Goal: Obtain resource: Obtain resource

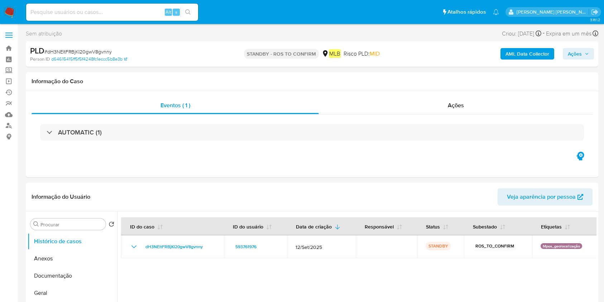
select select "10"
click at [5, 47] on link "Bandeja" at bounding box center [42, 48] width 85 height 11
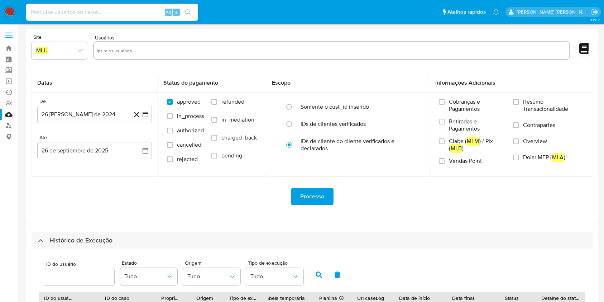
select select "10"
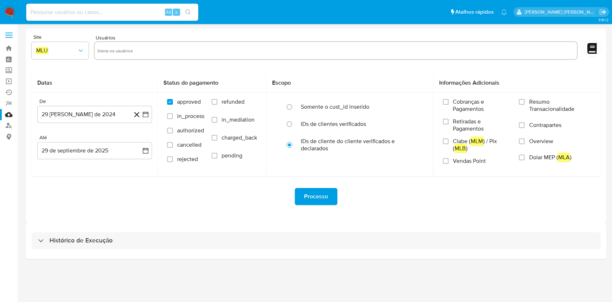
drag, startPoint x: 286, startPoint y: 234, endPoint x: 302, endPoint y: 230, distance: 16.6
click at [287, 233] on div "Histórico de Execução" at bounding box center [316, 240] width 569 height 17
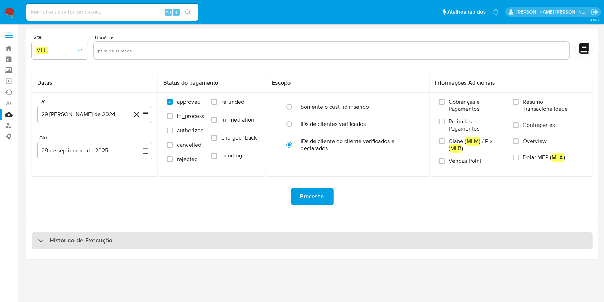
select select "10"
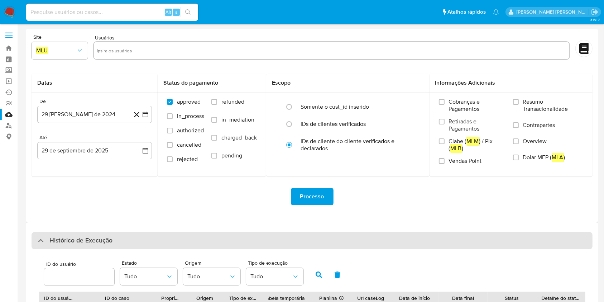
click at [174, 238] on div "Histórico de Execução" at bounding box center [312, 240] width 561 height 17
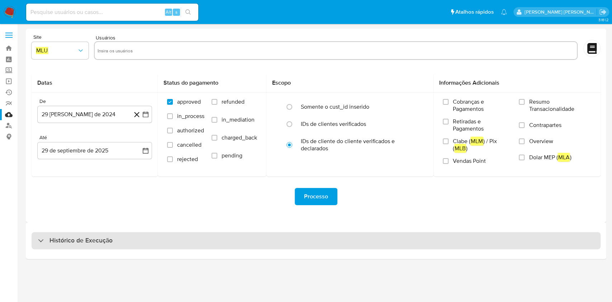
click at [170, 240] on div "Histórico de Execução" at bounding box center [316, 240] width 569 height 17
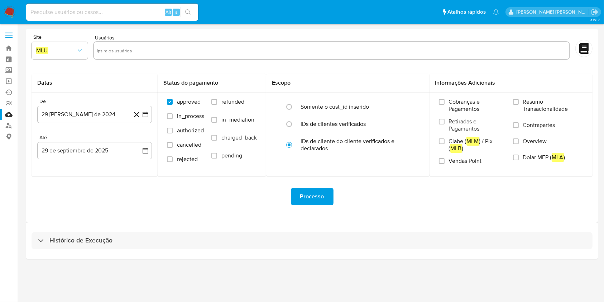
select select "10"
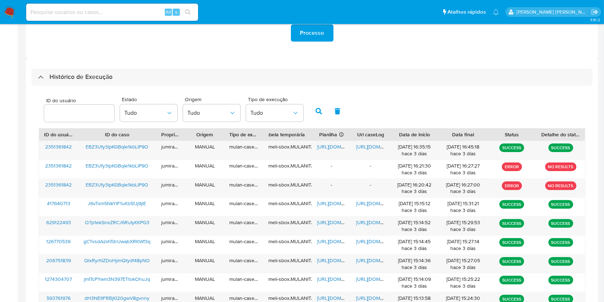
scroll to position [143, 0]
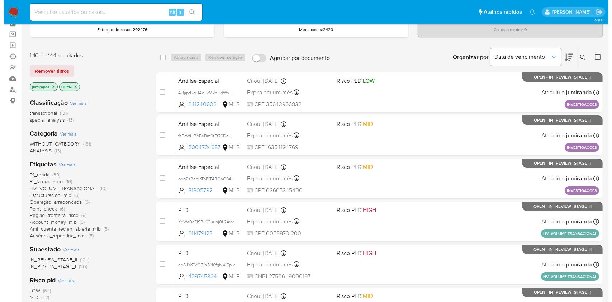
scroll to position [95, 0]
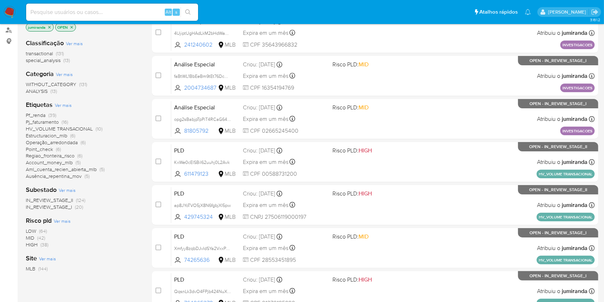
click at [68, 107] on span "Ver mais" at bounding box center [63, 105] width 17 height 6
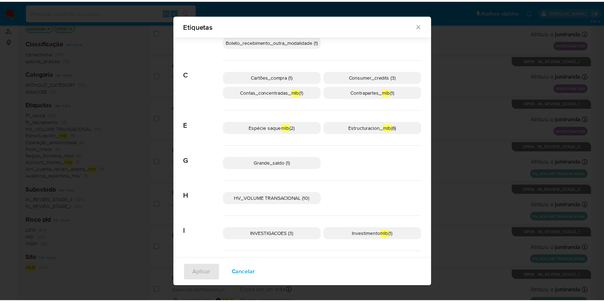
scroll to position [138, 0]
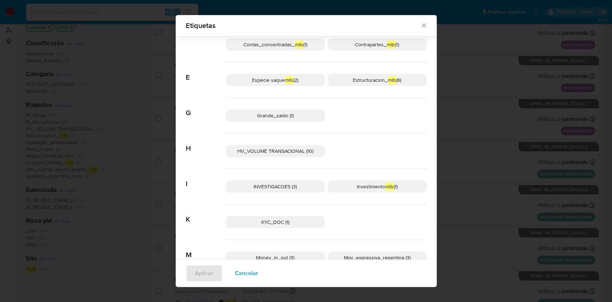
click at [139, 144] on div "Etiquetas Buscar A Account_money_ mlb (5) Aml_cuenta_recien_abierta_ mlb (5) Au…" at bounding box center [306, 151] width 612 height 302
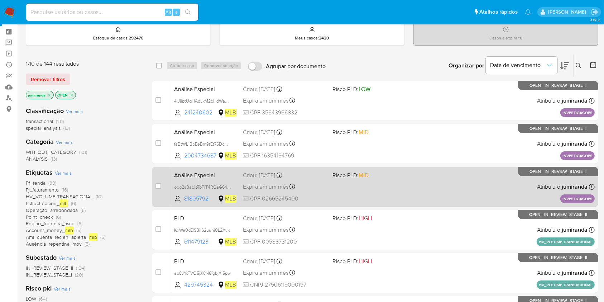
scroll to position [48, 0]
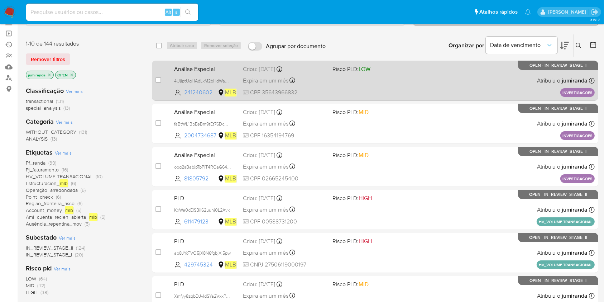
click at [335, 83] on div "Análise Especial 4UjiptUgHAdLkM2bHdWaO6pF 241240602 MLB Risco PLD: LOW Criou: 2…" at bounding box center [382, 80] width 423 height 36
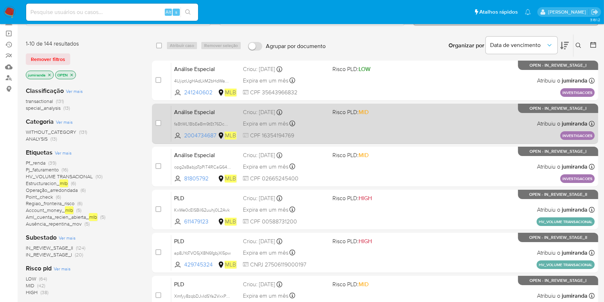
click at [316, 120] on div "Expira em um mês Expira em 10/11/2025 12:55:11" at bounding box center [284, 124] width 83 height 10
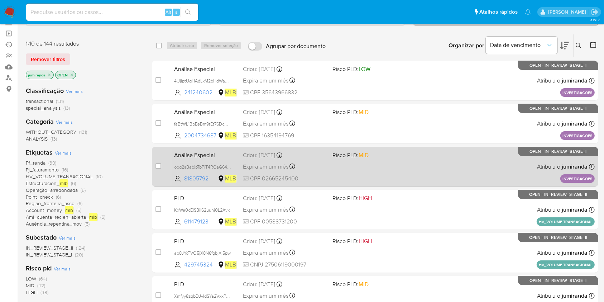
click at [295, 157] on div "Criou: 26/09/2025 Criou: 26/09/2025 12:52:55" at bounding box center [284, 155] width 83 height 8
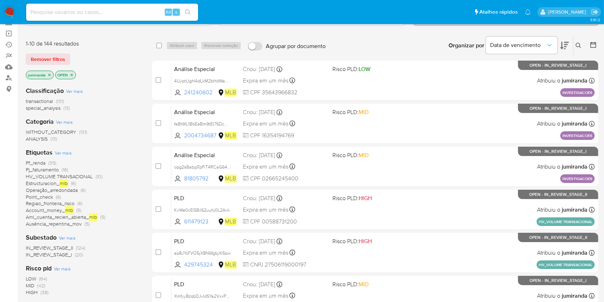
click at [37, 161] on span "Pf_renda" at bounding box center [36, 162] width 20 height 7
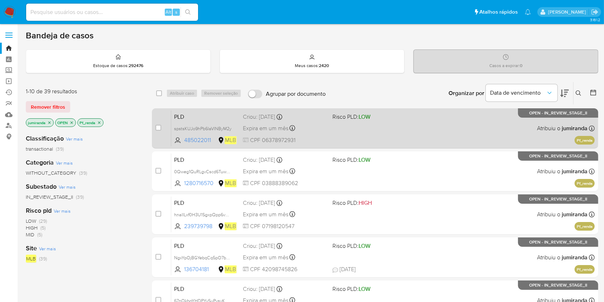
click at [330, 128] on div "PLD spstsKUJo9hPb6IaVINByM2y 485022011 MLB Risco PLD: LOW Criou: 12/09/2025 Cri…" at bounding box center [382, 128] width 423 height 36
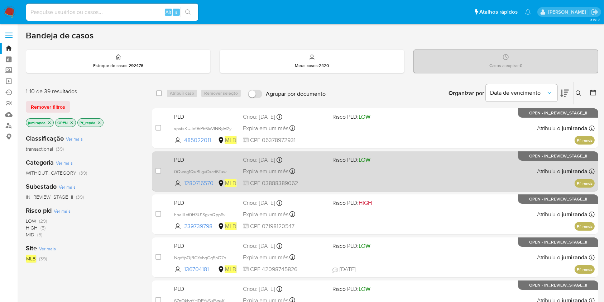
click at [317, 173] on div "Expira em um mês Expira em 27/10/2025 00:39:11" at bounding box center [284, 171] width 83 height 10
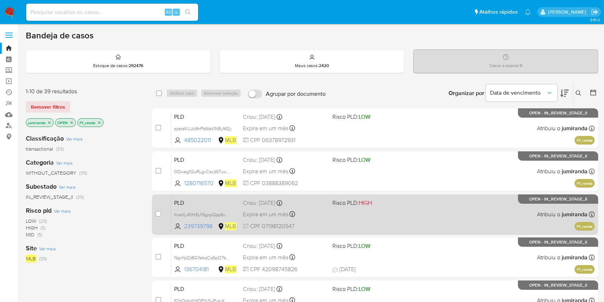
click at [319, 210] on div "Expira em um mês Expira em 27/10/2025 00:37:55" at bounding box center [284, 214] width 83 height 10
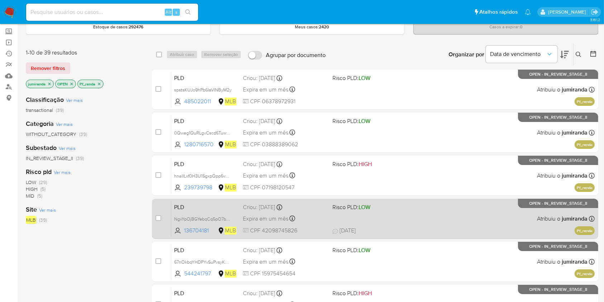
scroll to position [48, 0]
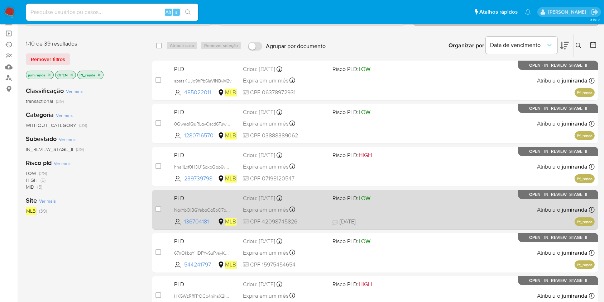
drag, startPoint x: 321, startPoint y: 200, endPoint x: 319, endPoint y: 210, distance: 9.8
click at [321, 200] on div "Criou: 12/09/2025 Criou: 12/09/2025 00:37:54" at bounding box center [284, 198] width 83 height 8
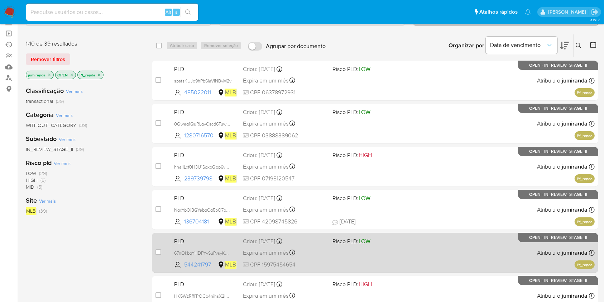
click at [303, 251] on div "Expira em um mês Expira em 27/10/2025 00:34:22" at bounding box center [284, 253] width 83 height 10
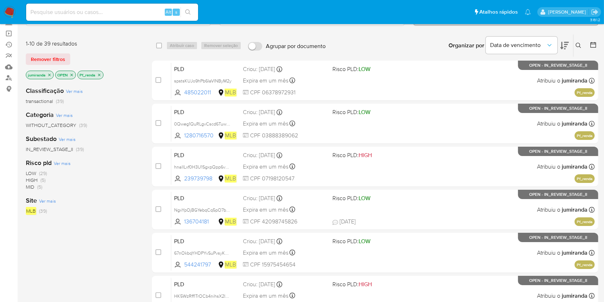
scroll to position [143, 0]
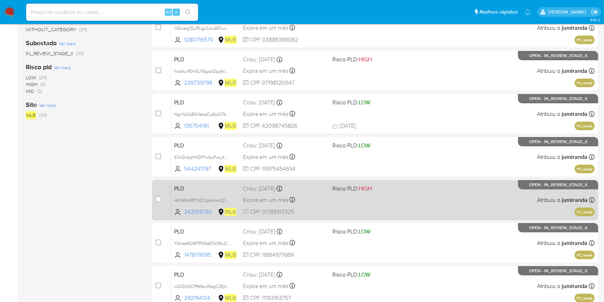
click at [334, 197] on div "PLD HK5WzRff1TrOCb4nihsX2IHQ 243109730 MLB Risco PLD: HIGH Criou: 12/09/2025 Cr…" at bounding box center [382, 200] width 423 height 36
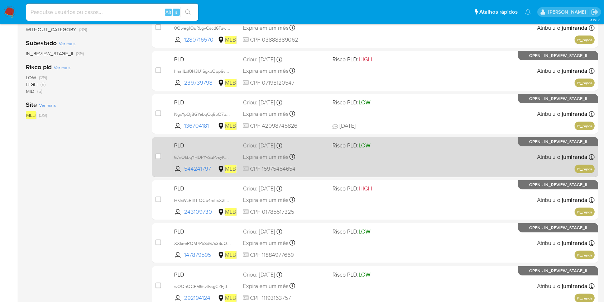
click at [326, 238] on div "Expira em um mês Expira em 27/10/2025 00:34:04" at bounding box center [284, 243] width 83 height 10
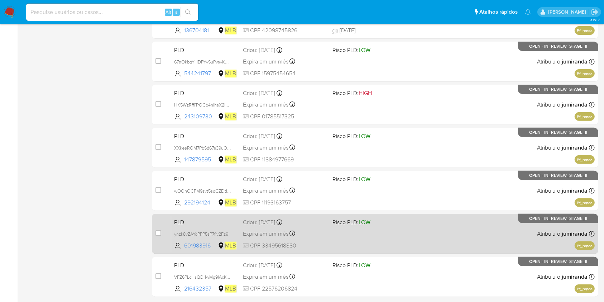
scroll to position [287, 0]
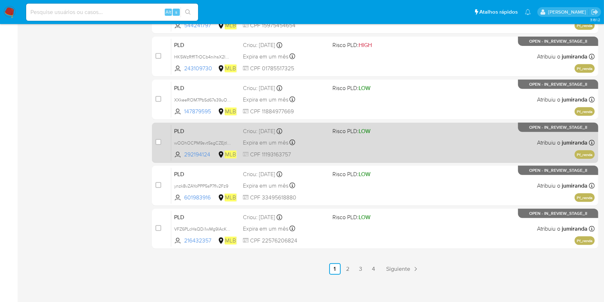
click at [400, 152] on div "PLD wOOhOCPM9svt5sgCZEjtI5cr 292194124 MLB Risco PLD: LOW Criou: 12/09/2025 Cri…" at bounding box center [382, 142] width 423 height 36
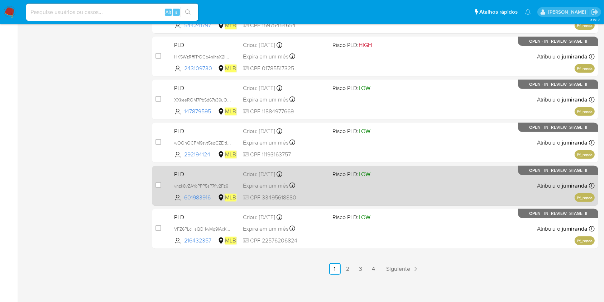
click at [383, 181] on div "PLD ynzk8vZAYoPPP5sP7fIv2Fz9 601983916 MLB Risco PLD: LOW Criou: 12/09/2025 Cri…" at bounding box center [382, 185] width 423 height 36
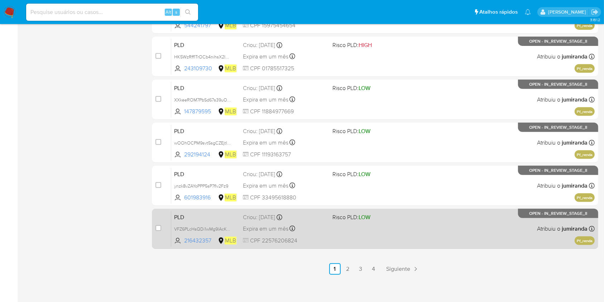
click at [393, 227] on div "PLD VFZ6PLcHsQDi1wMg9lAcKyxF 216432357 MLB Risco PLD: LOW Criou: 12/09/2025 Cri…" at bounding box center [382, 228] width 423 height 36
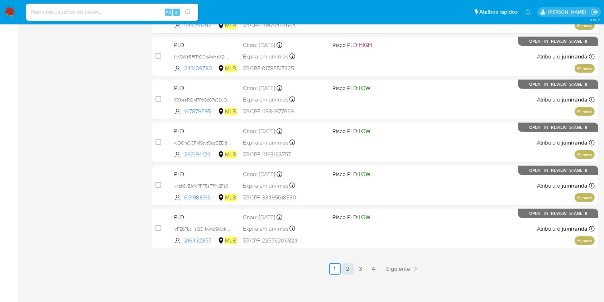
click at [347, 268] on link "2" at bounding box center [347, 268] width 11 height 11
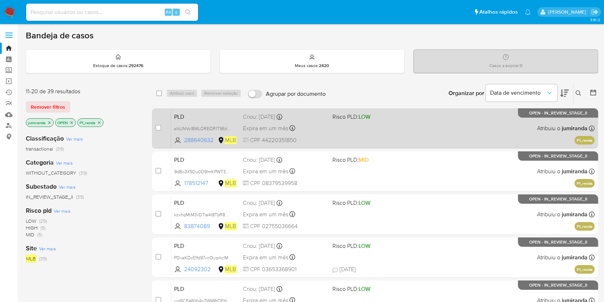
click at [354, 136] on div "PLD slkUNVcl8WLOREOR1T9EduDx 288640632 MLB Risco PLD: LOW Criou: 12/09/2025 Cri…" at bounding box center [382, 128] width 423 height 36
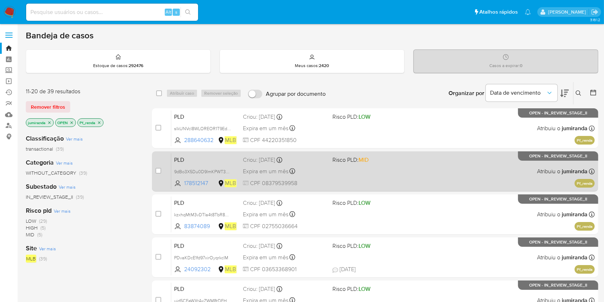
click at [353, 167] on div "PLD 9dBo3X5Du0D9ImKPWT3hKIoj 178512147 MLB Risco PLD: MID Criou: 12/09/2025 Cri…" at bounding box center [382, 171] width 423 height 36
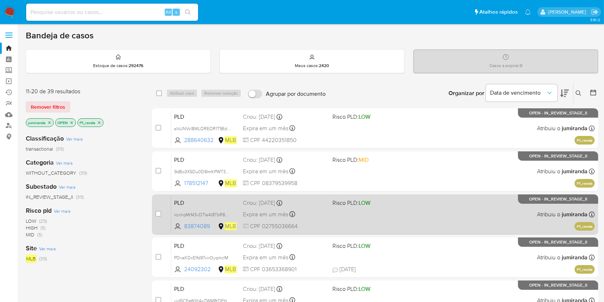
drag, startPoint x: 343, startPoint y: 210, endPoint x: 340, endPoint y: 221, distance: 12.1
click at [342, 210] on div "PLD kzxhqMtM3vDTIa4t8TbR8OOi 83874089 MLB Risco PLD: LOW Criou: 12/09/2025 Crio…" at bounding box center [382, 214] width 423 height 36
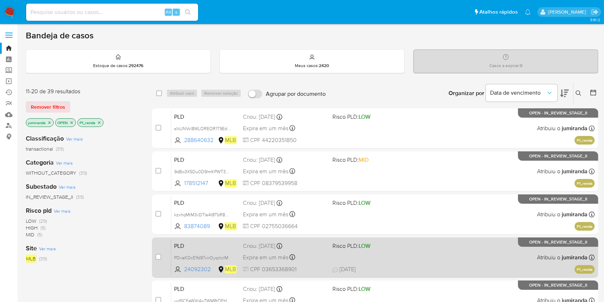
click at [320, 257] on div "Expira em um mês Expira em 27/10/2025 00:32:16" at bounding box center [284, 257] width 83 height 10
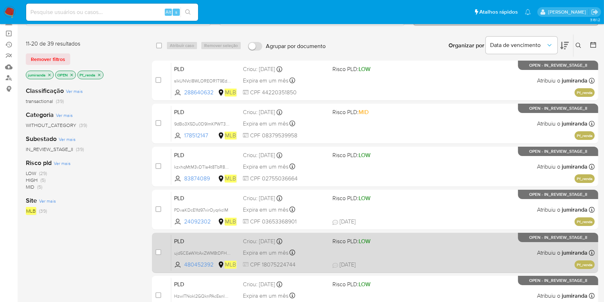
click at [324, 248] on div "Expira em um mês Expira em 27/10/2025 00:31:33" at bounding box center [284, 253] width 83 height 10
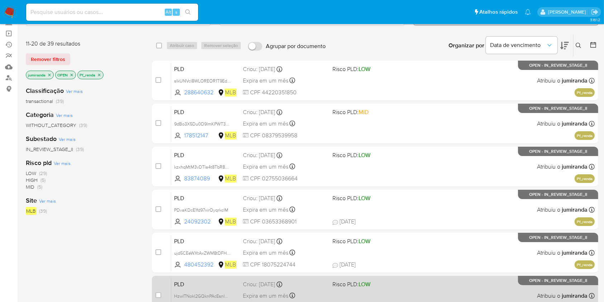
click at [320, 291] on div "Expira em um mês Expira em 27/10/2025 00:31:23" at bounding box center [284, 296] width 83 height 10
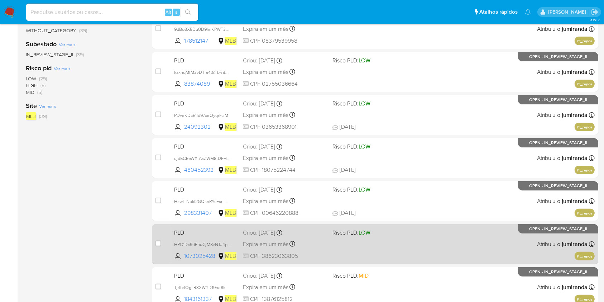
scroll to position [143, 0]
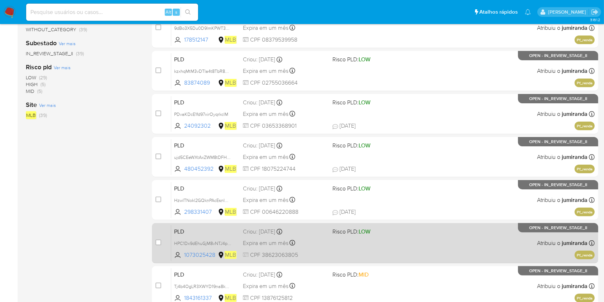
click at [339, 230] on span "Risco PLD: LOW" at bounding box center [351, 231] width 38 height 8
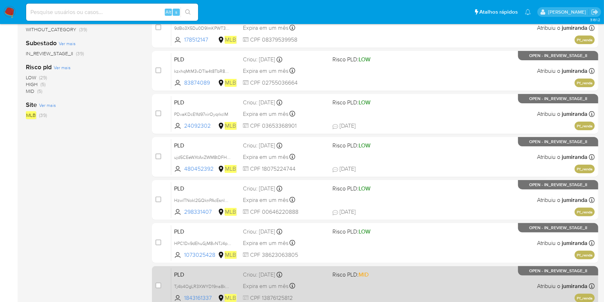
click at [332, 282] on div "PLD Tj4b4OgLR3XWYD19na8kWhre 1843161337 MLB Risco PLD: MID Criou: 12/09/2025 Cr…" at bounding box center [382, 286] width 423 height 36
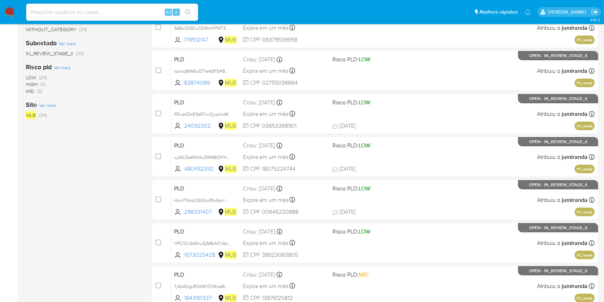
scroll to position [239, 0]
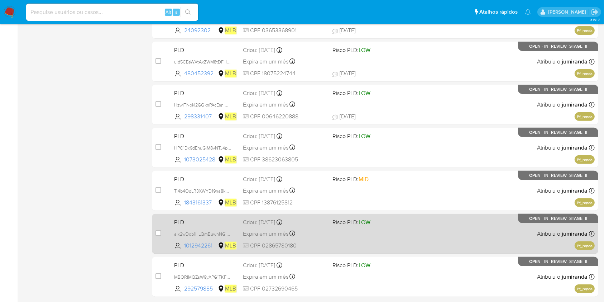
click at [341, 229] on div "PLD alx2wDob1HLQmBuwhNGiqfQs 1012942261 MLB Risco PLD: LOW Criou: 12/09/2025 Cr…" at bounding box center [382, 233] width 423 height 36
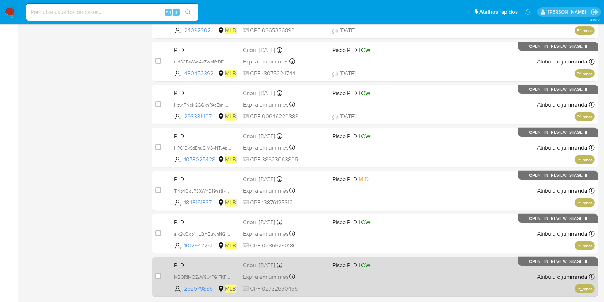
click at [335, 267] on span "Risco PLD: LOW" at bounding box center [351, 265] width 38 height 8
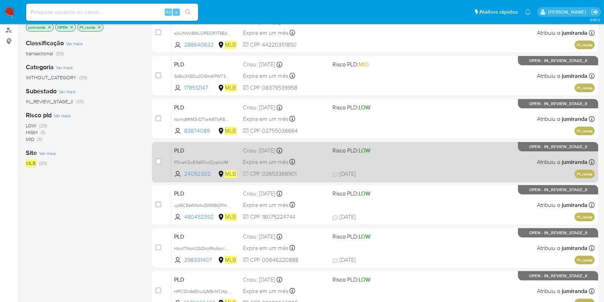
scroll to position [0, 0]
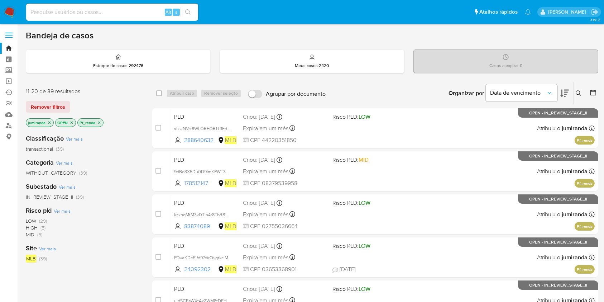
click at [95, 119] on p "Pf_renda" at bounding box center [90, 123] width 25 height 8
click at [100, 120] on icon "close-filter" at bounding box center [99, 122] width 4 height 4
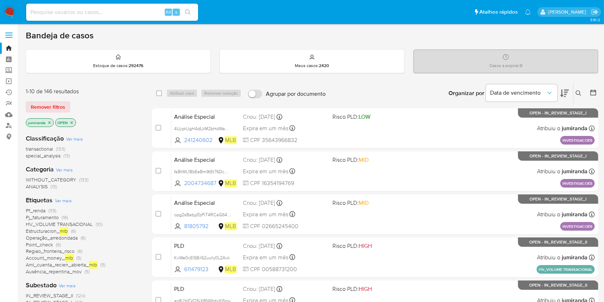
click at [70, 122] on icon "close-filter" at bounding box center [72, 122] width 4 height 4
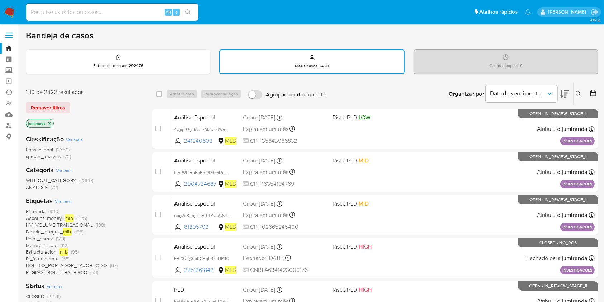
click at [49, 123] on icon "close-filter" at bounding box center [49, 123] width 4 height 4
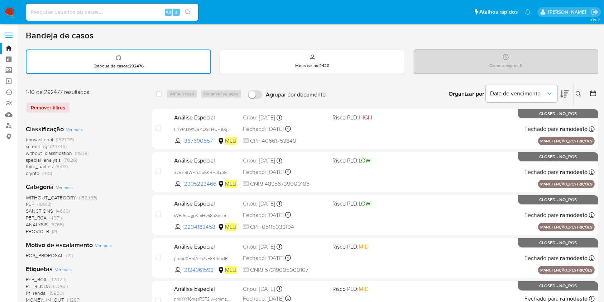
click at [63, 110] on div "Remover filtros" at bounding box center [83, 107] width 115 height 11
click at [62, 106] on div "Remover filtros" at bounding box center [83, 107] width 115 height 11
click at [60, 106] on div "Remover filtros" at bounding box center [83, 107] width 115 height 11
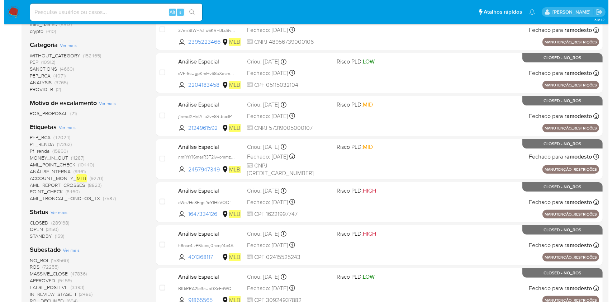
scroll to position [143, 0]
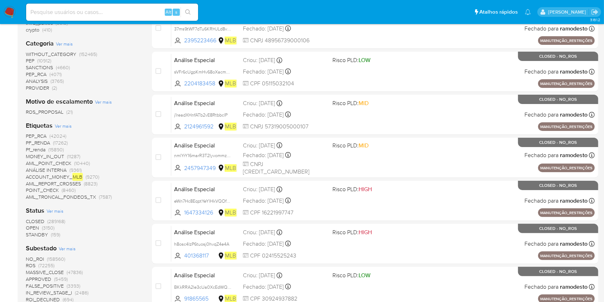
click at [68, 124] on span "Ver mais" at bounding box center [63, 126] width 17 height 6
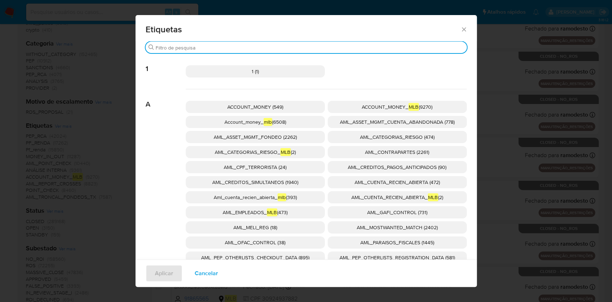
click at [197, 49] on input "Buscar" at bounding box center [309, 47] width 308 height 6
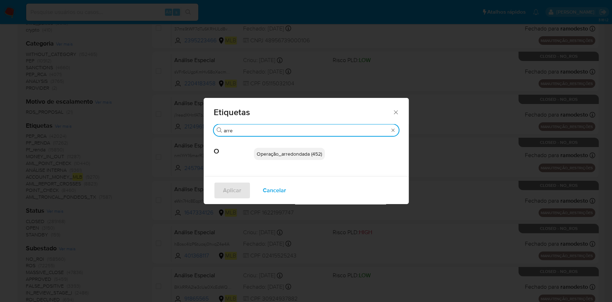
type input "arre"
click at [315, 154] on span "Operação_arredondada (452)" at bounding box center [289, 153] width 65 height 7
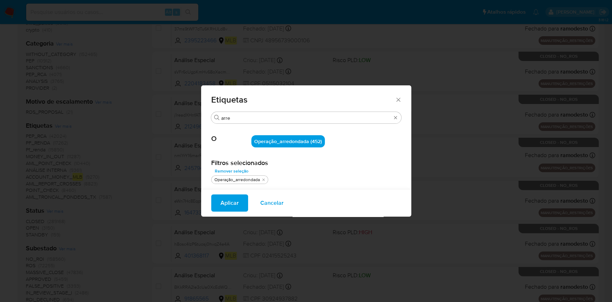
click at [224, 202] on span "Aplicar" at bounding box center [229, 203] width 18 height 16
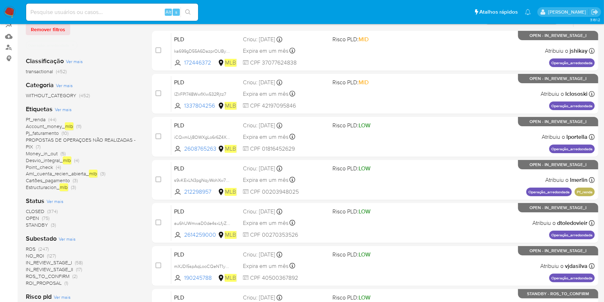
scroll to position [95, 0]
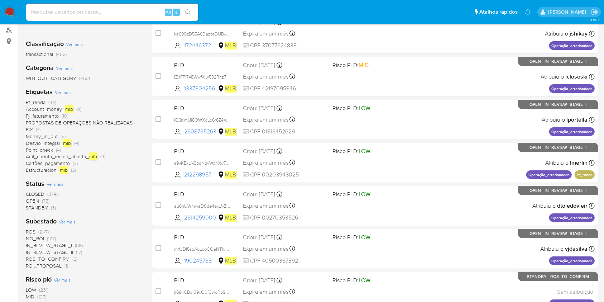
click at [38, 192] on span "CLOSED" at bounding box center [35, 193] width 19 height 7
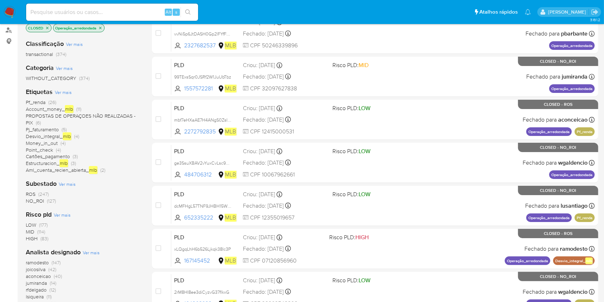
click at [29, 194] on span "ROS" at bounding box center [31, 193] width 10 height 7
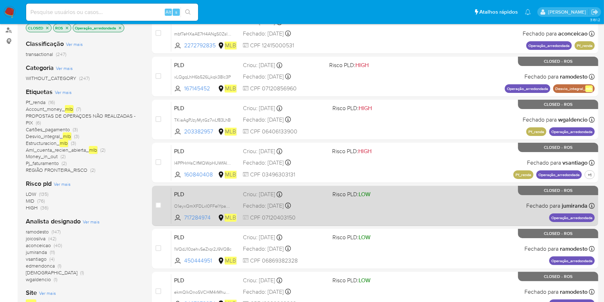
click at [329, 199] on div "PLD O1eyxQmXFDLxI0FFeIYpahH9 717284974 MLB Risco PLD: LOW Criou: 12/08/2025 Cri…" at bounding box center [382, 205] width 423 height 36
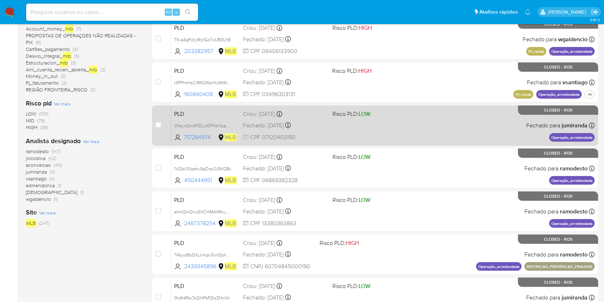
scroll to position [191, 0]
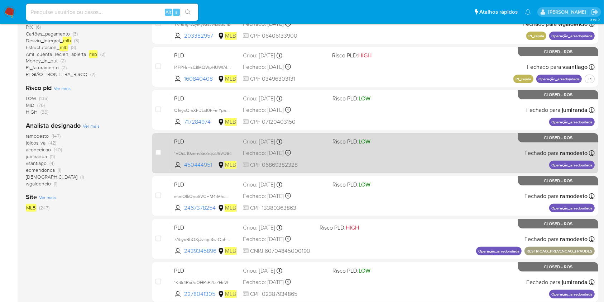
click at [367, 156] on div "PLD 1VQdJ10zehvSeZrqr2J9VQ8c 450444951 MLB Risco PLD: LOW Criou: 12/08/2025 Cri…" at bounding box center [382, 153] width 423 height 36
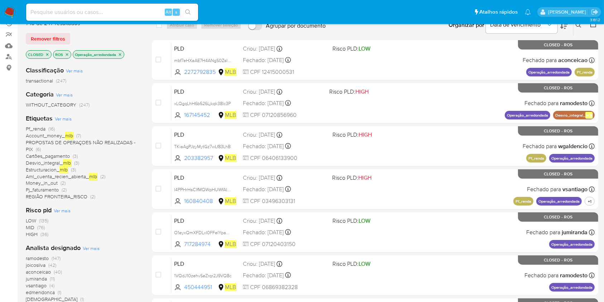
scroll to position [48, 0]
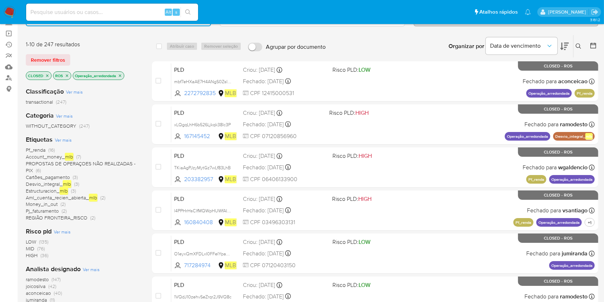
click at [66, 73] on icon "close-filter" at bounding box center [67, 75] width 4 height 4
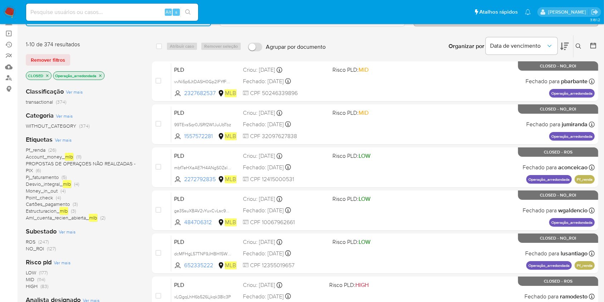
click at [101, 74] on icon "close-filter" at bounding box center [100, 75] width 3 height 3
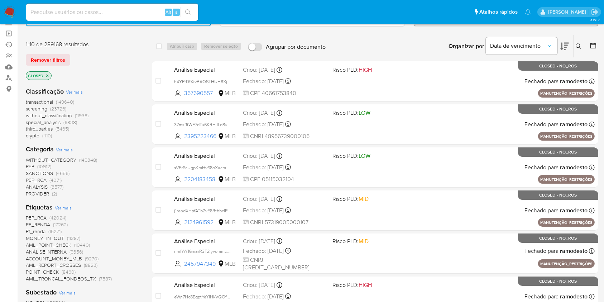
click at [47, 75] on icon "close-filter" at bounding box center [47, 75] width 3 height 3
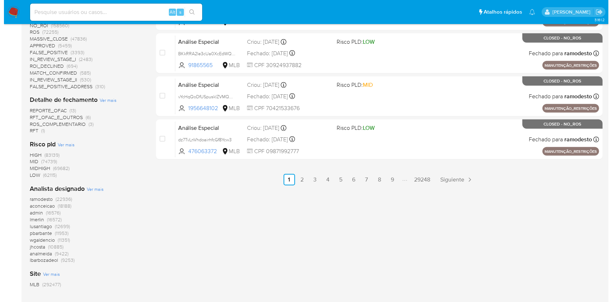
scroll to position [382, 0]
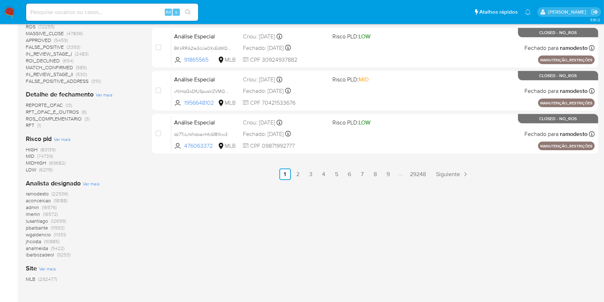
click at [90, 184] on span "Ver mais" at bounding box center [91, 183] width 17 height 6
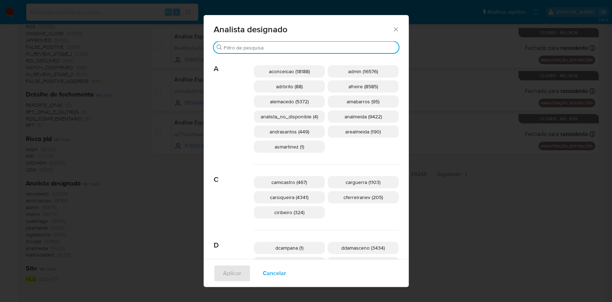
click at [245, 47] on input "Buscar" at bounding box center [310, 47] width 172 height 6
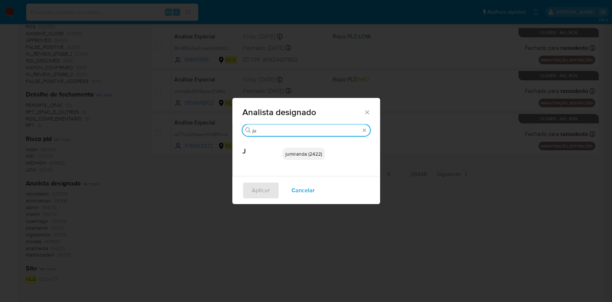
type input "ju"
click at [282, 153] on p "jumiranda (2422)" at bounding box center [303, 154] width 42 height 12
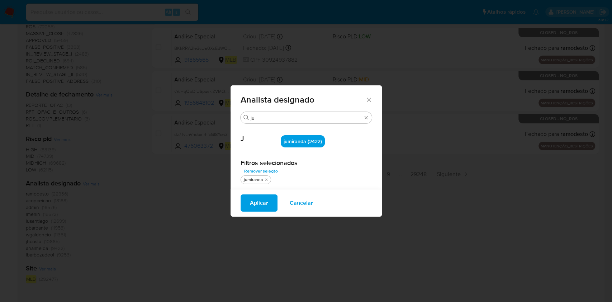
click at [255, 205] on span "Aplicar" at bounding box center [259, 203] width 18 height 16
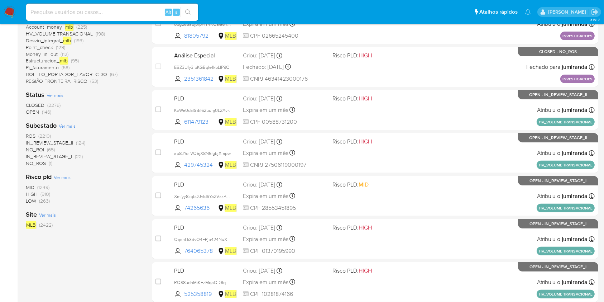
scroll to position [143, 0]
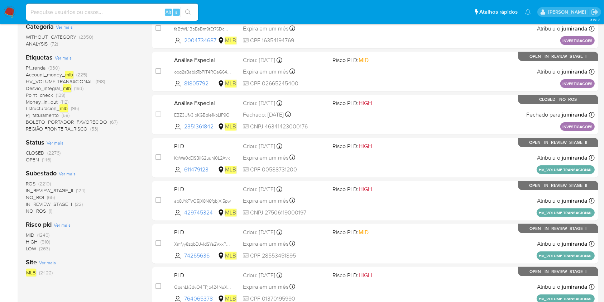
click at [35, 156] on span "OPEN" at bounding box center [32, 159] width 13 height 7
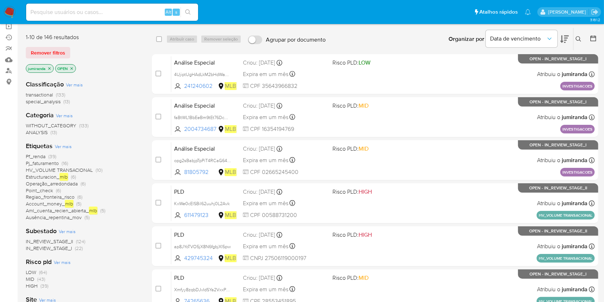
scroll to position [48, 0]
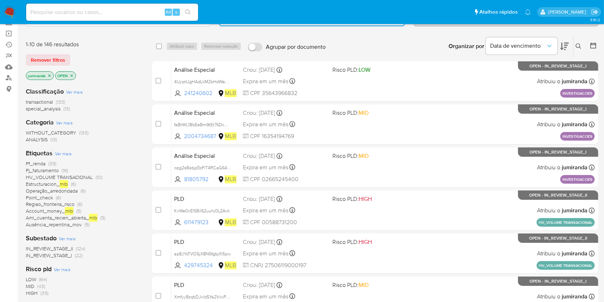
click at [64, 176] on span "HV_VOLUME TRANSACIONAL" at bounding box center [59, 176] width 67 height 7
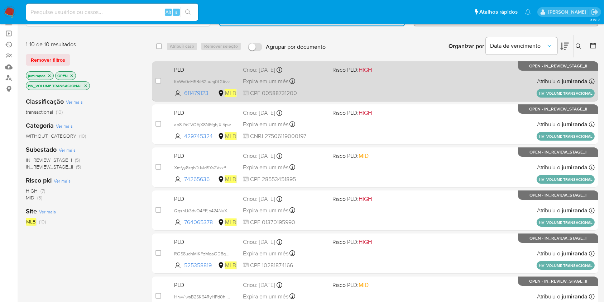
click at [322, 78] on div "Expira em um mês Expira em 27/10/2025 17:21:52" at bounding box center [284, 81] width 83 height 10
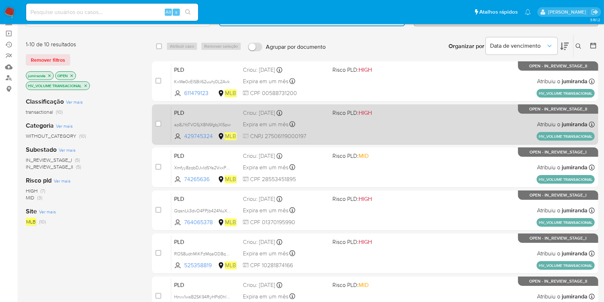
drag, startPoint x: 314, startPoint y: 118, endPoint x: 314, endPoint y: 130, distance: 12.5
click at [313, 118] on div "PLD ap8JYoTVO5jX8N6fgbjXI5pw 429745324 MLB Risco PLD: HIGH Criou: 12/09/2025 Cr…" at bounding box center [382, 124] width 423 height 36
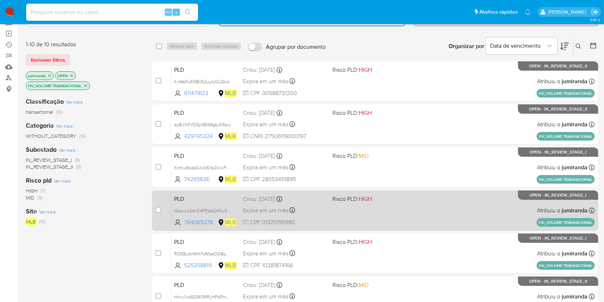
drag, startPoint x: 308, startPoint y: 155, endPoint x: 321, endPoint y: 193, distance: 40.2
click at [308, 154] on div "Criou: 12/09/2025 Criou: 12/09/2025 17:21:36" at bounding box center [284, 156] width 83 height 8
click at [321, 200] on div "Criou: 12/09/2025 Criou: 12/09/2025 17:21:23" at bounding box center [284, 199] width 83 height 8
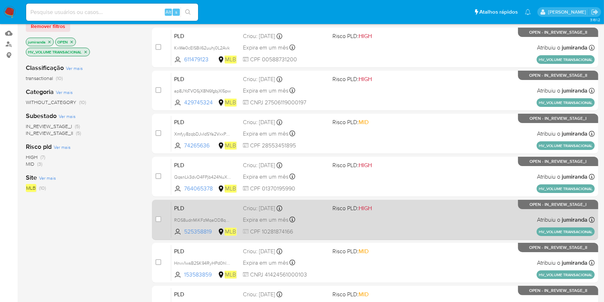
scroll to position [143, 0]
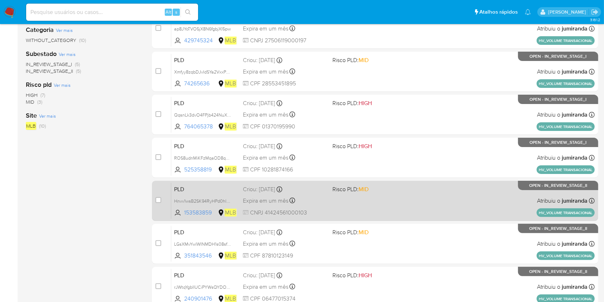
click at [331, 160] on div "PLD ROS8udnMiKFzMqaOD8q7lZBT 525358819 MLB Risco PLD: HIGH Criou: 12/09/2025 Cr…" at bounding box center [382, 157] width 423 height 36
click at [324, 198] on div "Expira em um mês Expira em 27/10/2025 17:20:53" at bounding box center [284, 201] width 83 height 10
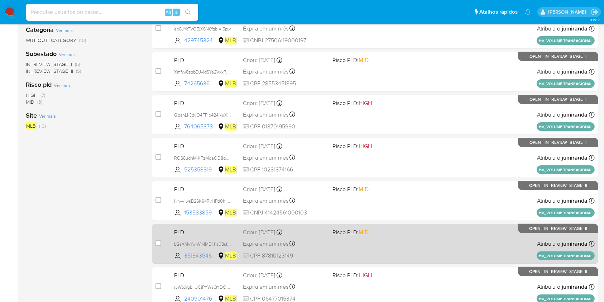
click at [332, 246] on div "PLD LGsXMvYwlWINMDH1s08sfzOv 351843546 MLB Risco PLD: MID Criou: 12/09/2025 Cri…" at bounding box center [382, 243] width 423 height 36
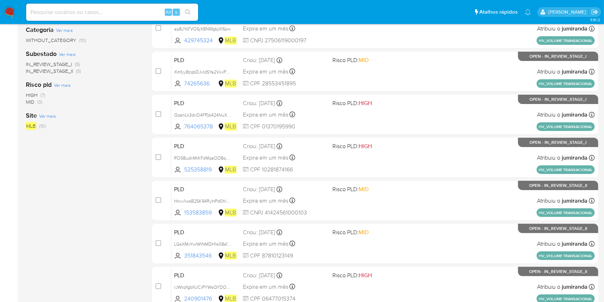
scroll to position [239, 0]
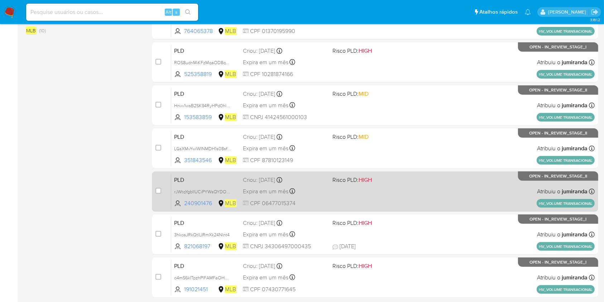
click at [351, 195] on div "PLD rJWtqYgbIIUCiPYWsQYDOsEv 240901476 MLB Risco PLD: HIGH Criou: 12/09/2025 Cr…" at bounding box center [382, 191] width 423 height 36
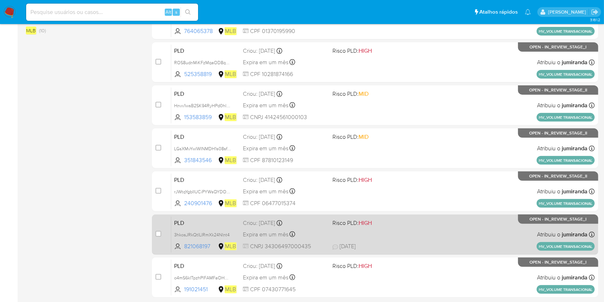
click at [349, 231] on div "PLD 3hkosJRkQtILIRmXk24NInt4 821068197 MLB Risco PLD: HIGH Criou: 12/09/2025 Cr…" at bounding box center [382, 234] width 423 height 36
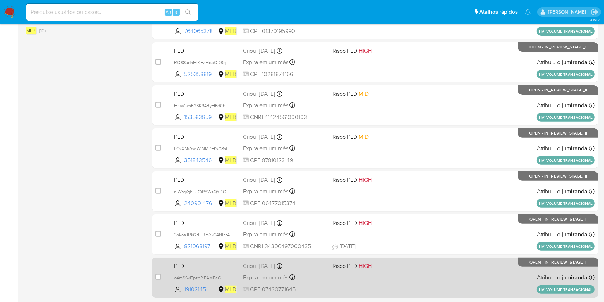
drag, startPoint x: 353, startPoint y: 268, endPoint x: 356, endPoint y: 264, distance: 4.6
click at [354, 268] on span "Risco PLD: HIGH" at bounding box center [351, 266] width 39 height 8
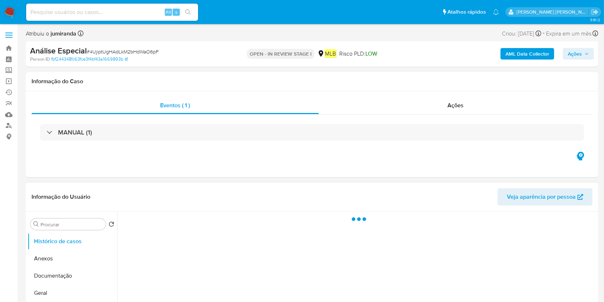
select select "10"
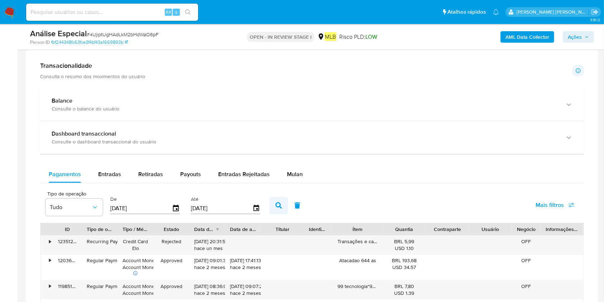
scroll to position [478, 0]
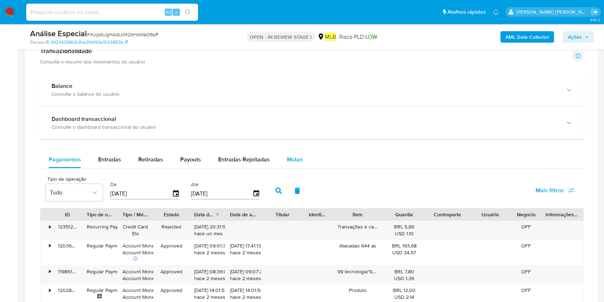
click at [304, 156] on button "Mulan" at bounding box center [294, 159] width 33 height 17
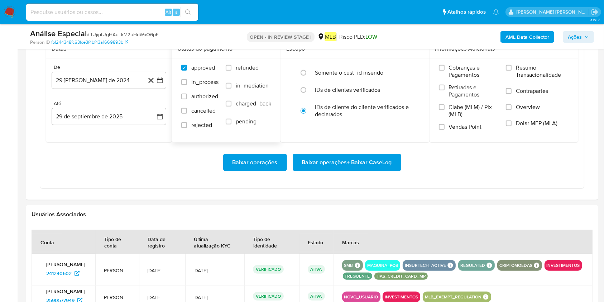
scroll to position [573, 0]
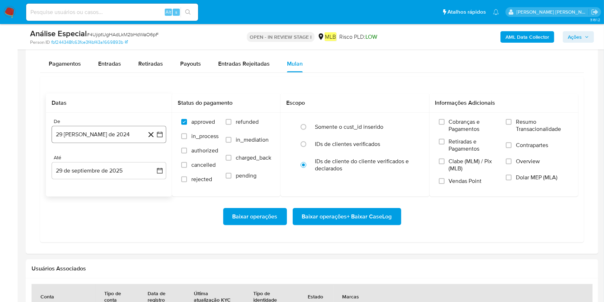
click at [103, 137] on button "29 [PERSON_NAME] de 2024" at bounding box center [109, 134] width 115 height 17
click at [119, 162] on span "agosto 2024" at bounding box center [105, 160] width 33 height 7
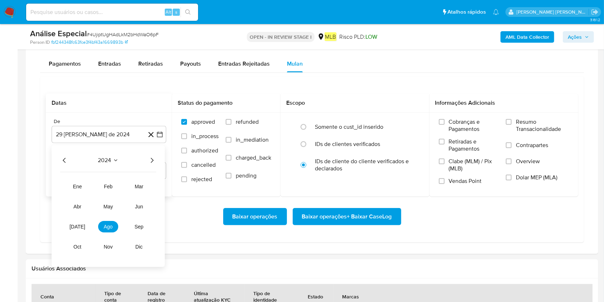
click at [156, 166] on div "2024 2024 ene feb mar abr may jun [DATE] ago sep oct nov dic" at bounding box center [108, 205] width 113 height 121
click at [150, 159] on icon "Año siguiente" at bounding box center [152, 160] width 9 height 9
click at [106, 226] on span "ago" at bounding box center [108, 227] width 9 height 6
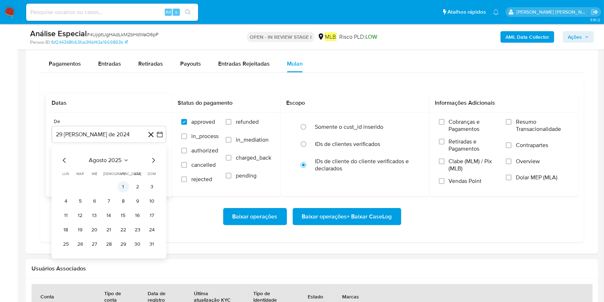
click at [123, 191] on button "1" at bounding box center [123, 186] width 11 height 11
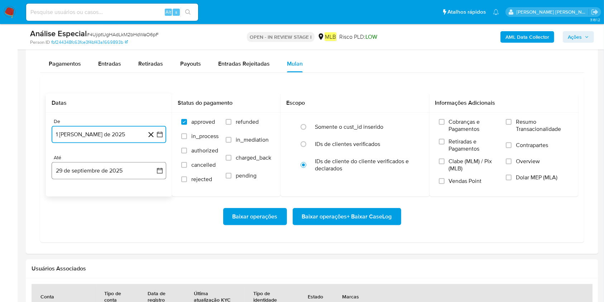
click at [126, 176] on button "29 de septiembre de 2025" at bounding box center [109, 170] width 115 height 17
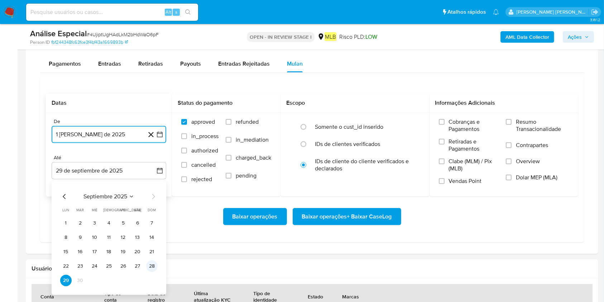
click at [149, 226] on button "28" at bounding box center [151, 265] width 11 height 11
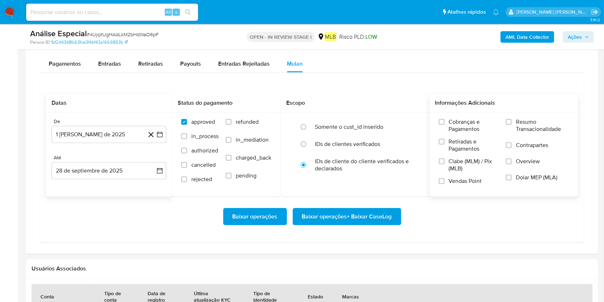
click at [458, 125] on span "Resumo Transacionalidade" at bounding box center [542, 125] width 53 height 14
click at [458, 125] on input "Resumo Transacionalidade" at bounding box center [509, 122] width 6 height 6
click at [351, 215] on span "Baixar operações + Baixar CaseLog" at bounding box center [347, 217] width 90 height 16
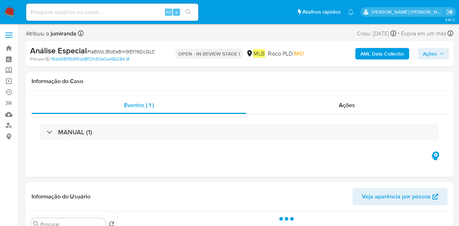
select select "10"
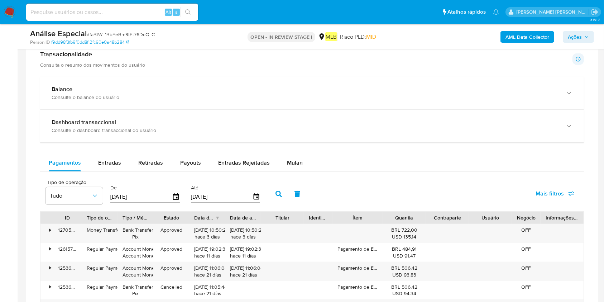
scroll to position [478, 0]
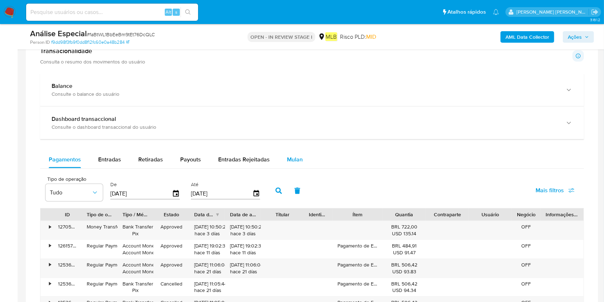
click at [304, 155] on button "Mulan" at bounding box center [294, 159] width 33 height 17
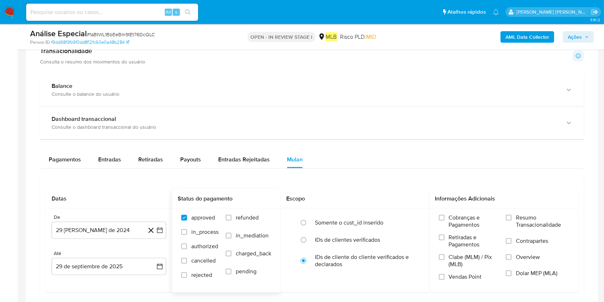
scroll to position [525, 0]
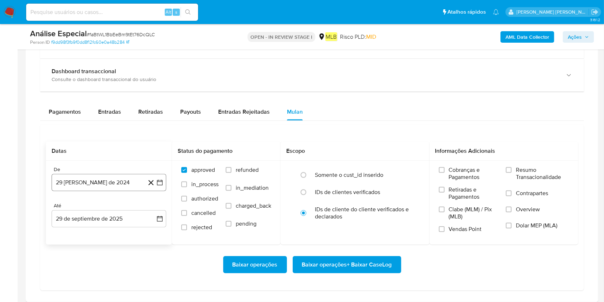
click at [91, 180] on button "29 [PERSON_NAME] de 2024" at bounding box center [109, 182] width 115 height 17
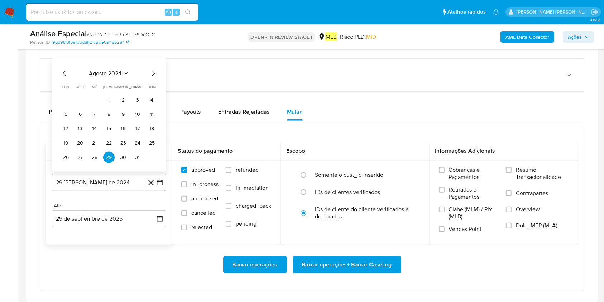
click at [119, 74] on span "agosto 2024" at bounding box center [105, 73] width 33 height 7
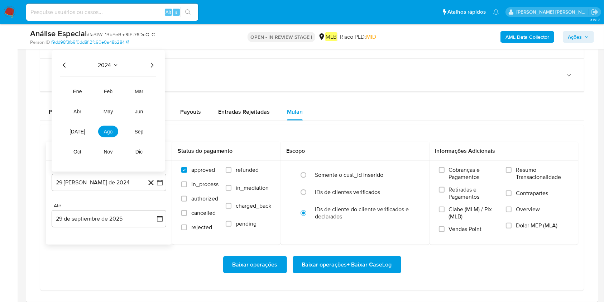
click at [153, 65] on icon "Año siguiente" at bounding box center [152, 65] width 3 height 5
click at [114, 129] on button "ago" at bounding box center [108, 131] width 20 height 11
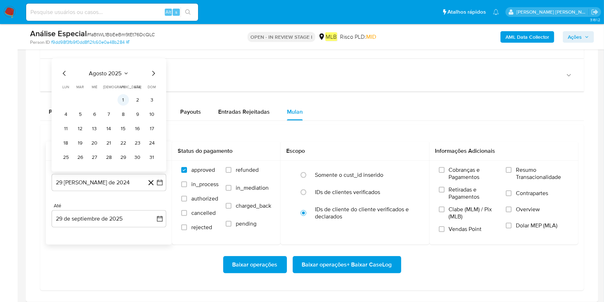
click at [124, 104] on button "1" at bounding box center [123, 99] width 11 height 11
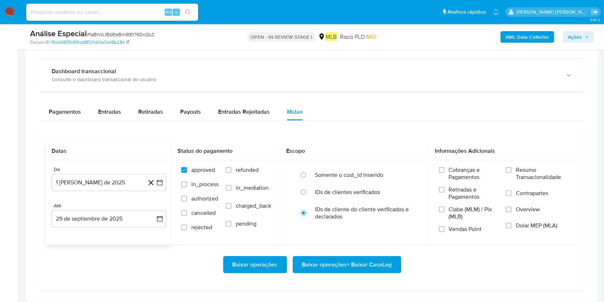
click at [97, 226] on div "De 1 de agosto de 2025 1-08-2025 Até 29 de septiembre de 2025 29-09-2025" at bounding box center [109, 203] width 126 height 84
click at [122, 220] on button "29 de septiembre de 2025" at bounding box center [109, 218] width 115 height 17
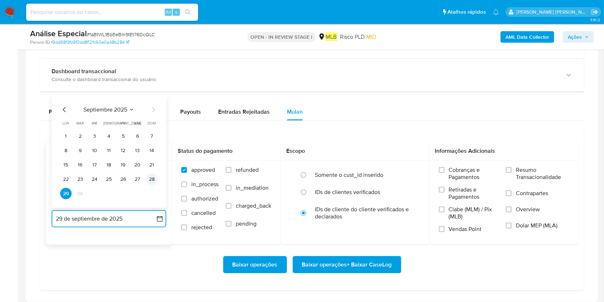
click at [152, 179] on button "28" at bounding box center [151, 178] width 11 height 11
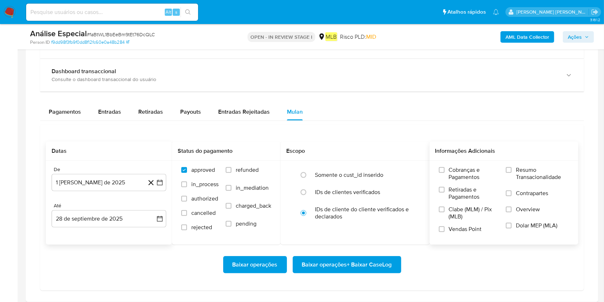
click at [458, 171] on span "Resumo Transacionalidade" at bounding box center [542, 173] width 53 height 14
click at [458, 171] on input "Resumo Transacionalidade" at bounding box center [509, 170] width 6 height 6
click at [356, 226] on span "Baixar operações + Baixar CaseLog" at bounding box center [347, 265] width 90 height 16
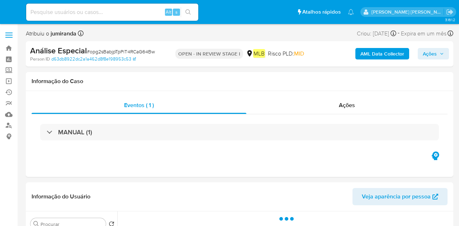
select select "10"
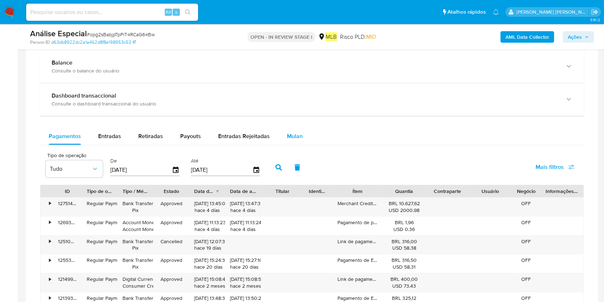
click at [294, 133] on span "Mulan" at bounding box center [295, 136] width 16 height 8
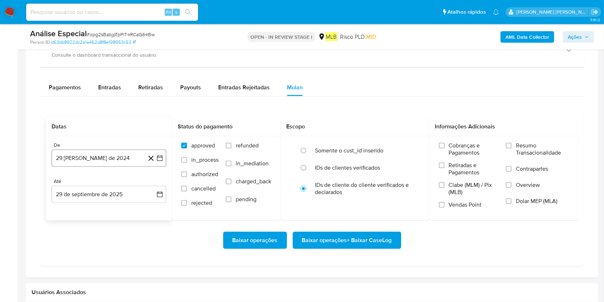
scroll to position [621, 0]
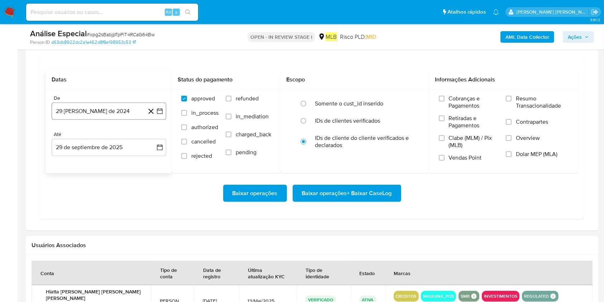
click at [80, 109] on button "29 [PERSON_NAME] de 2024" at bounding box center [109, 110] width 115 height 17
click at [117, 137] on span "agosto 2024" at bounding box center [105, 136] width 33 height 7
drag, startPoint x: 157, startPoint y: 133, endPoint x: 162, endPoint y: 138, distance: 7.6
click at [157, 133] on div "2024 2024 ene feb mar abr may jun [DATE] ago sep oct nov dic" at bounding box center [108, 182] width 113 height 121
click at [153, 136] on icon "Año siguiente" at bounding box center [152, 136] width 3 height 5
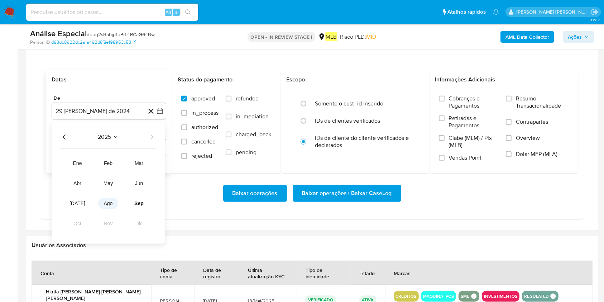
click at [104, 202] on span "ago" at bounding box center [108, 203] width 9 height 6
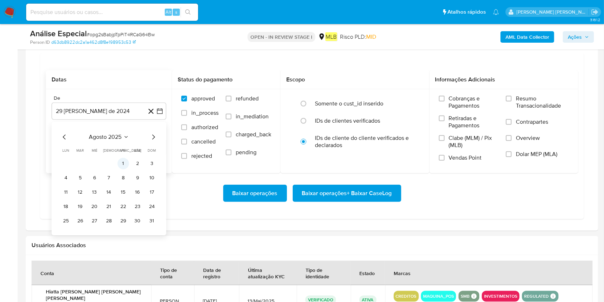
click at [121, 159] on button "1" at bounding box center [123, 163] width 11 height 11
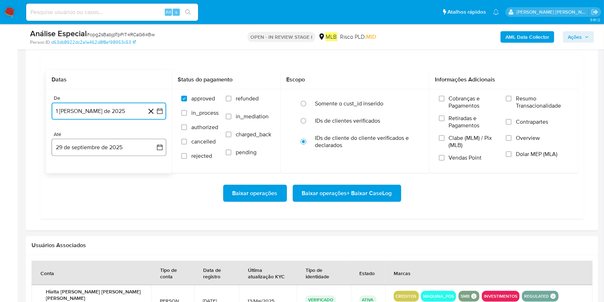
click at [119, 147] on button "29 de septiembre de 2025" at bounding box center [109, 147] width 115 height 17
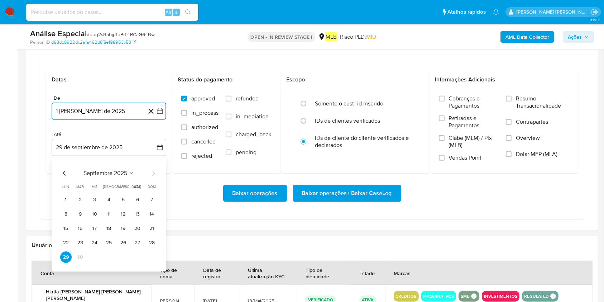
click at [155, 226] on button "28" at bounding box center [151, 242] width 11 height 11
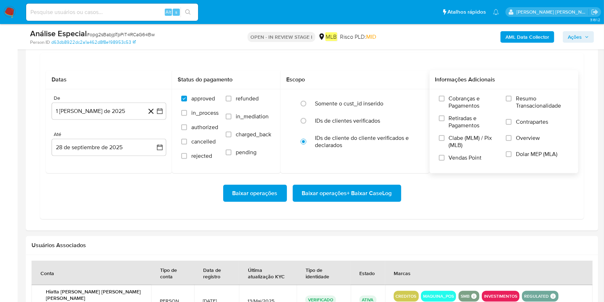
drag, startPoint x: 515, startPoint y: 104, endPoint x: 502, endPoint y: 116, distance: 18.5
click at [458, 102] on label "Resumo Transacionalidade" at bounding box center [537, 106] width 63 height 23
click at [458, 101] on input "Resumo Transacionalidade" at bounding box center [509, 99] width 6 height 6
click at [359, 193] on span "Baixar operações + Baixar CaseLog" at bounding box center [347, 193] width 90 height 16
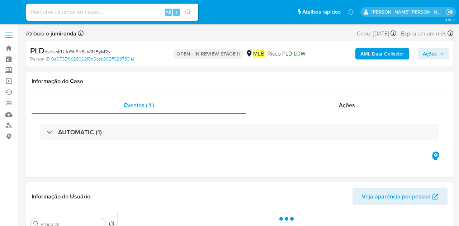
select select "10"
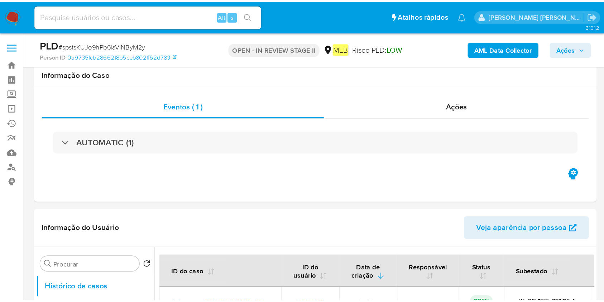
scroll to position [235, 0]
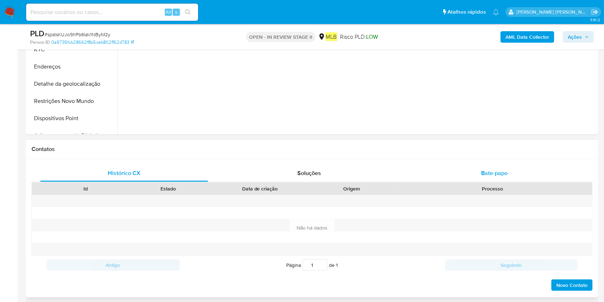
click at [458, 173] on span "Bate-papo" at bounding box center [494, 173] width 27 height 8
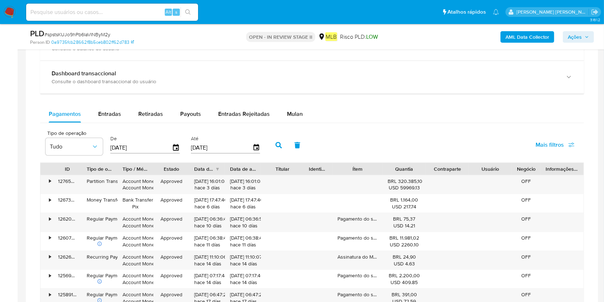
scroll to position [717, 0]
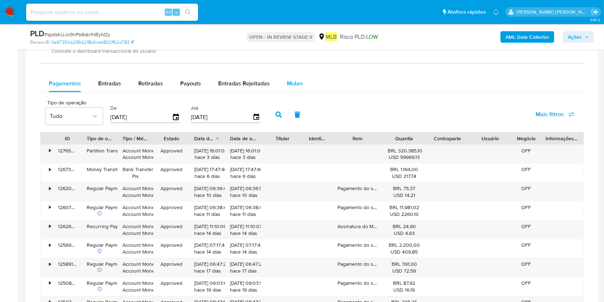
click at [296, 79] on span "Mulan" at bounding box center [295, 83] width 16 height 8
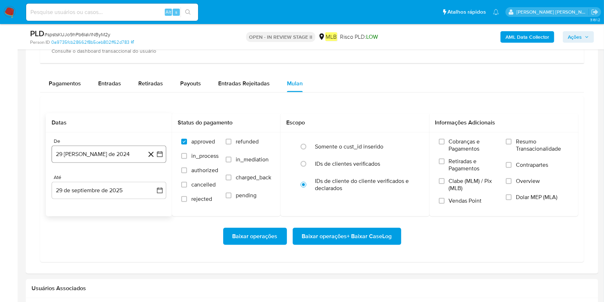
click at [52, 158] on button "29 [PERSON_NAME] de 2024" at bounding box center [109, 153] width 115 height 17
click at [100, 177] on span "agosto 2024" at bounding box center [105, 179] width 33 height 7
click at [151, 178] on icon "Año siguiente" at bounding box center [152, 180] width 9 height 9
click at [113, 226] on button "ago" at bounding box center [108, 245] width 20 height 11
click at [123, 205] on button "1" at bounding box center [123, 206] width 11 height 11
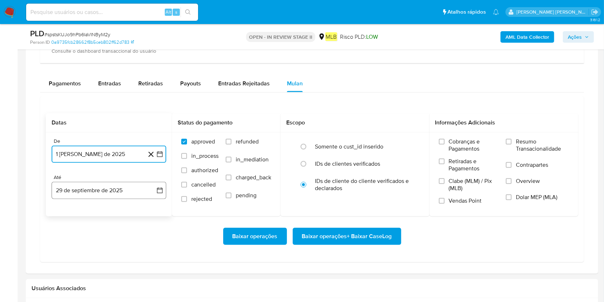
click at [123, 182] on button "29 de septiembre de 2025" at bounding box center [109, 190] width 115 height 17
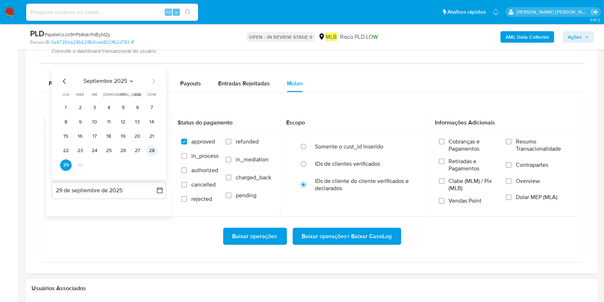
click at [152, 149] on button "28" at bounding box center [151, 150] width 11 height 11
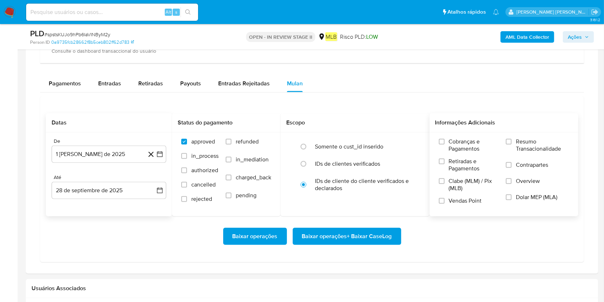
click at [458, 144] on span "Resumo Transacionalidade" at bounding box center [542, 145] width 53 height 14
click at [458, 144] on input "Resumo Transacionalidade" at bounding box center [509, 142] width 6 height 6
click at [388, 226] on span "Baixar operações + Baixar CaseLog" at bounding box center [347, 236] width 90 height 16
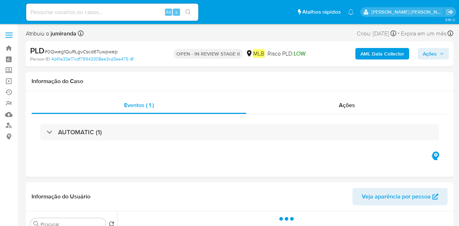
select select "10"
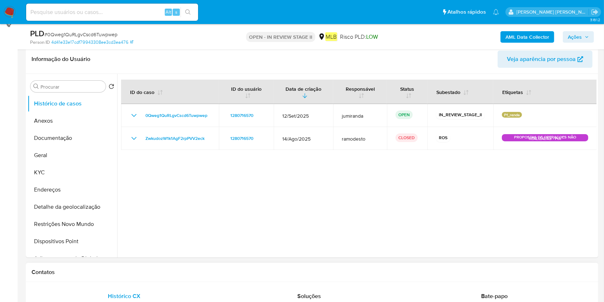
scroll to position [239, 0]
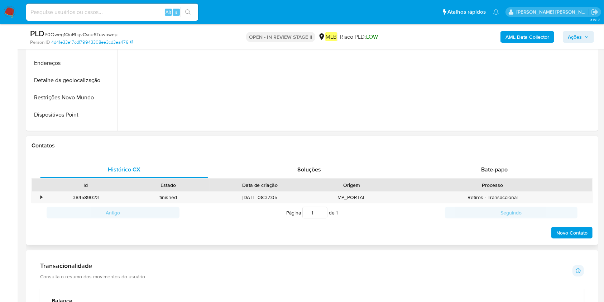
click at [458, 155] on div "Histórico CX Soluções Bate-papo Id Estado Data de criação Origem Processo • 384…" at bounding box center [312, 200] width 573 height 90
drag, startPoint x: 530, startPoint y: 164, endPoint x: 530, endPoint y: 169, distance: 5.0
click at [458, 164] on div "Bate-papo" at bounding box center [495, 169] width 168 height 17
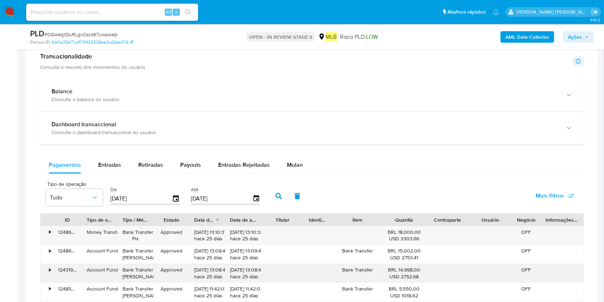
scroll to position [669, 0]
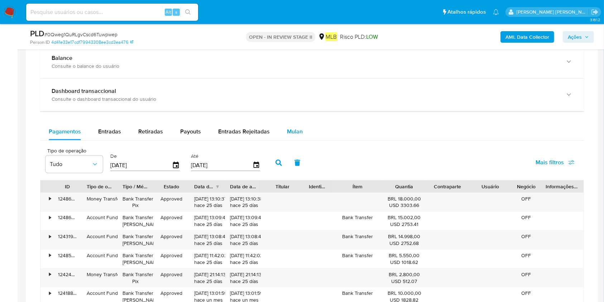
click at [297, 129] on span "Mulan" at bounding box center [295, 131] width 16 height 8
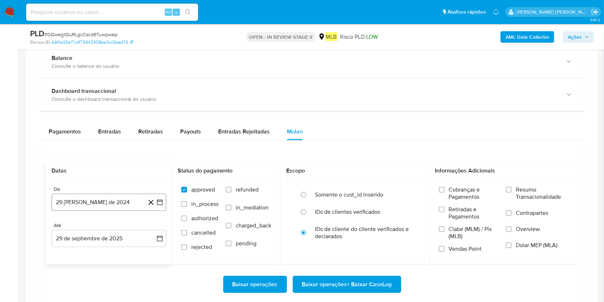
click at [87, 196] on button "29 [PERSON_NAME] de 2024" at bounding box center [109, 201] width 115 height 17
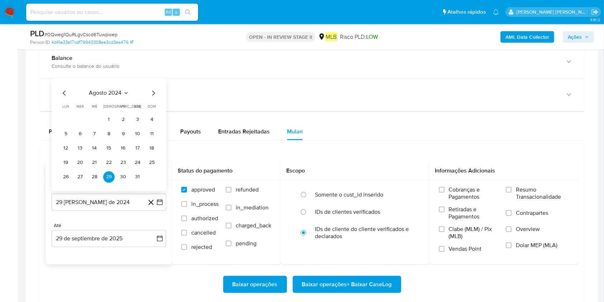
click at [122, 88] on div "agosto 2024 agosto 2024 lun lunes mar martes mié miércoles jue jueves vie viern…" at bounding box center [109, 134] width 115 height 113
click at [116, 92] on span "agosto 2024" at bounding box center [105, 92] width 33 height 7
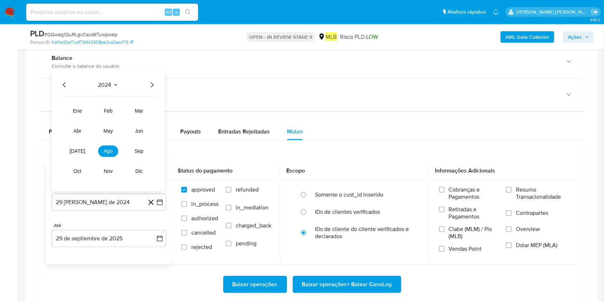
click at [152, 88] on div "2024 2024 ene feb mar abr may jun jul ago sep oct nov dic" at bounding box center [108, 130] width 113 height 121
click at [155, 86] on icon "Año siguiente" at bounding box center [152, 84] width 9 height 9
click at [110, 148] on span "ago" at bounding box center [108, 151] width 9 height 6
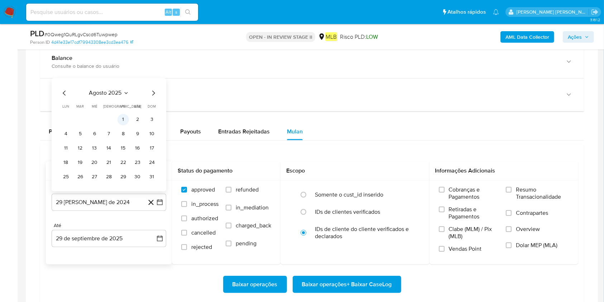
click at [128, 116] on button "1" at bounding box center [123, 119] width 11 height 11
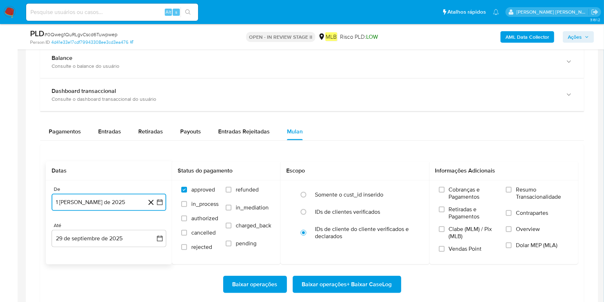
drag, startPoint x: 97, startPoint y: 235, endPoint x: 101, endPoint y: 228, distance: 8.8
click at [96, 226] on button "29 de septiembre de 2025" at bounding box center [109, 238] width 115 height 17
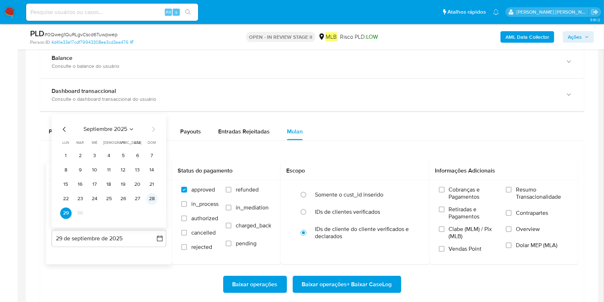
click at [155, 195] on button "28" at bounding box center [151, 198] width 11 height 11
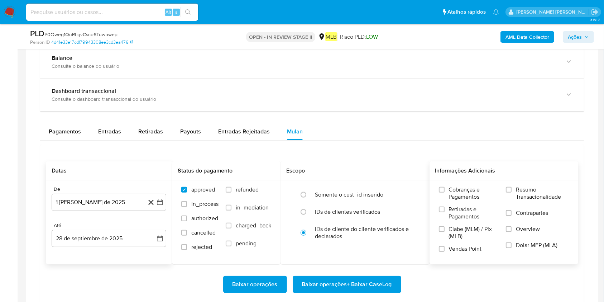
click at [458, 199] on label "Resumo Transacionalidade" at bounding box center [537, 197] width 63 height 23
click at [458, 192] on input "Resumo Transacionalidade" at bounding box center [509, 190] width 6 height 6
click at [344, 226] on span "Baixar operações + Baixar CaseLog" at bounding box center [347, 284] width 90 height 16
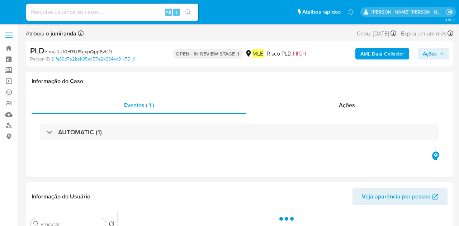
select select "10"
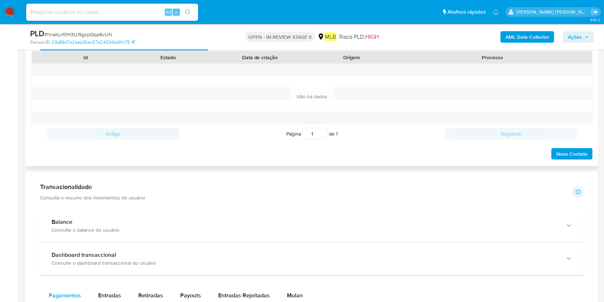
scroll to position [334, 0]
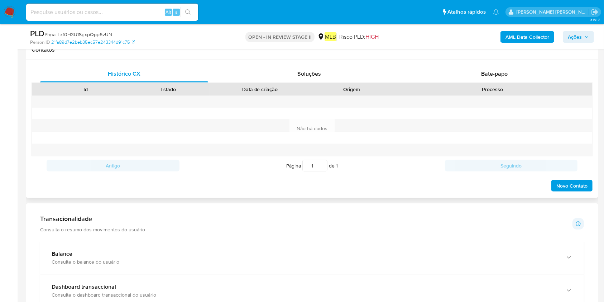
drag, startPoint x: 509, startPoint y: 70, endPoint x: 490, endPoint y: 87, distance: 25.4
click at [458, 68] on div "Bate-papo" at bounding box center [495, 73] width 168 height 17
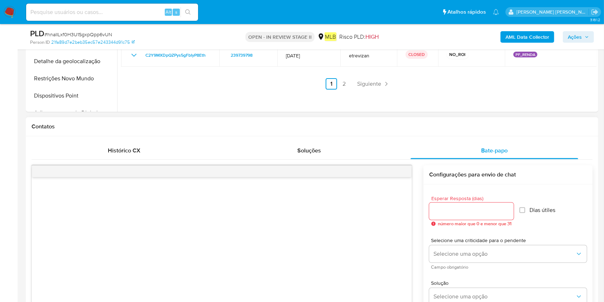
scroll to position [191, 0]
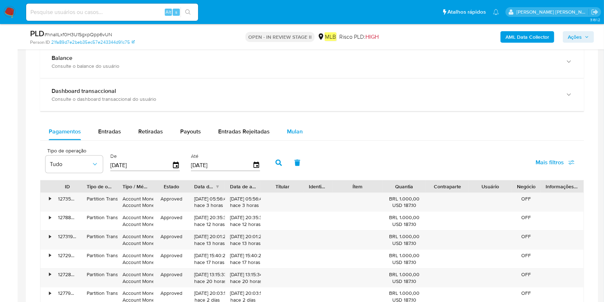
click at [302, 133] on button "Mulan" at bounding box center [294, 131] width 33 height 17
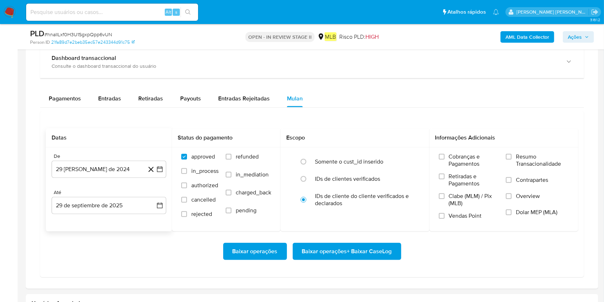
scroll to position [717, 0]
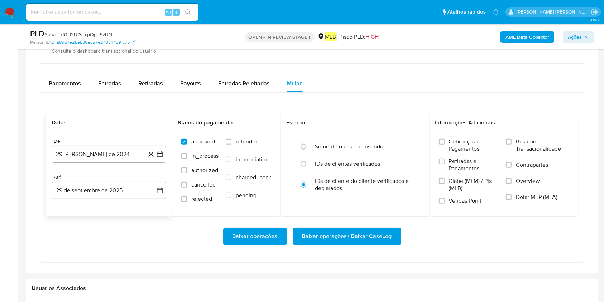
click at [105, 156] on button "29 [PERSON_NAME] de 2024" at bounding box center [109, 153] width 115 height 17
drag, startPoint x: 120, startPoint y: 180, endPoint x: 181, endPoint y: 179, distance: 60.5
click at [120, 180] on span "agosto 2024" at bounding box center [105, 179] width 33 height 7
drag, startPoint x: 152, startPoint y: 180, endPoint x: 128, endPoint y: 198, distance: 30.4
click at [151, 180] on icon "Año siguiente" at bounding box center [152, 180] width 9 height 9
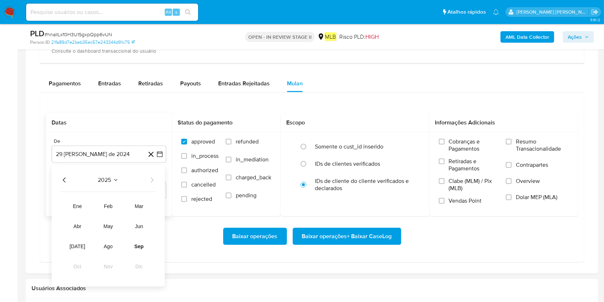
click at [118, 226] on tr "ene feb mar abr may jun [DATE] ago sep oct nov dic" at bounding box center [108, 236] width 82 height 72
click at [110, 226] on button "ago" at bounding box center [108, 245] width 20 height 11
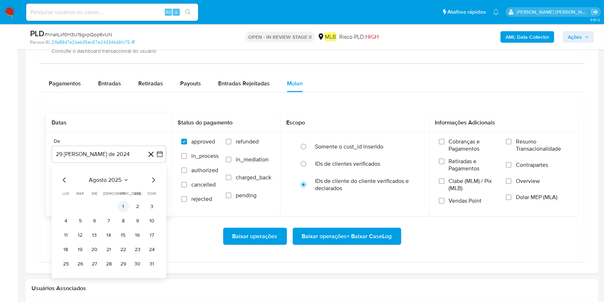
click at [119, 210] on button "1" at bounding box center [123, 206] width 11 height 11
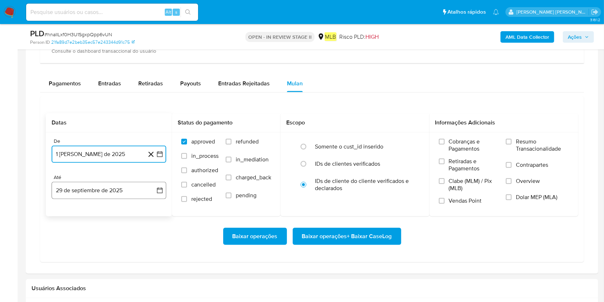
drag, startPoint x: 103, startPoint y: 193, endPoint x: 112, endPoint y: 195, distance: 9.1
click at [102, 193] on button "29 de septiembre de 2025" at bounding box center [109, 190] width 115 height 17
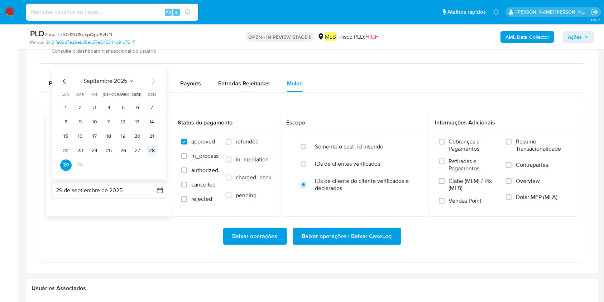
click at [150, 146] on button "28" at bounding box center [151, 150] width 11 height 11
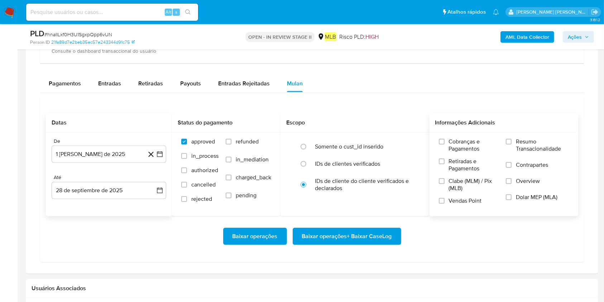
click at [458, 149] on span "Resumo Transacionalidade" at bounding box center [542, 145] width 53 height 14
click at [458, 144] on input "Resumo Transacionalidade" at bounding box center [509, 142] width 6 height 6
click at [361, 226] on span "Baixar operações + Baixar CaseLog" at bounding box center [347, 236] width 90 height 16
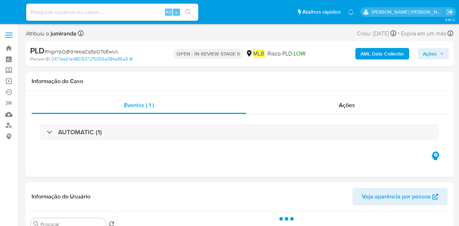
select select "10"
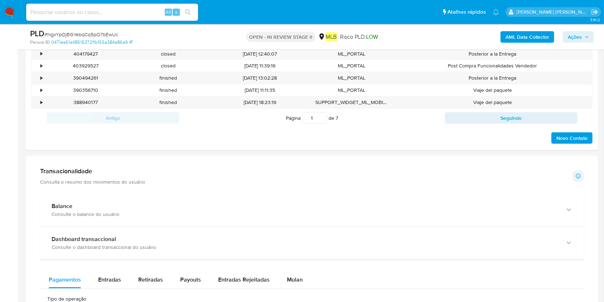
scroll to position [239, 0]
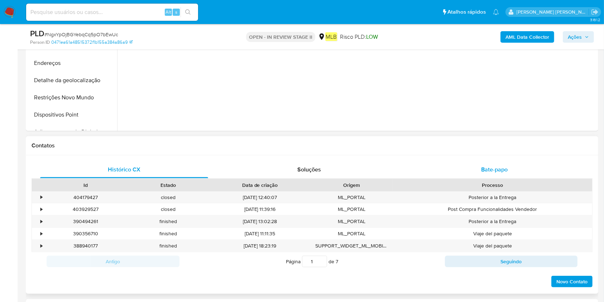
click at [458, 171] on div "Bate-papo" at bounding box center [495, 169] width 168 height 17
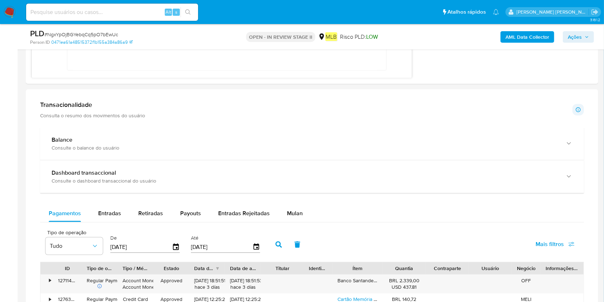
scroll to position [621, 0]
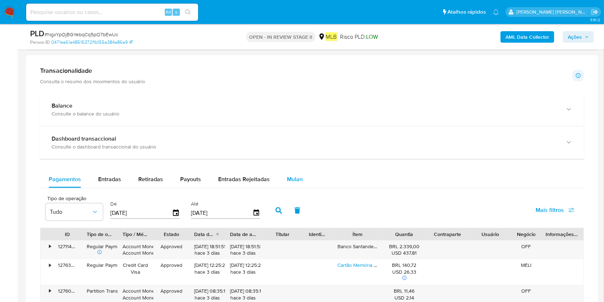
drag, startPoint x: 301, startPoint y: 179, endPoint x: 292, endPoint y: 185, distance: 10.6
click at [301, 179] on button "Mulan" at bounding box center [294, 179] width 33 height 17
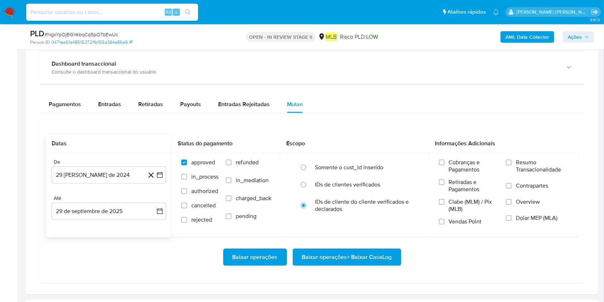
scroll to position [717, 0]
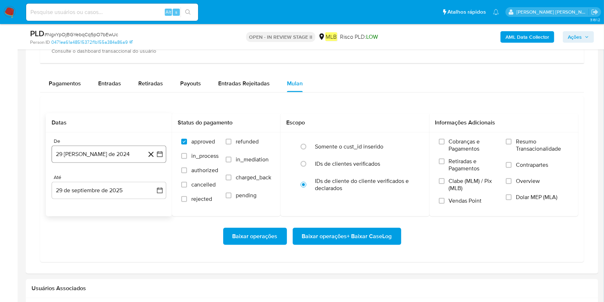
click at [107, 157] on button "29 [PERSON_NAME] de 2024" at bounding box center [109, 153] width 115 height 17
click at [111, 176] on div "agosto 2024 agosto 2024 lun lunes mar martes mié miércoles jue jueves vie viern…" at bounding box center [109, 221] width 115 height 113
click at [115, 178] on span "agosto 2024" at bounding box center [105, 179] width 33 height 7
click at [148, 182] on icon "Año siguiente" at bounding box center [152, 180] width 9 height 9
click at [111, 226] on span "ago" at bounding box center [108, 246] width 9 height 6
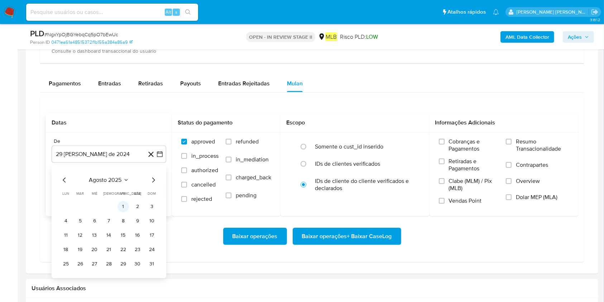
click at [123, 203] on button "1" at bounding box center [123, 206] width 11 height 11
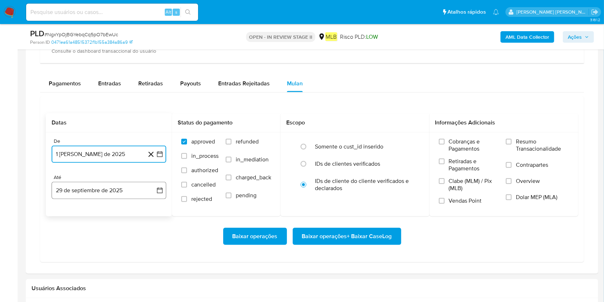
click at [122, 192] on button "29 de septiembre de 2025" at bounding box center [109, 190] width 115 height 17
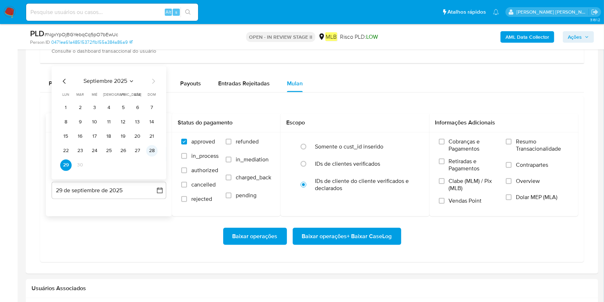
click at [151, 153] on button "28" at bounding box center [151, 150] width 11 height 11
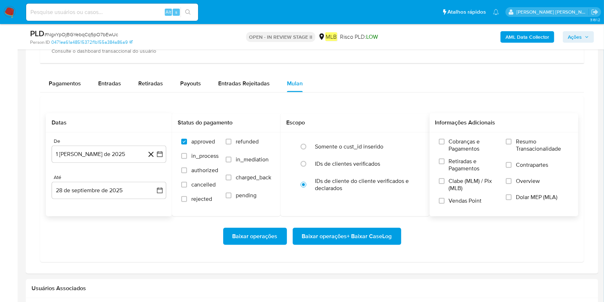
click at [458, 140] on span "Resumo Transacionalidade" at bounding box center [542, 145] width 53 height 14
click at [458, 140] on input "Resumo Transacionalidade" at bounding box center [509, 142] width 6 height 6
click at [349, 226] on span "Baixar operações + Baixar CaseLog" at bounding box center [347, 236] width 90 height 16
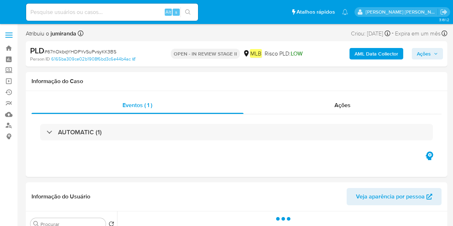
select select "10"
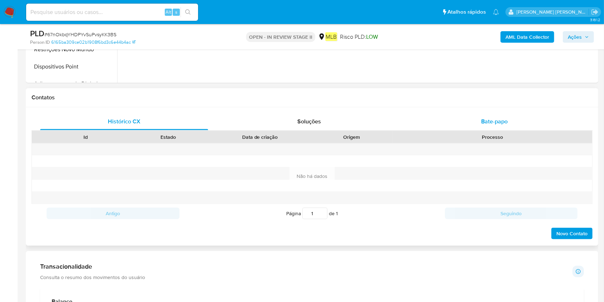
click at [453, 120] on span "Bate-papo" at bounding box center [494, 121] width 27 height 8
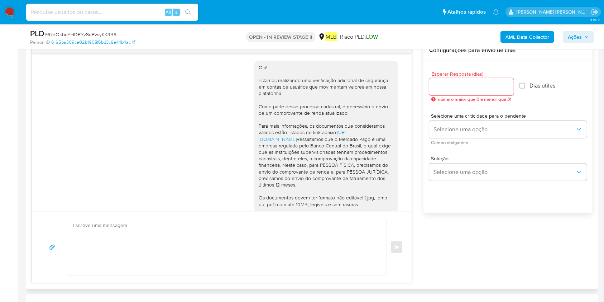
scroll to position [78, 0]
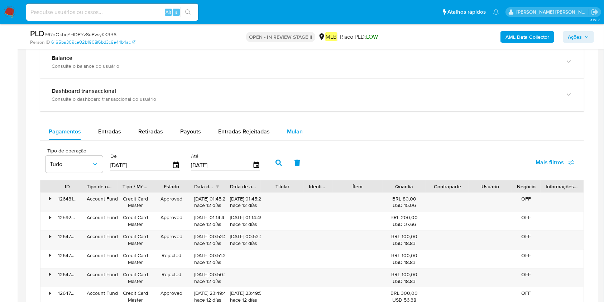
click at [295, 127] on span "Mulan" at bounding box center [295, 131] width 16 height 8
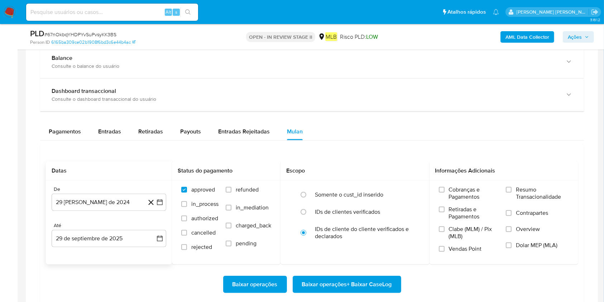
scroll to position [717, 0]
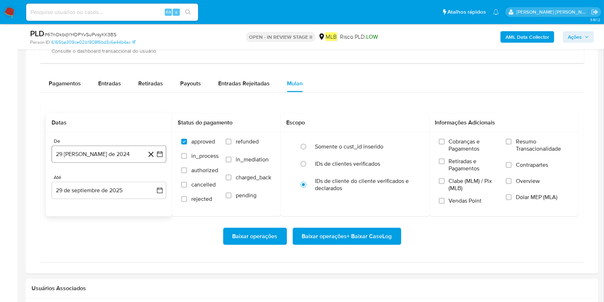
click at [122, 149] on button "29 [PERSON_NAME] de 2024" at bounding box center [109, 153] width 115 height 17
click at [107, 178] on span "agosto 2024" at bounding box center [105, 179] width 33 height 7
click at [152, 179] on icon "Año siguiente" at bounding box center [152, 180] width 9 height 9
click at [109, 226] on span "ago" at bounding box center [108, 246] width 9 height 6
click at [120, 206] on button "1" at bounding box center [123, 206] width 11 height 11
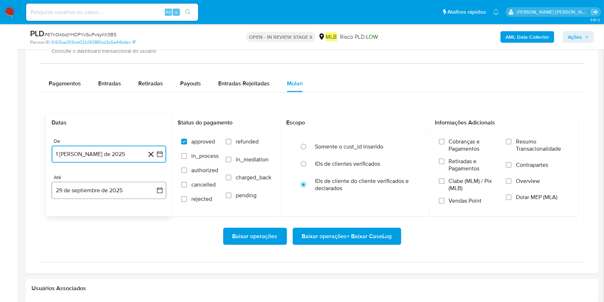
click at [118, 187] on button "29 de septiembre de 2025" at bounding box center [109, 190] width 115 height 17
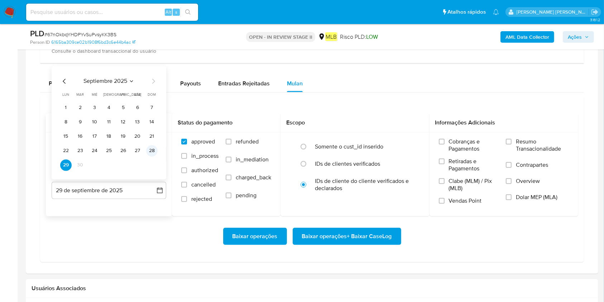
click at [155, 149] on button "28" at bounding box center [151, 150] width 11 height 11
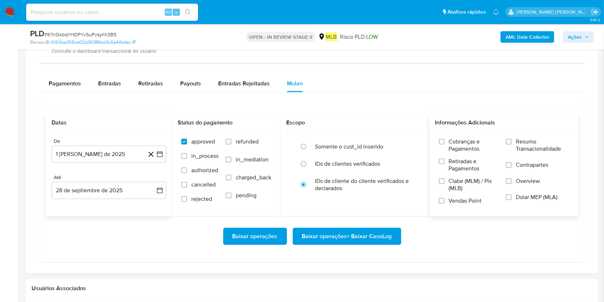
click at [453, 144] on span "Resumo Transacionalidade" at bounding box center [542, 145] width 53 height 14
click at [453, 144] on input "Resumo Transacionalidade" at bounding box center [509, 142] width 6 height 6
click at [334, 226] on span "Baixar operações + Baixar CaseLog" at bounding box center [347, 236] width 90 height 16
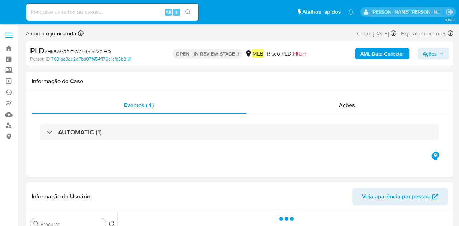
select select "10"
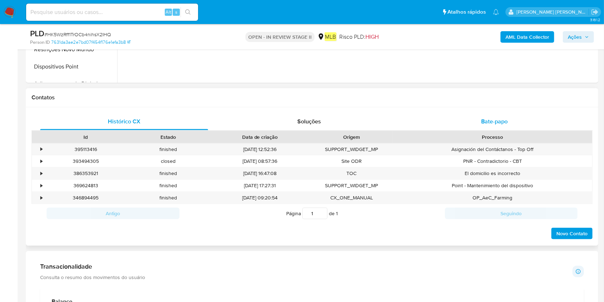
click at [458, 124] on span "Bate-papo" at bounding box center [494, 121] width 27 height 8
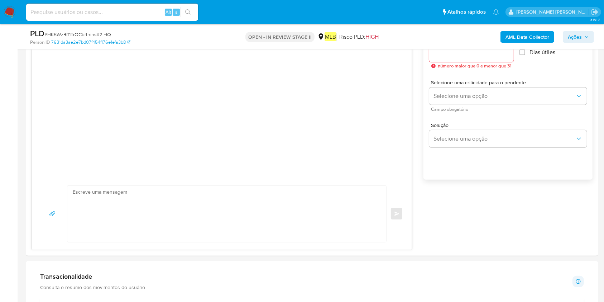
scroll to position [430, 0]
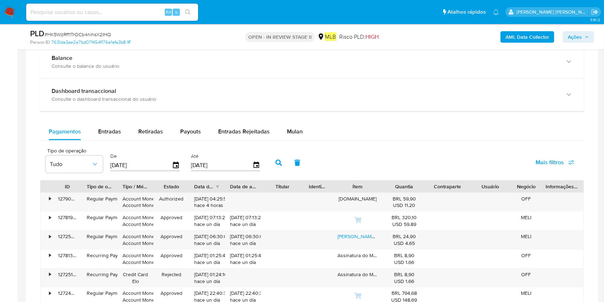
drag, startPoint x: 291, startPoint y: 132, endPoint x: 223, endPoint y: 139, distance: 68.4
click at [291, 132] on span "Mulan" at bounding box center [295, 131] width 16 height 8
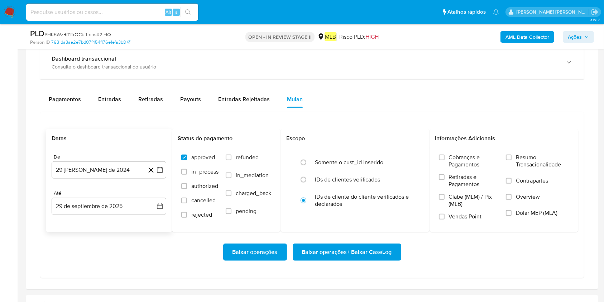
scroll to position [764, 0]
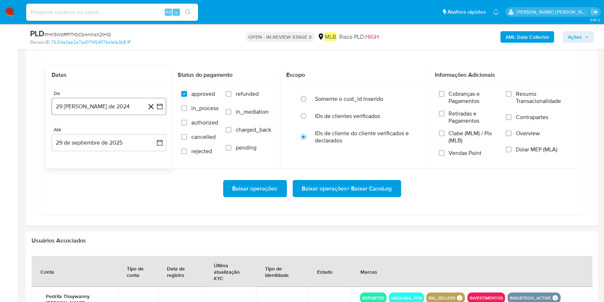
drag, startPoint x: 92, startPoint y: 103, endPoint x: 98, endPoint y: 105, distance: 6.5
click at [92, 103] on button "29 [PERSON_NAME] de 2024" at bounding box center [109, 106] width 115 height 17
click at [107, 129] on span "agosto 2024" at bounding box center [105, 132] width 33 height 7
click at [153, 132] on icon "Año siguiente" at bounding box center [152, 132] width 9 height 9
click at [104, 198] on span "ago" at bounding box center [108, 199] width 9 height 6
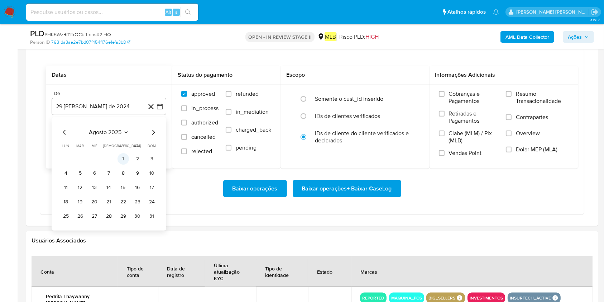
click at [125, 156] on button "1" at bounding box center [123, 158] width 11 height 11
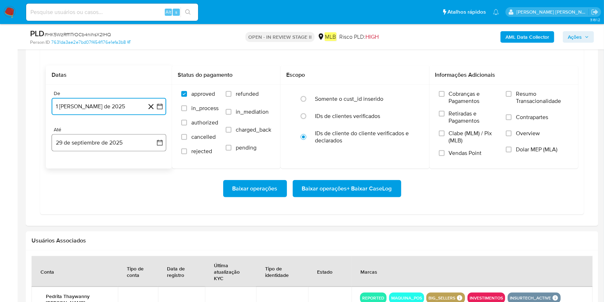
click at [140, 140] on button "29 de septiembre de 2025" at bounding box center [109, 142] width 115 height 17
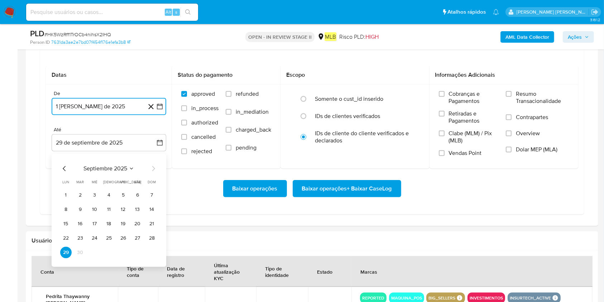
drag, startPoint x: 155, startPoint y: 240, endPoint x: 192, endPoint y: 236, distance: 36.7
click at [155, 226] on button "28" at bounding box center [151, 237] width 11 height 11
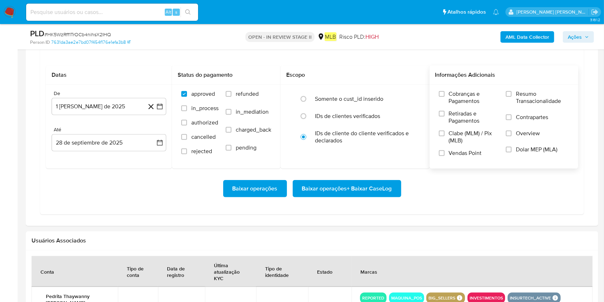
click at [458, 99] on span "Resumo Transacionalidade" at bounding box center [542, 97] width 53 height 14
click at [458, 97] on input "Resumo Transacionalidade" at bounding box center [509, 94] width 6 height 6
click at [361, 187] on span "Baixar operações + Baixar CaseLog" at bounding box center [347, 189] width 90 height 16
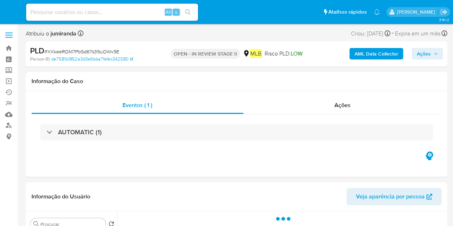
select select "10"
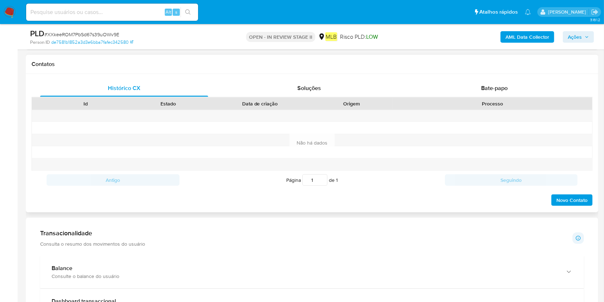
scroll to position [287, 0]
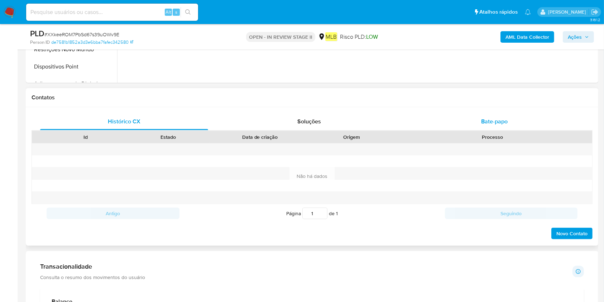
click at [453, 126] on div "Bate-papo" at bounding box center [495, 121] width 168 height 17
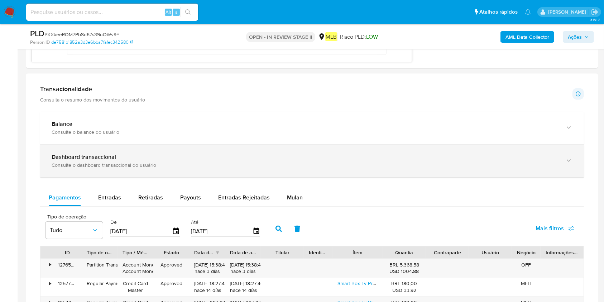
scroll to position [669, 0]
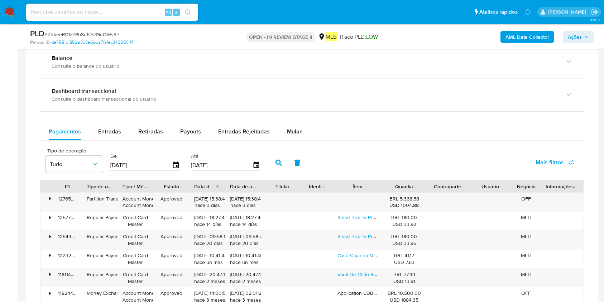
click at [285, 140] on div "Pagamentos Entradas Retiradas Payouts Entradas Rejeitadas Mulan Tipo de operaçã…" at bounding box center [312, 224] width 544 height 203
click at [291, 135] on div "Mulan" at bounding box center [295, 131] width 16 height 17
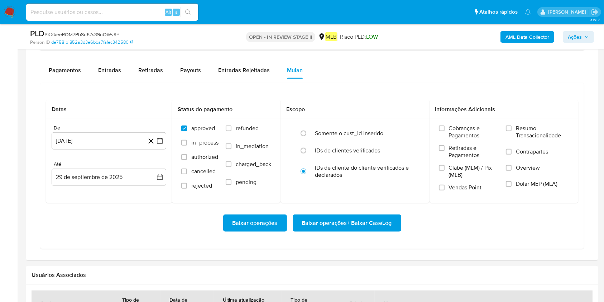
scroll to position [764, 0]
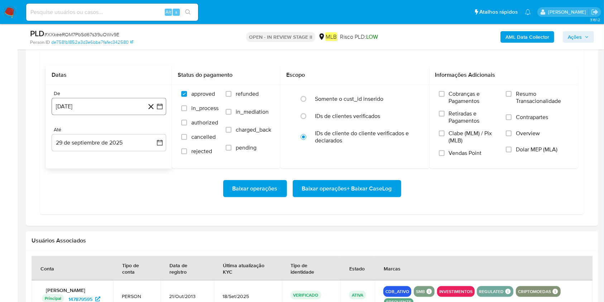
click at [112, 114] on button "[DATE]" at bounding box center [109, 106] width 115 height 17
click at [108, 134] on span "agosto 2024" at bounding box center [105, 132] width 33 height 7
click at [152, 133] on icon "Año siguiente" at bounding box center [152, 132] width 9 height 9
click at [110, 202] on button "ago" at bounding box center [108, 198] width 20 height 11
click at [123, 156] on button "1" at bounding box center [123, 158] width 11 height 11
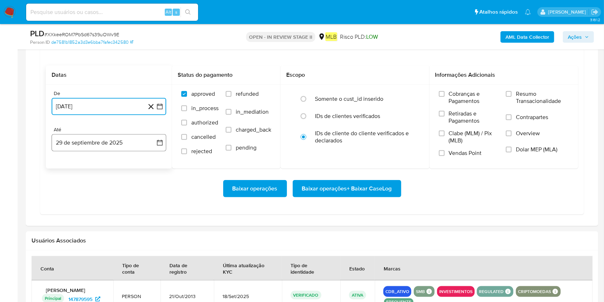
click at [123, 144] on button "29 de septiembre de 2025" at bounding box center [109, 142] width 115 height 17
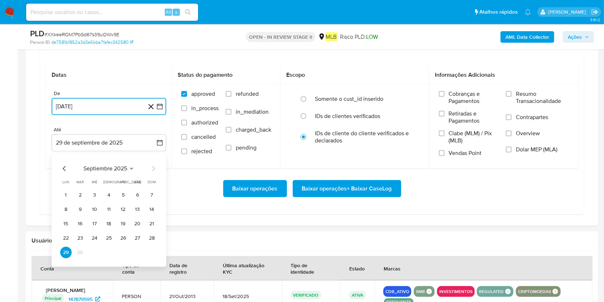
drag, startPoint x: 155, startPoint y: 238, endPoint x: 264, endPoint y: 203, distance: 114.0
click at [155, 226] on button "28" at bounding box center [151, 237] width 11 height 11
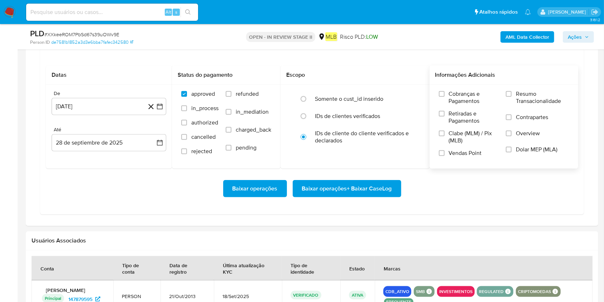
click at [453, 104] on label "Resumo Transacionalidade" at bounding box center [537, 101] width 63 height 23
click at [453, 92] on span "Resumo Transacionalidade" at bounding box center [542, 97] width 53 height 14
click at [453, 92] on input "Resumo Transacionalidade" at bounding box center [509, 94] width 6 height 6
click at [333, 186] on span "Baixar operações + Baixar CaseLog" at bounding box center [347, 189] width 90 height 16
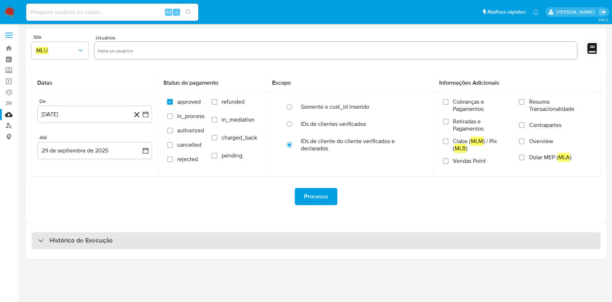
click at [297, 237] on div "Histórico de Execução" at bounding box center [316, 240] width 569 height 17
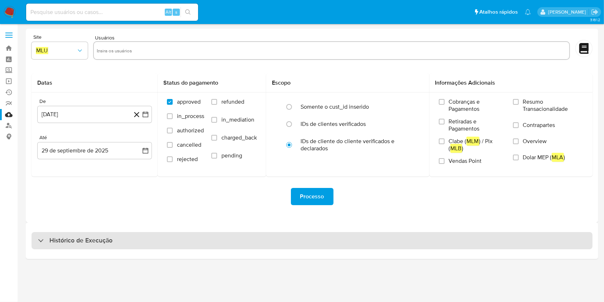
select select "10"
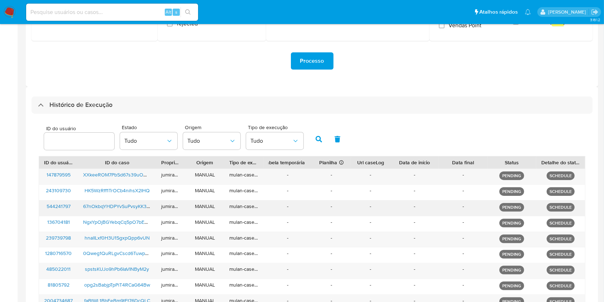
scroll to position [191, 0]
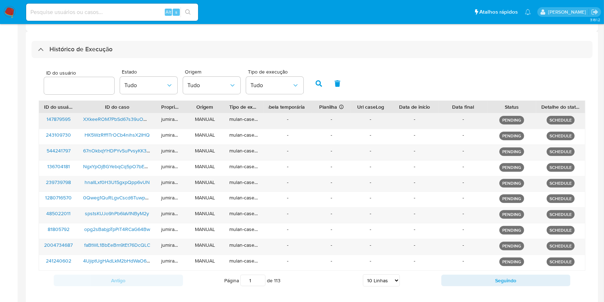
click at [129, 126] on div "XXkeeROM7PbSd67s39uOWv9E" at bounding box center [117, 120] width 78 height 15
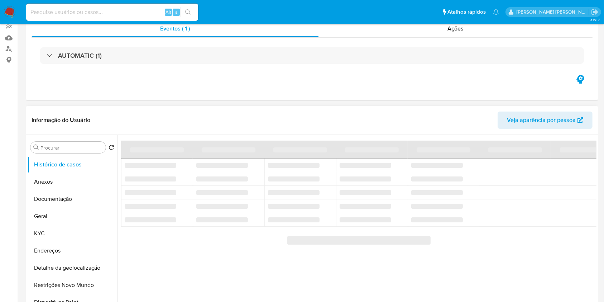
select select "10"
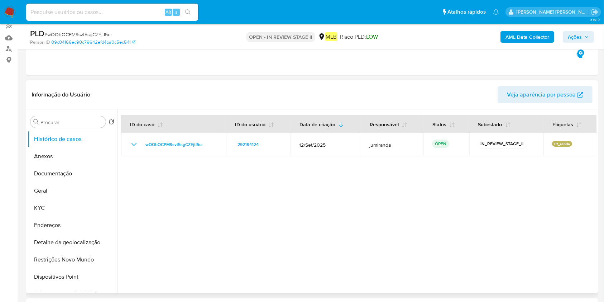
scroll to position [95, 0]
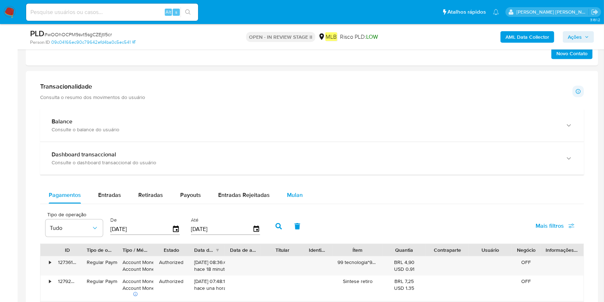
click at [292, 194] on span "Mulan" at bounding box center [295, 195] width 16 height 8
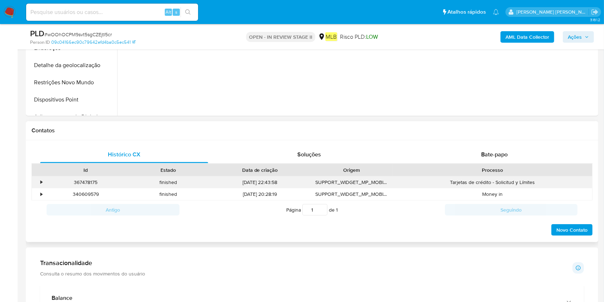
scroll to position [239, 0]
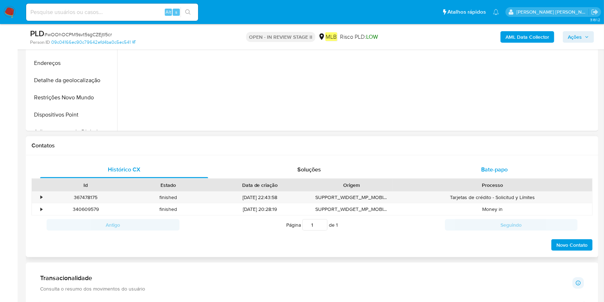
click at [458, 174] on div "Bate-papo" at bounding box center [495, 169] width 168 height 17
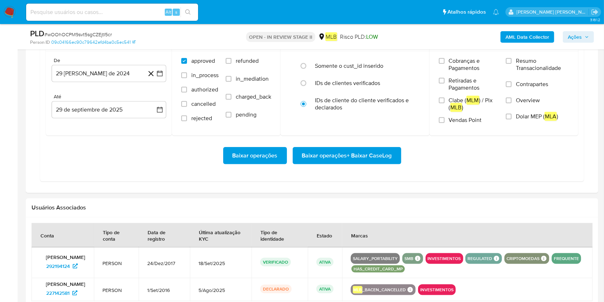
scroll to position [812, 0]
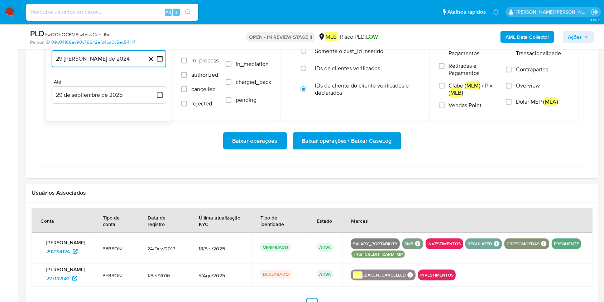
click at [109, 55] on button "29 [PERSON_NAME] de 2024" at bounding box center [109, 58] width 115 height 17
click at [125, 86] on icon "Seleccionar mes y año" at bounding box center [126, 85] width 6 height 6
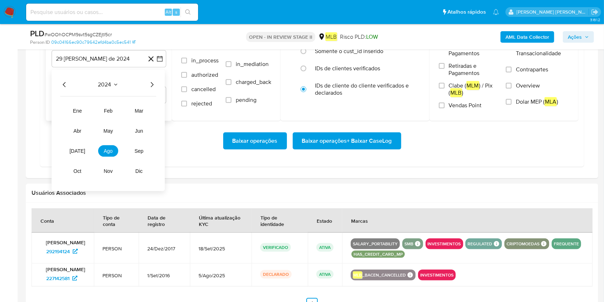
click at [152, 87] on icon "Año siguiente" at bounding box center [152, 84] width 9 height 9
click at [111, 153] on span "ago" at bounding box center [108, 151] width 9 height 6
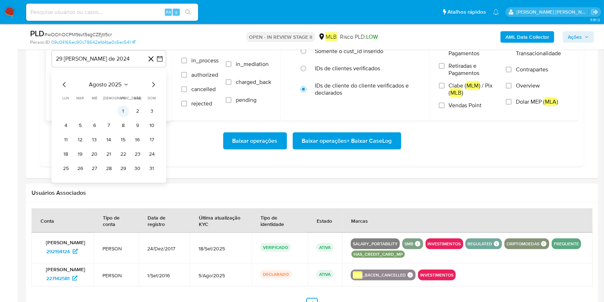
click at [118, 111] on button "1" at bounding box center [123, 110] width 11 height 11
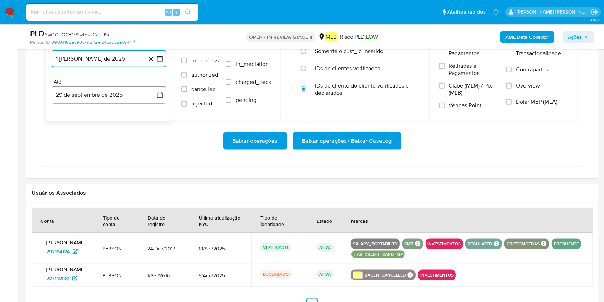
click at [124, 102] on button "29 de septiembre de 2025" at bounding box center [109, 94] width 115 height 17
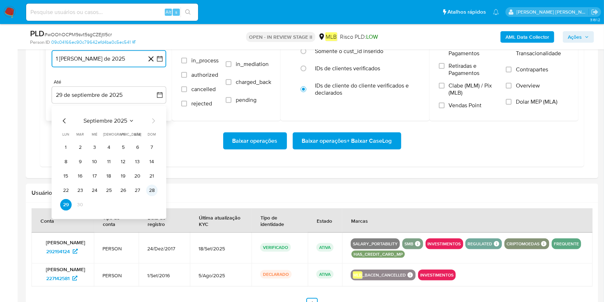
click at [155, 191] on button "28" at bounding box center [151, 190] width 11 height 11
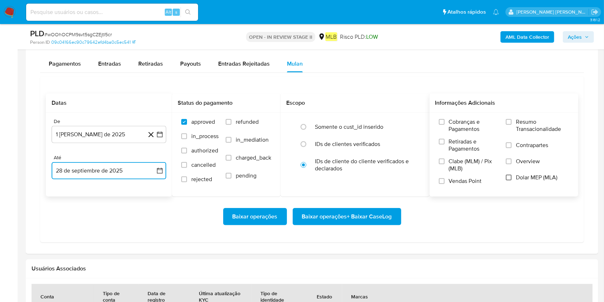
scroll to position [717, 0]
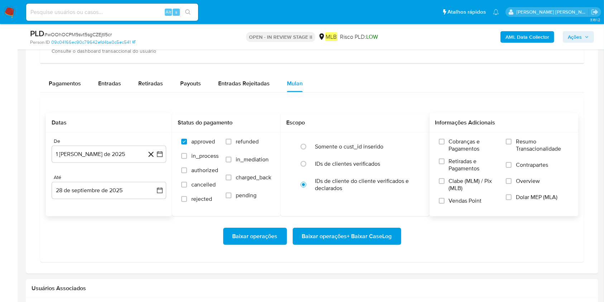
drag, startPoint x: 526, startPoint y: 150, endPoint x: 521, endPoint y: 156, distance: 7.2
click at [458, 150] on span "Resumo Transacionalidade" at bounding box center [542, 145] width 53 height 14
click at [458, 144] on label "Resumo Transacionalidade" at bounding box center [537, 149] width 63 height 23
click at [458, 144] on input "Resumo Transacionalidade" at bounding box center [509, 142] width 6 height 6
click at [339, 226] on span "Baixar operações + Baixar CaseLog" at bounding box center [347, 236] width 90 height 16
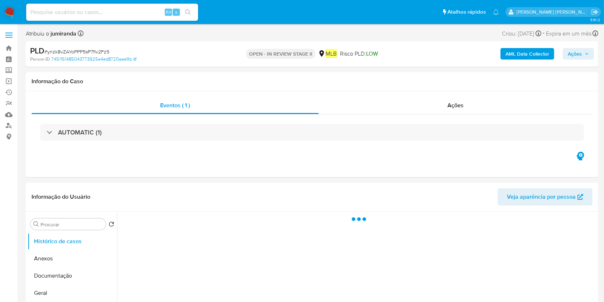
select select "10"
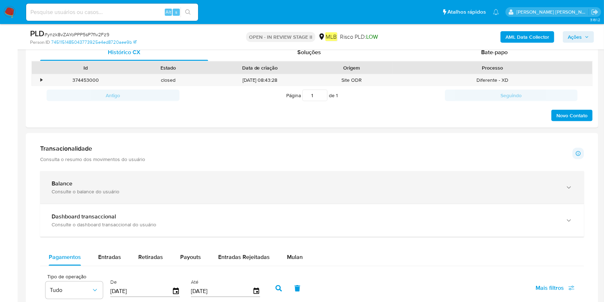
scroll to position [382, 0]
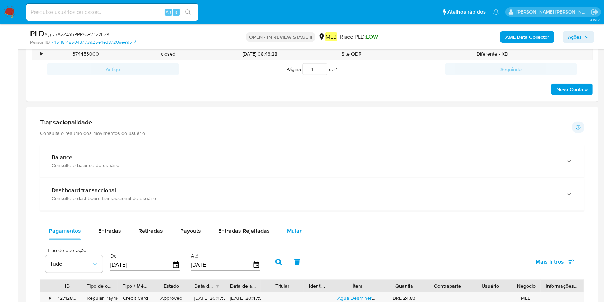
click at [295, 224] on div "Mulan" at bounding box center [295, 230] width 16 height 17
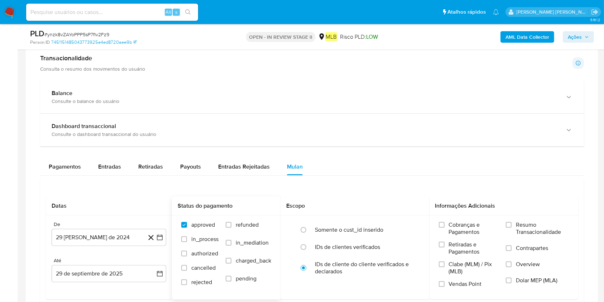
scroll to position [525, 0]
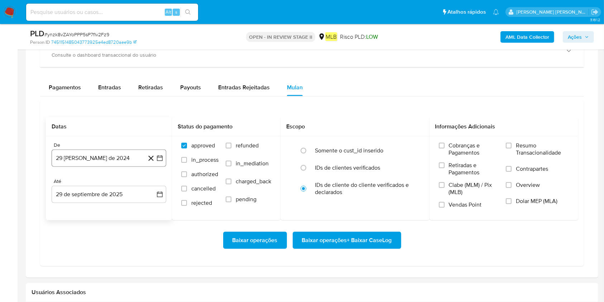
click at [99, 157] on button "29 [PERSON_NAME] de 2024" at bounding box center [109, 157] width 115 height 17
click at [100, 184] on span "agosto 2024" at bounding box center [105, 184] width 33 height 7
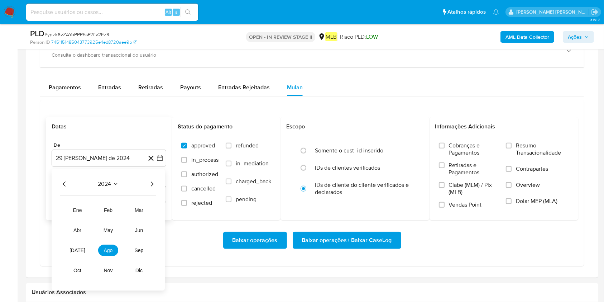
click at [154, 186] on icon "Año siguiente" at bounding box center [152, 184] width 9 height 9
click at [115, 249] on button "ago" at bounding box center [108, 250] width 20 height 11
click at [123, 213] on button "1" at bounding box center [123, 210] width 11 height 11
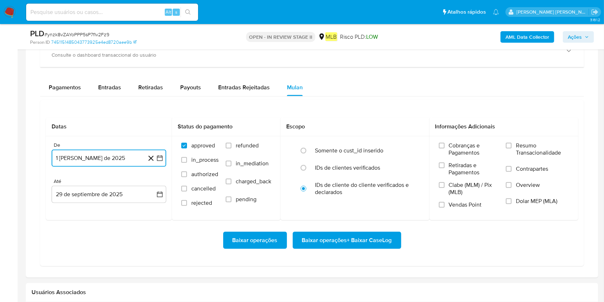
drag, startPoint x: 115, startPoint y: 193, endPoint x: 99, endPoint y: 221, distance: 31.6
click at [115, 193] on button "29 de septiembre de 2025" at bounding box center [109, 194] width 115 height 17
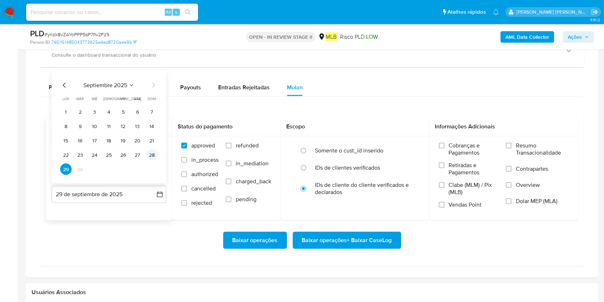
click at [152, 157] on button "28" at bounding box center [151, 154] width 11 height 11
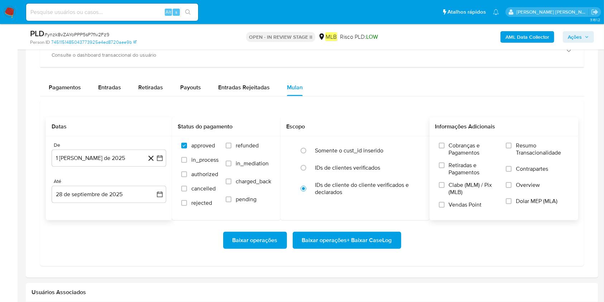
click at [544, 152] on span "Resumo Transacionalidade" at bounding box center [542, 149] width 53 height 14
click at [512, 148] on input "Resumo Transacionalidade" at bounding box center [509, 146] width 6 height 6
click at [368, 238] on span "Baixar operações + Baixar CaseLog" at bounding box center [347, 240] width 90 height 16
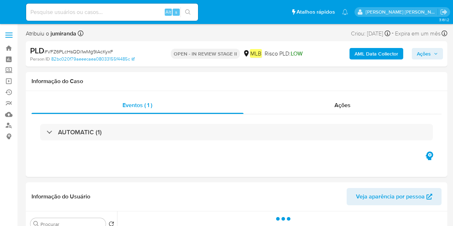
select select "10"
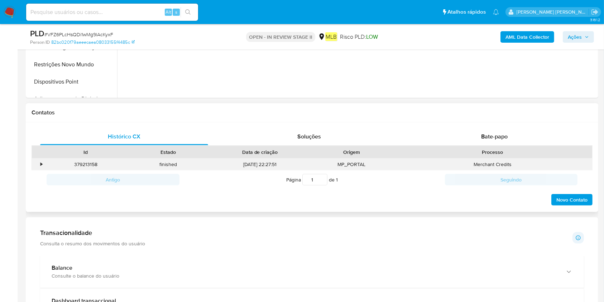
scroll to position [287, 0]
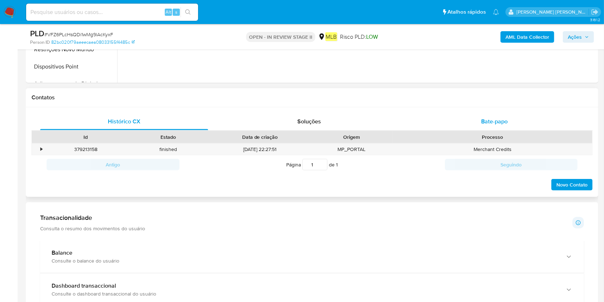
click at [453, 120] on div "Bate-papo" at bounding box center [495, 121] width 168 height 17
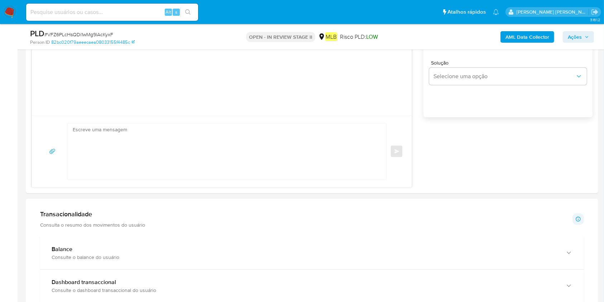
scroll to position [573, 0]
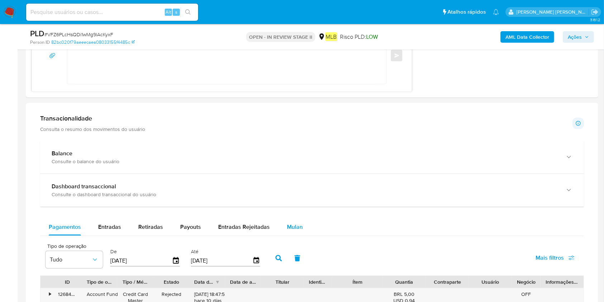
click at [283, 219] on button "Mulan" at bounding box center [294, 226] width 33 height 17
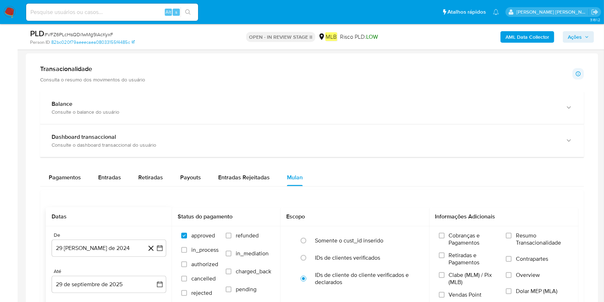
scroll to position [669, 0]
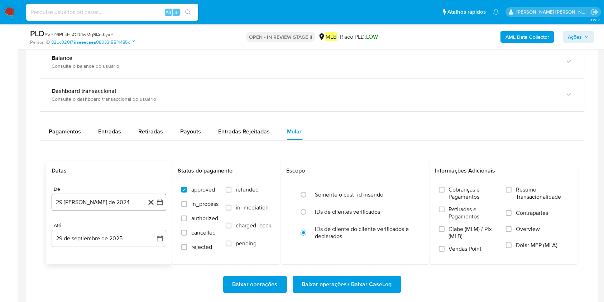
click at [80, 197] on button "29 [PERSON_NAME] de 2024" at bounding box center [109, 201] width 115 height 17
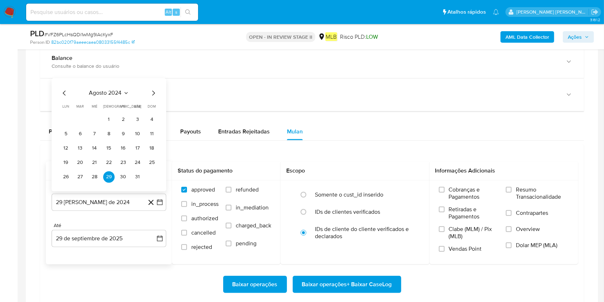
click at [118, 92] on span "agosto 2024" at bounding box center [105, 92] width 33 height 7
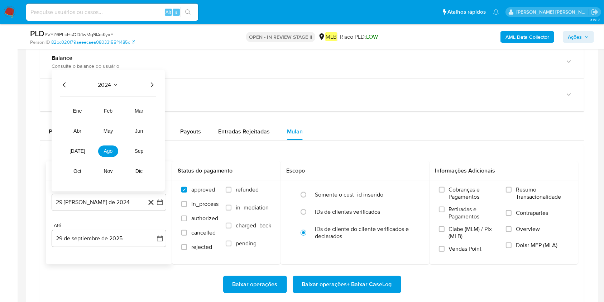
click at [153, 85] on icon "Año siguiente" at bounding box center [152, 84] width 9 height 9
click at [106, 149] on span "ago" at bounding box center [108, 151] width 9 height 6
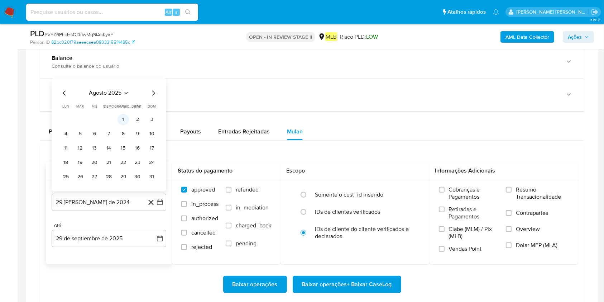
click at [121, 116] on button "1" at bounding box center [123, 119] width 11 height 11
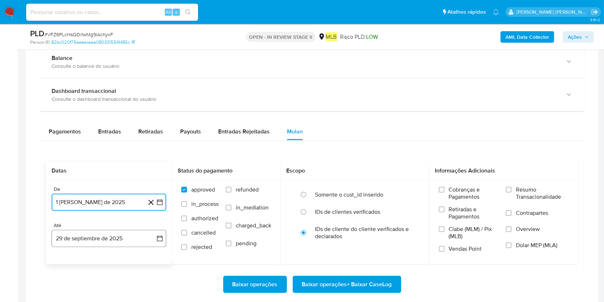
click at [97, 226] on button "29 de septiembre de 2025" at bounding box center [109, 238] width 115 height 17
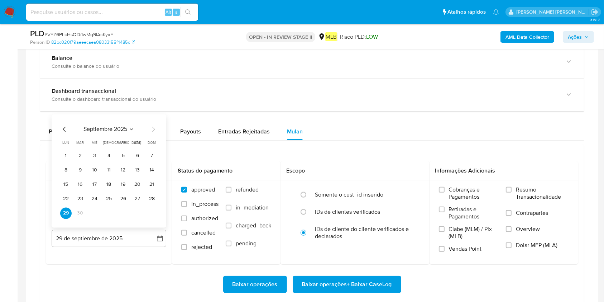
click at [154, 199] on button "28" at bounding box center [151, 198] width 11 height 11
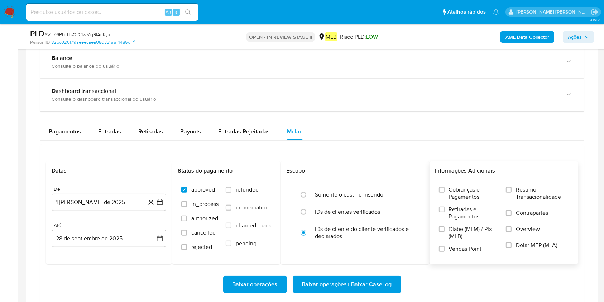
click at [453, 186] on span "Resumo Transacionalidade" at bounding box center [542, 193] width 53 height 14
click at [453, 187] on input "Resumo Transacionalidade" at bounding box center [509, 190] width 6 height 6
click at [325, 226] on span "Baixar operações + Baixar CaseLog" at bounding box center [347, 284] width 90 height 16
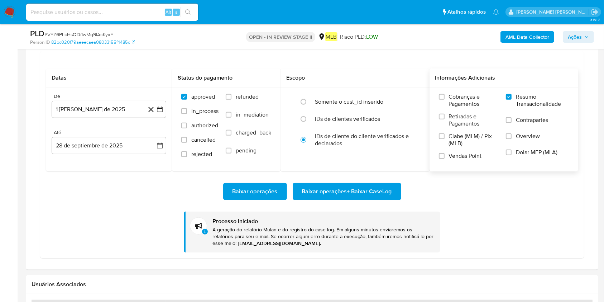
scroll to position [812, 0]
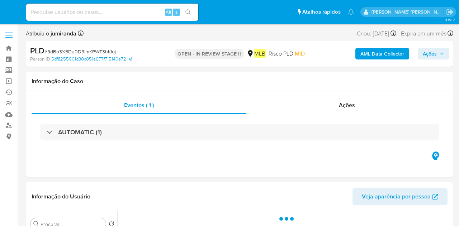
select select "10"
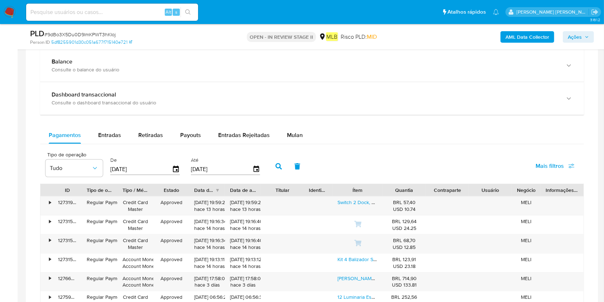
click at [305, 134] on button "Mulan" at bounding box center [294, 134] width 33 height 17
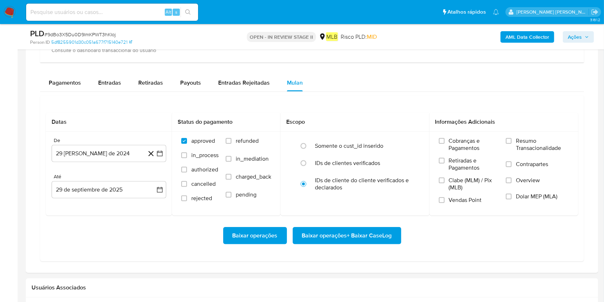
scroll to position [573, 0]
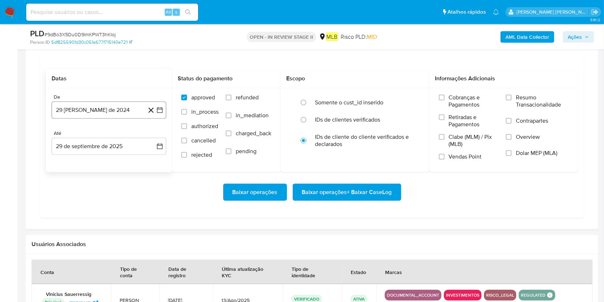
click at [72, 107] on button "29 [PERSON_NAME] de 2024" at bounding box center [109, 109] width 115 height 17
click at [112, 135] on span "agosto 2024" at bounding box center [105, 136] width 33 height 7
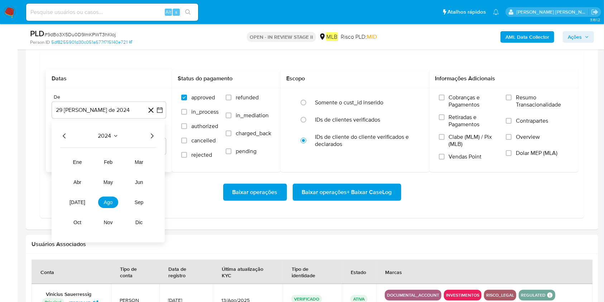
click at [153, 133] on icon "Año siguiente" at bounding box center [152, 136] width 9 height 9
click at [115, 197] on button "ago" at bounding box center [108, 202] width 20 height 11
click at [124, 162] on button "1" at bounding box center [123, 162] width 11 height 11
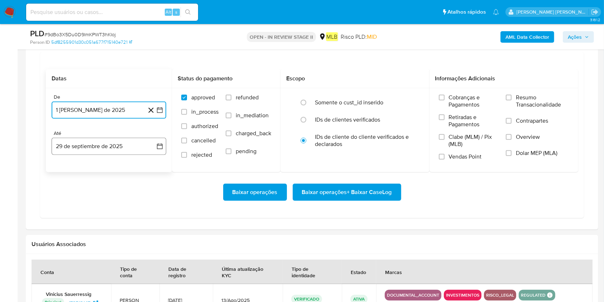
click at [125, 150] on button "29 de septiembre de 2025" at bounding box center [109, 146] width 115 height 17
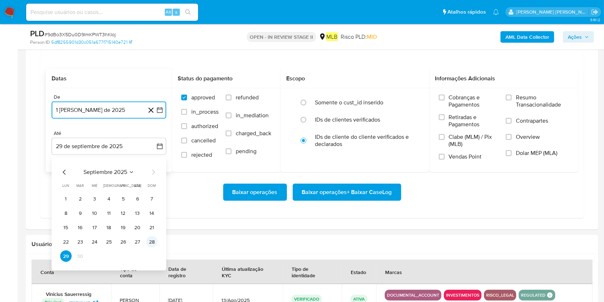
drag, startPoint x: 154, startPoint y: 240, endPoint x: 277, endPoint y: 162, distance: 145.6
click at [154, 226] on button "28" at bounding box center [151, 241] width 11 height 11
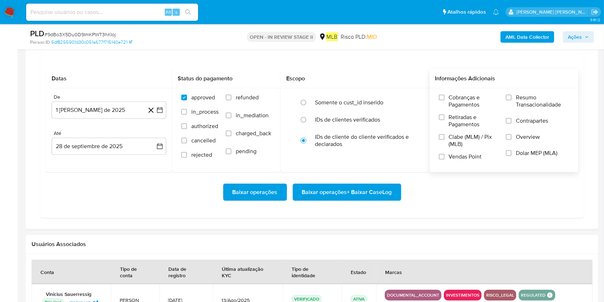
click at [458, 104] on span "Resumo Transacionalidade" at bounding box center [542, 101] width 53 height 14
click at [458, 100] on input "Resumo Transacionalidade" at bounding box center [509, 98] width 6 height 6
click at [372, 194] on span "Baixar operações + Baixar CaseLog" at bounding box center [347, 192] width 90 height 16
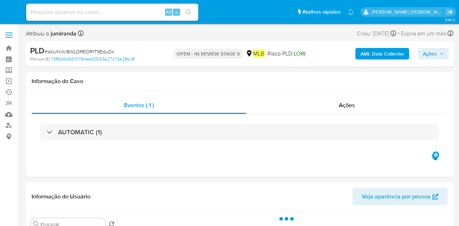
select select "10"
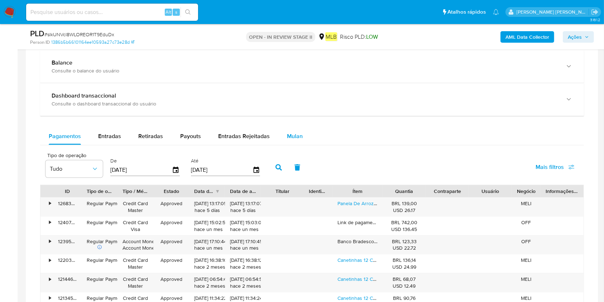
drag, startPoint x: 302, startPoint y: 127, endPoint x: 277, endPoint y: 137, distance: 27.0
click at [301, 125] on div "Balance Consulte o balance do usuário Dashboard transaccional Consulte o dashbo…" at bounding box center [312, 228] width 544 height 356
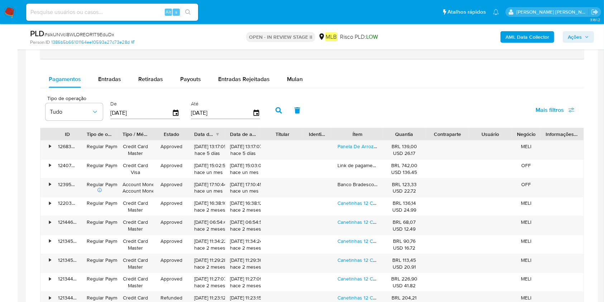
scroll to position [525, 0]
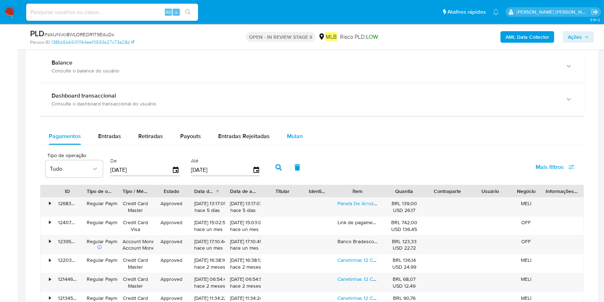
click at [289, 136] on span "Mulan" at bounding box center [295, 136] width 16 height 8
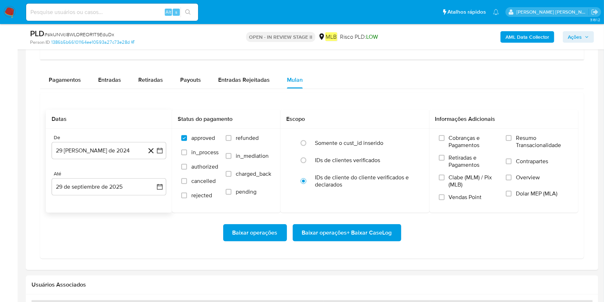
scroll to position [621, 0]
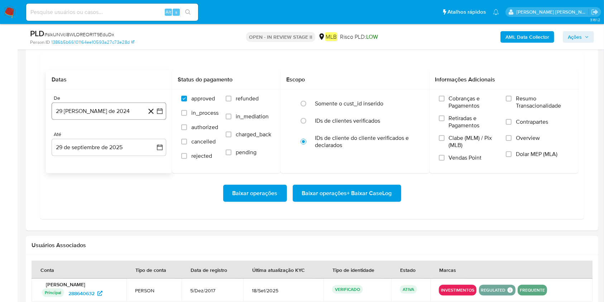
click at [115, 110] on button "29 [PERSON_NAME] de 2024" at bounding box center [109, 110] width 115 height 17
click at [115, 139] on div "agosto 2024" at bounding box center [108, 137] width 97 height 9
click at [121, 136] on span "agosto 2024" at bounding box center [105, 136] width 33 height 7
drag, startPoint x: 149, startPoint y: 133, endPoint x: 155, endPoint y: 139, distance: 8.6
click at [149, 133] on icon "Año siguiente" at bounding box center [152, 137] width 9 height 9
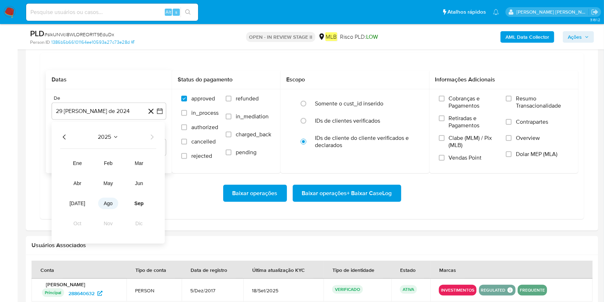
click at [110, 202] on span "ago" at bounding box center [108, 203] width 9 height 6
click at [120, 159] on button "1" at bounding box center [123, 163] width 11 height 11
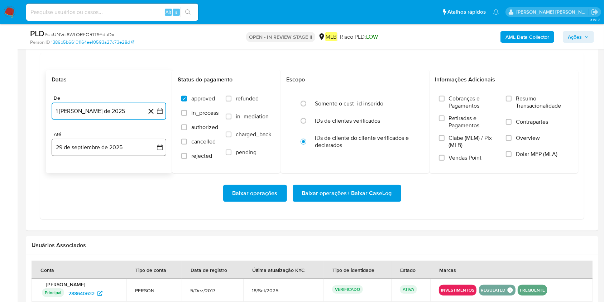
click at [88, 139] on button "29 de septiembre de 2025" at bounding box center [109, 147] width 115 height 17
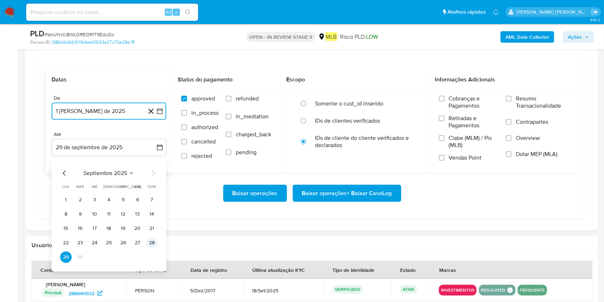
click at [152, 226] on button "28" at bounding box center [151, 242] width 11 height 11
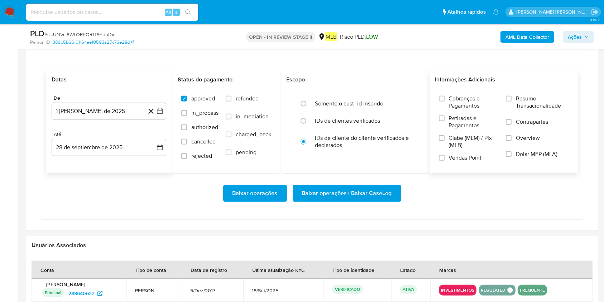
click at [458, 98] on span "Resumo Transacionalidade" at bounding box center [542, 102] width 53 height 14
click at [458, 98] on input "Resumo Transacionalidade" at bounding box center [509, 99] width 6 height 6
click at [332, 195] on span "Baixar operações + Baixar CaseLog" at bounding box center [347, 193] width 90 height 16
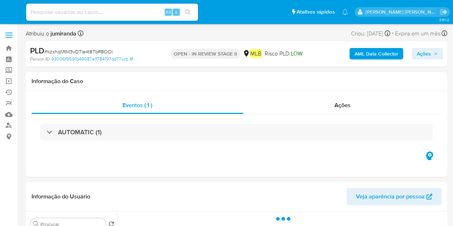
select select "10"
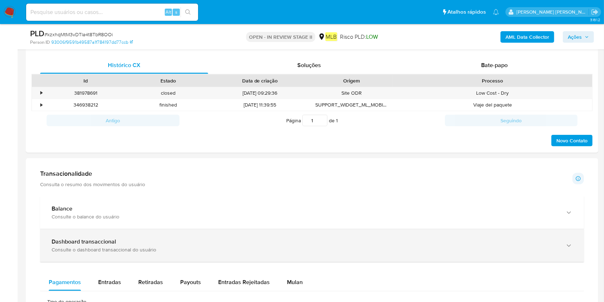
scroll to position [382, 0]
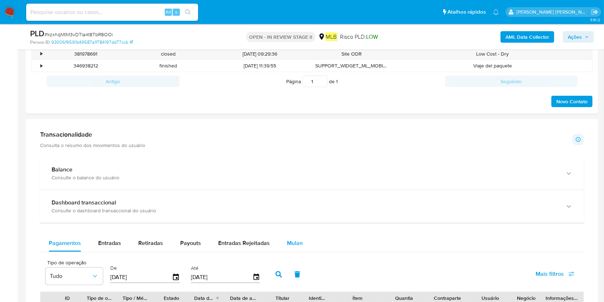
click at [292, 226] on span "Mulan" at bounding box center [295, 243] width 16 height 8
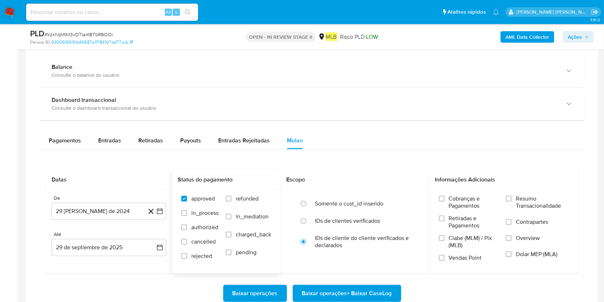
scroll to position [525, 0]
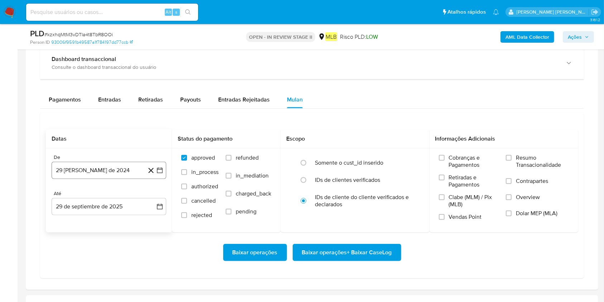
click at [126, 174] on button "29 [PERSON_NAME] de 2024" at bounding box center [109, 170] width 115 height 17
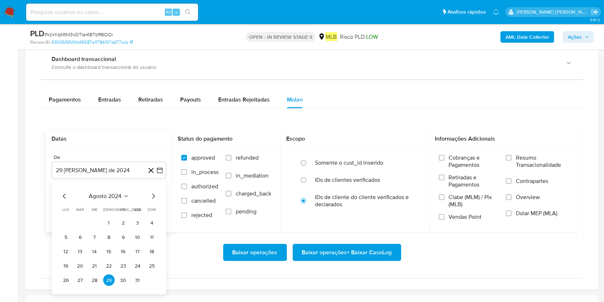
click at [120, 201] on div "agosto 2024 agosto 2024 lun lunes mar martes mié miércoles jue jueves vie viern…" at bounding box center [108, 239] width 97 height 94
click at [124, 196] on icon "Seleccionar mes y año" at bounding box center [126, 196] width 6 height 6
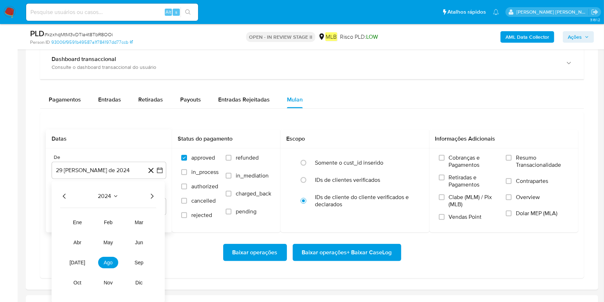
click at [151, 197] on icon "Año siguiente" at bounding box center [152, 196] width 9 height 9
click at [115, 226] on button "ago" at bounding box center [108, 262] width 20 height 11
click at [130, 222] on tr "1 2 3" at bounding box center [108, 222] width 97 height 11
click at [124, 221] on button "1" at bounding box center [123, 222] width 11 height 11
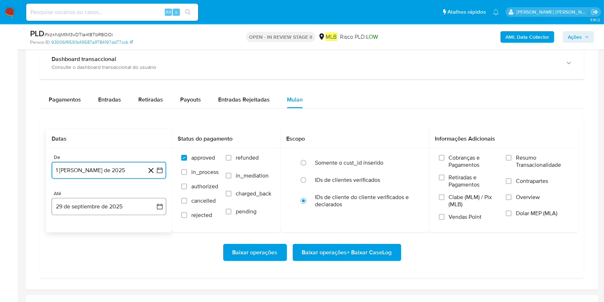
click at [117, 208] on button "29 de septiembre de 2025" at bounding box center [109, 206] width 115 height 17
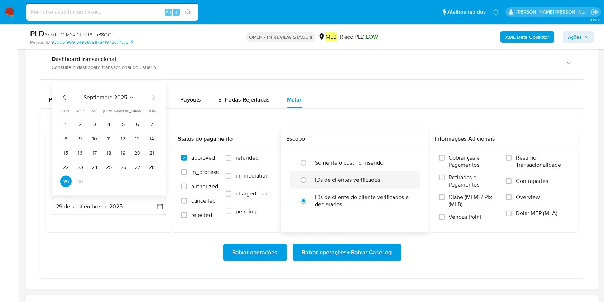
drag, startPoint x: 152, startPoint y: 170, endPoint x: 387, endPoint y: 176, distance: 235.1
click at [152, 169] on button "28" at bounding box center [151, 166] width 11 height 11
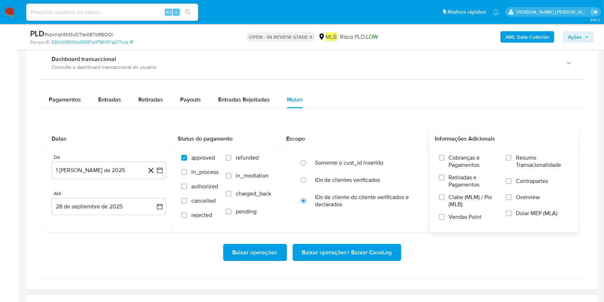
click at [453, 164] on span "Resumo Transacionalidade" at bounding box center [542, 161] width 53 height 14
click at [453, 161] on input "Resumo Transacionalidade" at bounding box center [509, 158] width 6 height 6
click at [366, 226] on span "Baixar operações + Baixar CaseLog" at bounding box center [347, 252] width 90 height 16
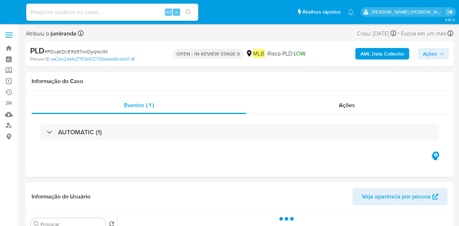
select select "10"
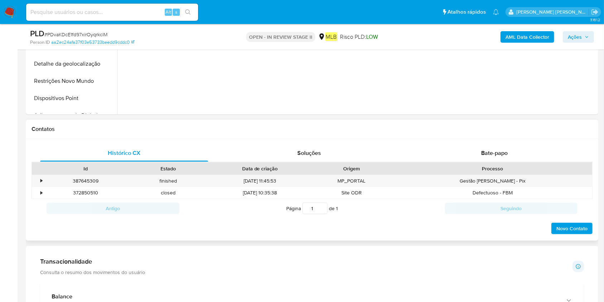
scroll to position [287, 0]
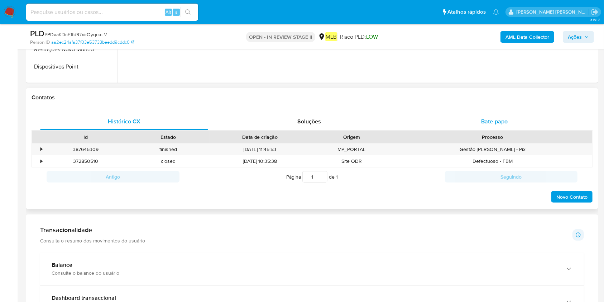
click at [458, 128] on div "Bate-papo" at bounding box center [495, 121] width 168 height 17
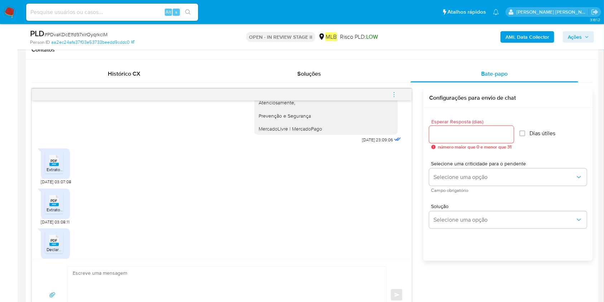
scroll to position [198, 0]
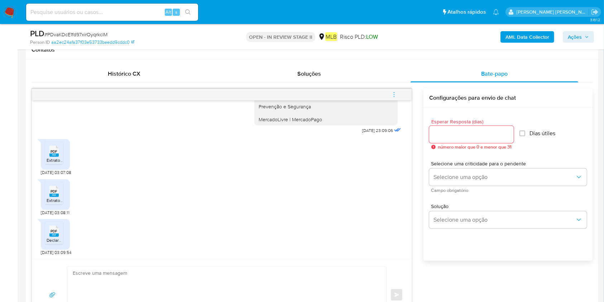
click at [458, 226] on div "Esperar Resposta (dias) número maior que 0 e menor que 31 Dias útiles Selecione…" at bounding box center [507, 193] width 169 height 172
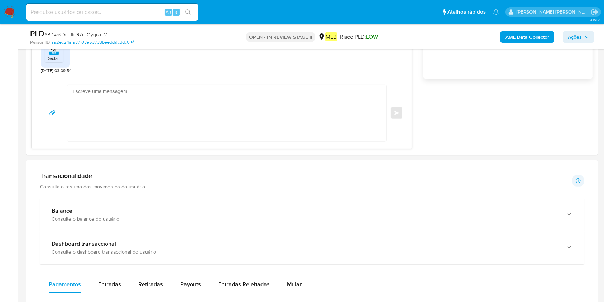
scroll to position [573, 0]
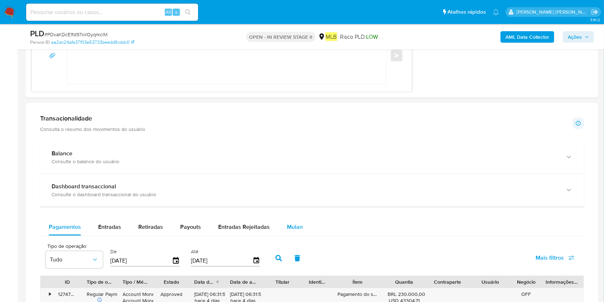
click at [299, 226] on span "Mulan" at bounding box center [295, 226] width 16 height 8
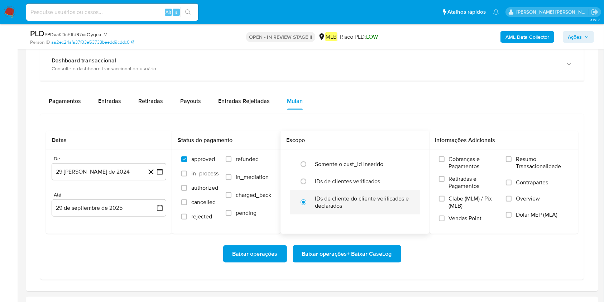
scroll to position [764, 0]
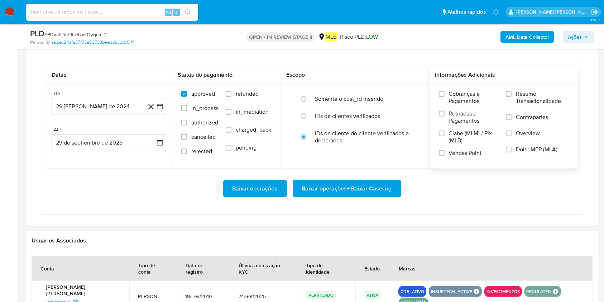
click at [458, 107] on label "Resumo Transacionalidade" at bounding box center [537, 101] width 63 height 23
click at [458, 97] on input "Resumo Transacionalidade" at bounding box center [509, 94] width 6 height 6
drag, startPoint x: 106, startPoint y: 101, endPoint x: 115, endPoint y: 106, distance: 9.8
click at [107, 102] on button "29 [PERSON_NAME] de 2024" at bounding box center [109, 106] width 115 height 17
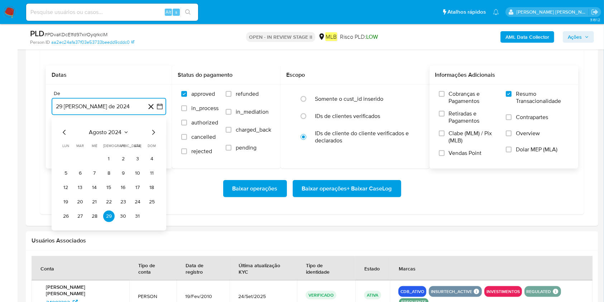
click at [103, 130] on span "agosto 2024" at bounding box center [105, 132] width 33 height 7
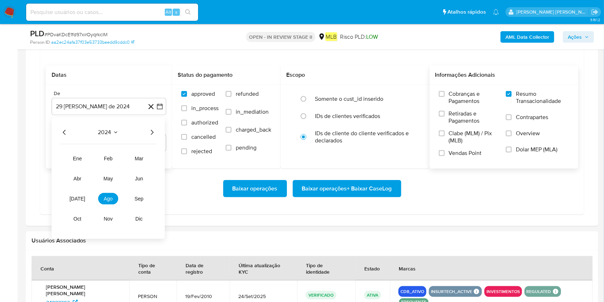
click at [152, 133] on icon "Año siguiente" at bounding box center [152, 132] width 9 height 9
click at [116, 198] on button "ago" at bounding box center [108, 198] width 20 height 11
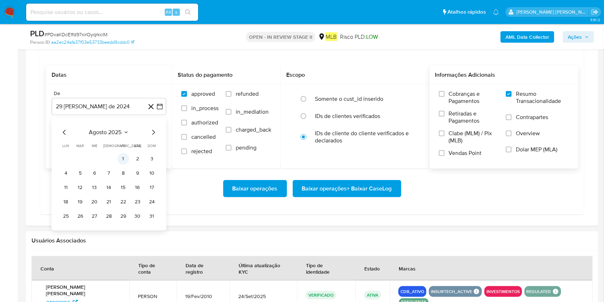
click at [120, 156] on button "1" at bounding box center [123, 158] width 11 height 11
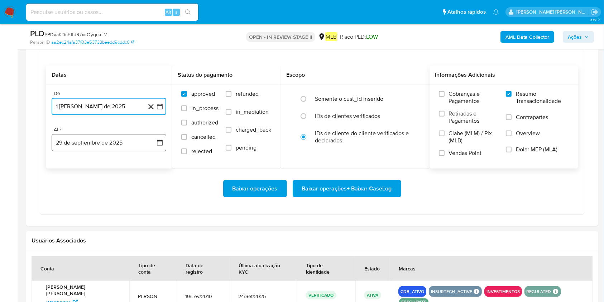
click at [126, 140] on button "29 de septiembre de 2025" at bounding box center [109, 142] width 115 height 17
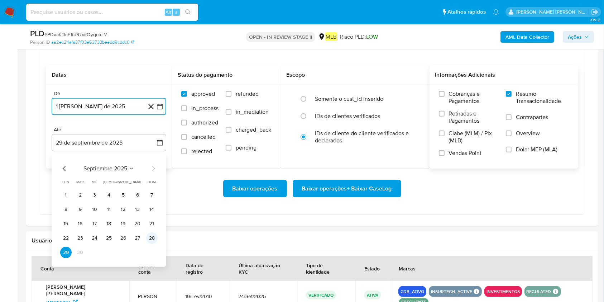
click at [157, 226] on button "28" at bounding box center [151, 237] width 11 height 11
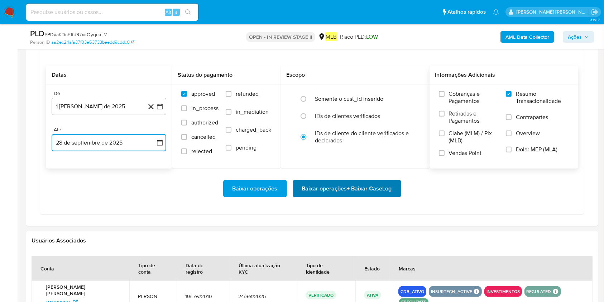
click at [341, 186] on span "Baixar operações + Baixar CaseLog" at bounding box center [347, 189] width 90 height 16
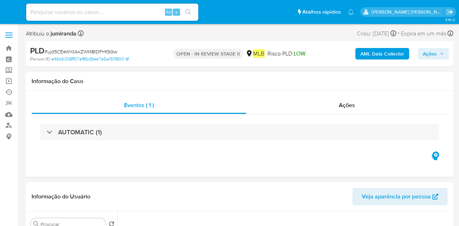
select select "10"
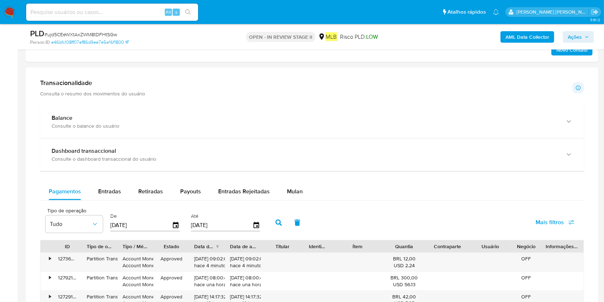
scroll to position [525, 0]
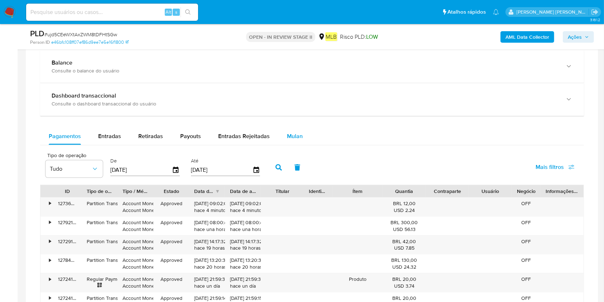
click at [301, 136] on button "Mulan" at bounding box center [294, 136] width 33 height 17
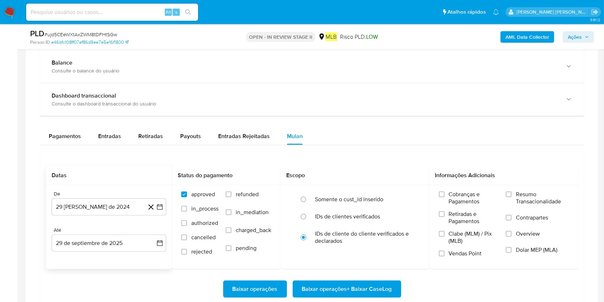
scroll to position [621, 0]
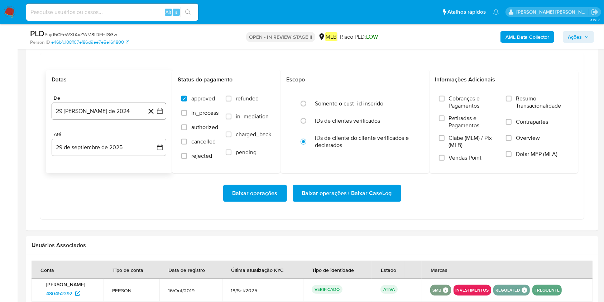
click at [92, 107] on button "29 [PERSON_NAME] de 2024" at bounding box center [109, 110] width 115 height 17
click at [100, 142] on div "agosto 2024 agosto 2024 lun lunes mar martes mié miércoles jue jueves vie viern…" at bounding box center [108, 180] width 97 height 94
click at [109, 138] on span "agosto 2024" at bounding box center [105, 136] width 33 height 7
click at [157, 136] on div "2024 2024 ene feb mar abr may jun jul ago sep oct nov dic" at bounding box center [108, 182] width 113 height 121
click at [153, 136] on icon "Año siguiente" at bounding box center [152, 137] width 9 height 9
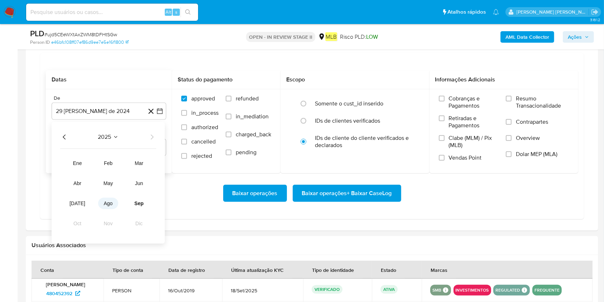
click at [107, 199] on button "ago" at bounding box center [108, 202] width 20 height 11
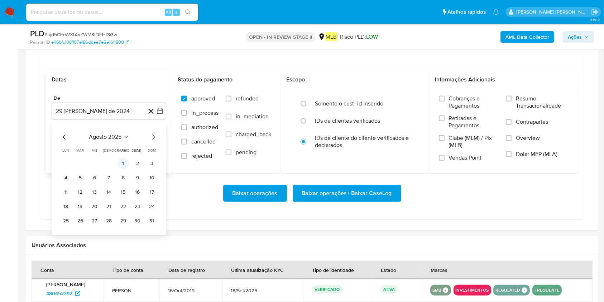
click at [118, 161] on button "1" at bounding box center [123, 163] width 11 height 11
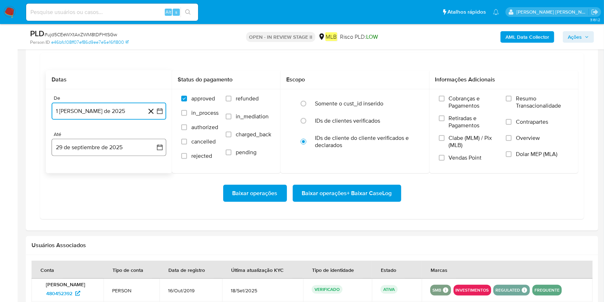
click at [120, 148] on button "29 de septiembre de 2025" at bounding box center [109, 147] width 115 height 17
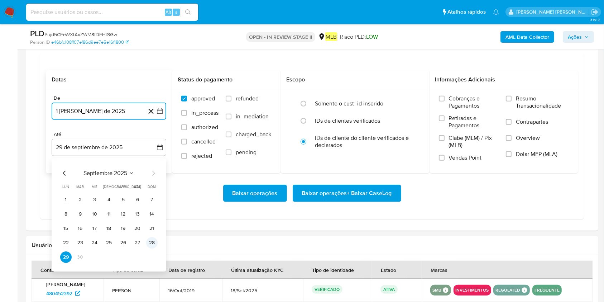
click at [152, 226] on button "28" at bounding box center [151, 242] width 11 height 11
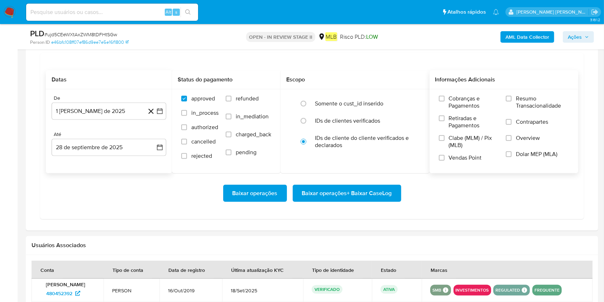
click at [458, 101] on span "Resumo Transacionalidade" at bounding box center [542, 102] width 53 height 14
click at [458, 107] on span "Resumo Transacionalidade" at bounding box center [542, 102] width 53 height 14
click at [458, 101] on input "Resumo Transacionalidade" at bounding box center [509, 99] width 6 height 6
click at [378, 190] on span "Baixar operações + Baixar CaseLog" at bounding box center [347, 193] width 90 height 16
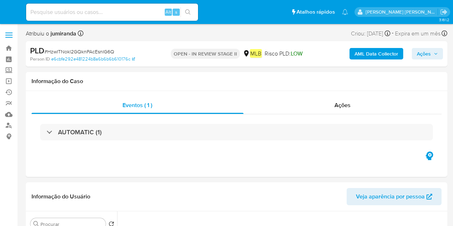
select select "10"
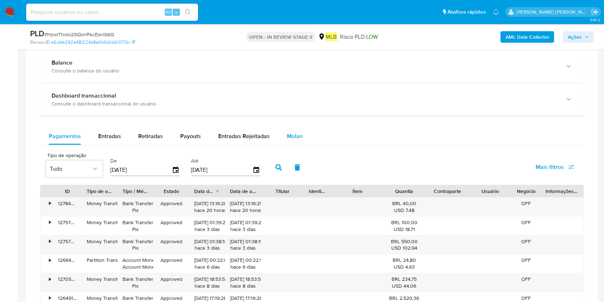
click at [292, 132] on span "Mulan" at bounding box center [295, 136] width 16 height 8
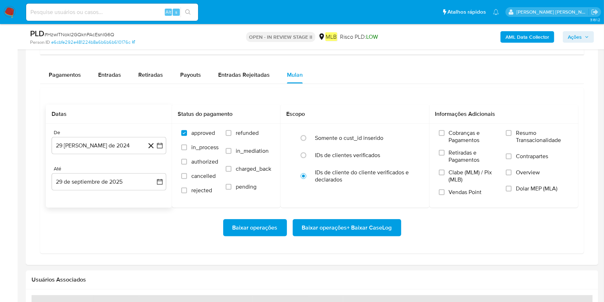
scroll to position [621, 0]
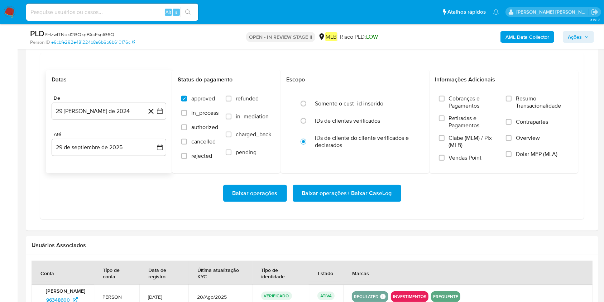
click at [64, 120] on div "De 29 [PERSON_NAME] de 2024 [DATE] Até 29 de septiembre de 2025 [DATE]" at bounding box center [109, 131] width 126 height 84
click at [77, 116] on button "29 [PERSON_NAME] de 2024" at bounding box center [109, 110] width 115 height 17
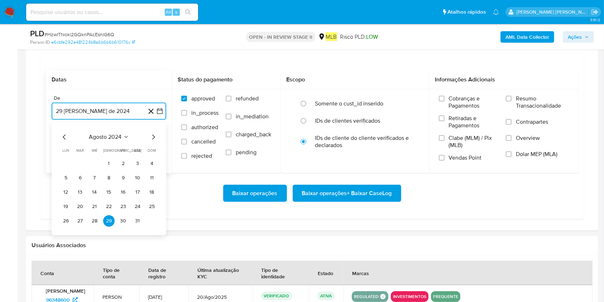
click at [91, 137] on span "agosto 2024" at bounding box center [105, 136] width 33 height 7
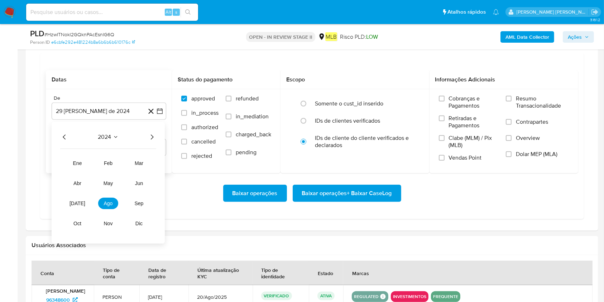
click at [158, 137] on div "2024 2024 ene feb mar abr may jun [DATE] ago sep oct nov dic" at bounding box center [108, 182] width 113 height 121
click at [152, 134] on icon "Año siguiente" at bounding box center [152, 137] width 9 height 9
click at [108, 202] on span "ago" at bounding box center [108, 203] width 9 height 6
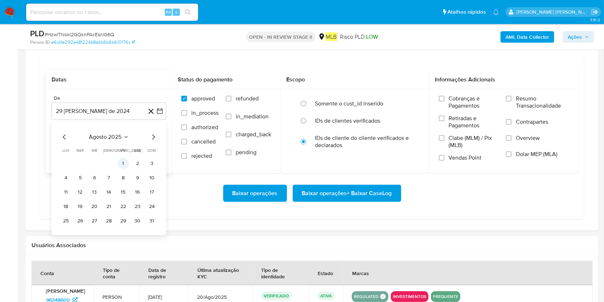
click at [128, 163] on button "1" at bounding box center [123, 163] width 11 height 11
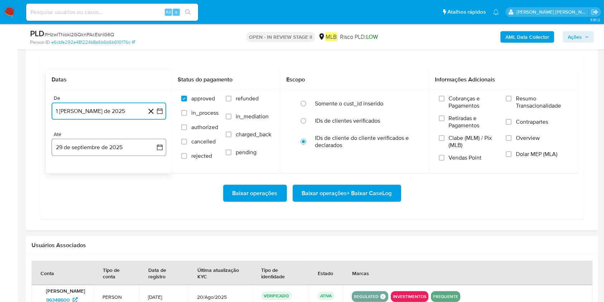
click at [126, 149] on button "29 de septiembre de 2025" at bounding box center [109, 147] width 115 height 17
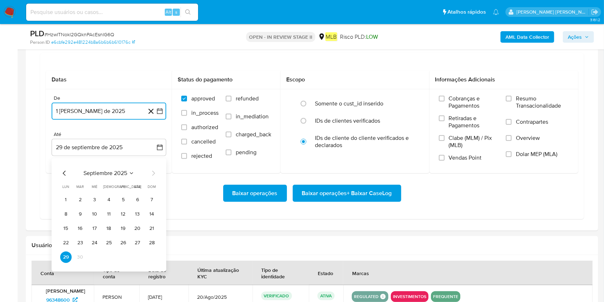
drag, startPoint x: 153, startPoint y: 239, endPoint x: 164, endPoint y: 238, distance: 11.2
click at [153, 226] on button "28" at bounding box center [151, 242] width 11 height 11
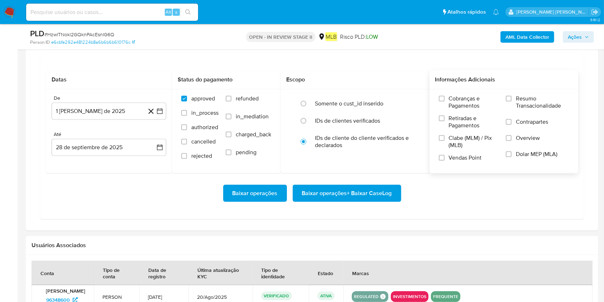
click at [453, 100] on span "Resumo Transacionalidade" at bounding box center [542, 102] width 53 height 14
click at [453, 100] on input "Resumo Transacionalidade" at bounding box center [509, 99] width 6 height 6
click at [330, 190] on span "Baixar operações + Baixar CaseLog" at bounding box center [347, 193] width 90 height 16
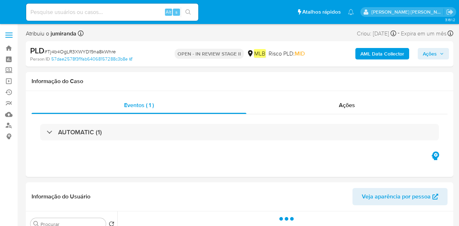
select select "10"
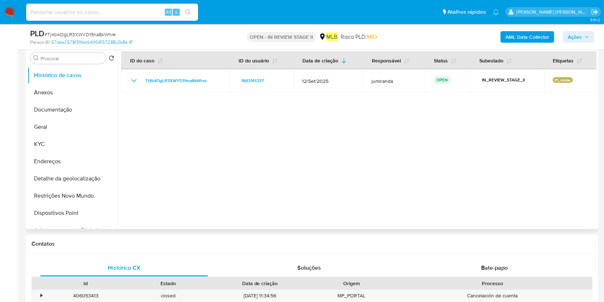
scroll to position [143, 0]
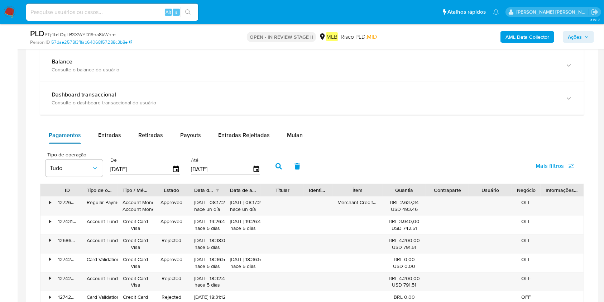
click at [291, 134] on span "Mulan" at bounding box center [295, 135] width 16 height 8
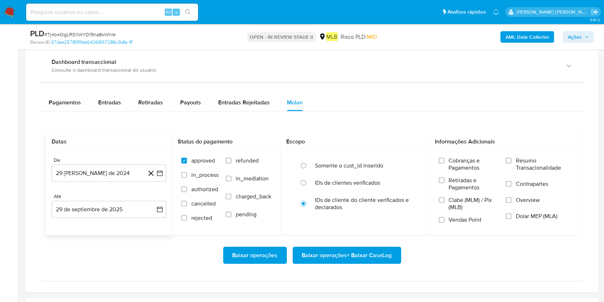
scroll to position [525, 0]
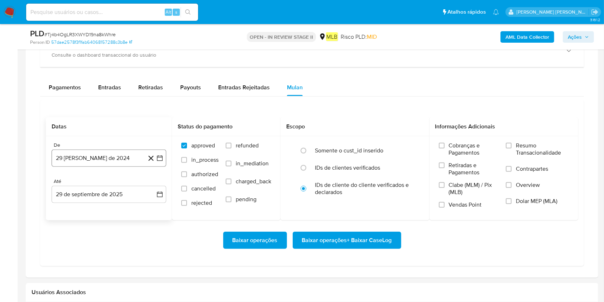
click at [87, 159] on button "29 [PERSON_NAME] de 2024" at bounding box center [109, 157] width 115 height 17
click at [107, 182] on span "agosto 2024" at bounding box center [105, 184] width 33 height 7
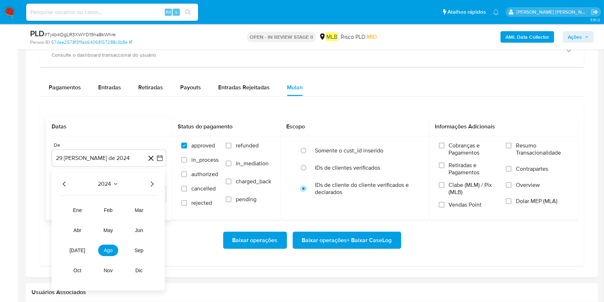
click at [151, 185] on icon "Año siguiente" at bounding box center [152, 184] width 9 height 9
click at [104, 226] on span "ago" at bounding box center [108, 251] width 9 height 6
click at [121, 209] on button "1" at bounding box center [123, 210] width 11 height 11
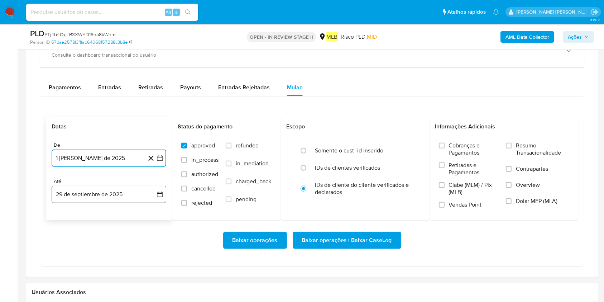
click at [127, 199] on button "29 de septiembre de 2025" at bounding box center [109, 194] width 115 height 17
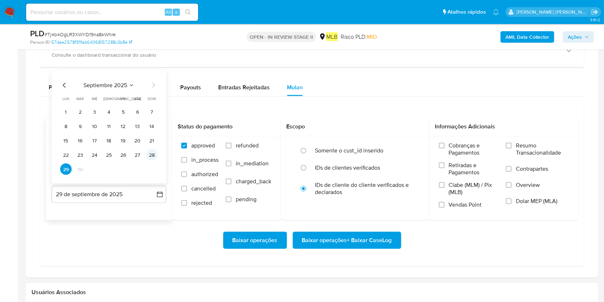
click at [149, 154] on button "28" at bounding box center [151, 154] width 11 height 11
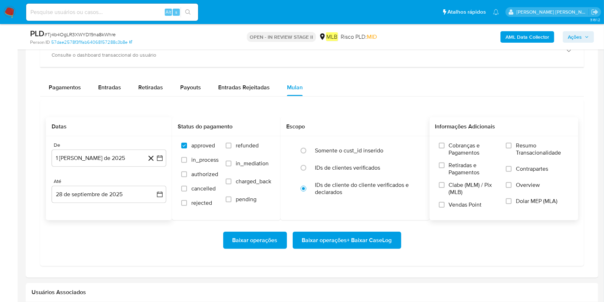
click at [458, 148] on span "Resumo Transacionalidade" at bounding box center [542, 149] width 53 height 14
click at [458, 148] on input "Resumo Transacionalidade" at bounding box center [509, 146] width 6 height 6
click at [364, 226] on span "Baixar operações + Baixar CaseLog" at bounding box center [347, 240] width 90 height 16
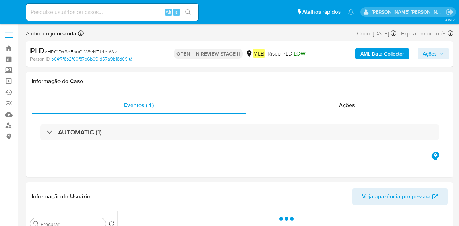
select select "10"
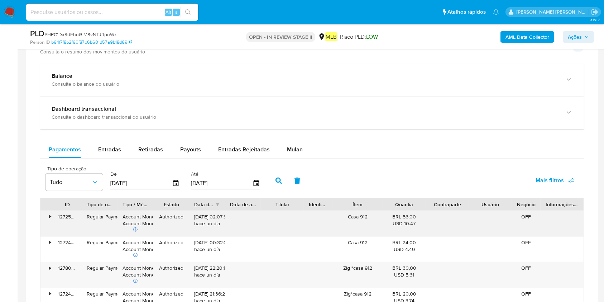
scroll to position [573, 0]
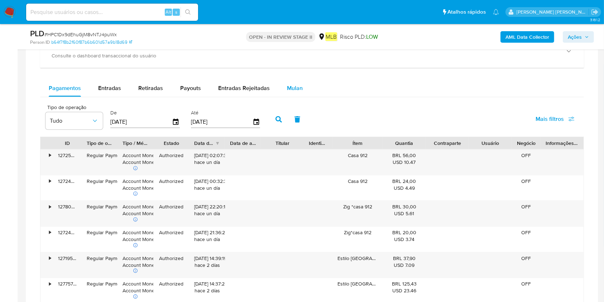
click at [292, 84] on span "Mulan" at bounding box center [295, 88] width 16 height 8
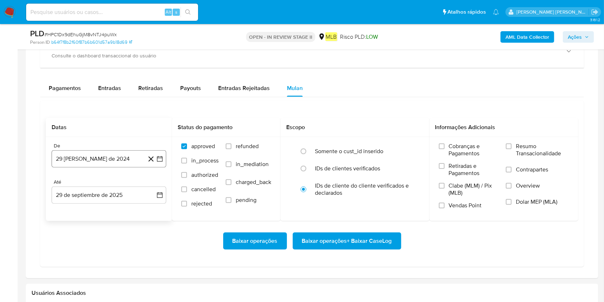
click at [88, 157] on button "29 [PERSON_NAME] de 2024" at bounding box center [109, 158] width 115 height 17
click at [117, 181] on span "agosto 2024" at bounding box center [105, 184] width 33 height 7
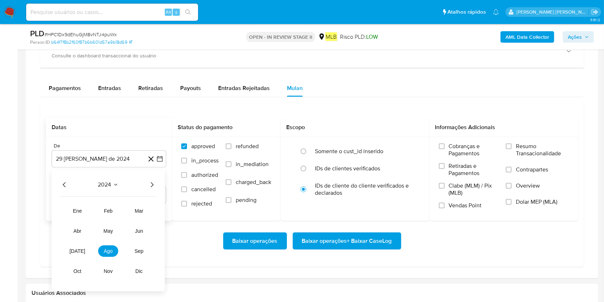
click at [155, 183] on icon "Año siguiente" at bounding box center [152, 184] width 9 height 9
click at [118, 226] on tr "ene feb mar abr may jun [DATE] ago sep oct nov dic" at bounding box center [108, 241] width 82 height 72
click at [109, 226] on span "ago" at bounding box center [108, 251] width 9 height 6
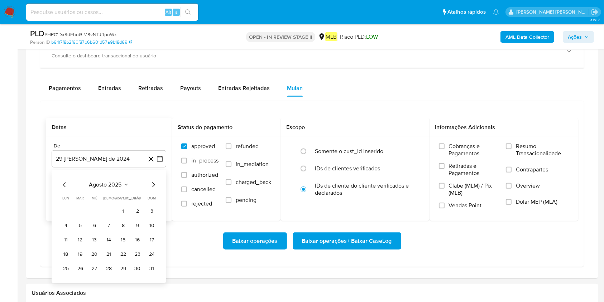
click at [122, 214] on button "1" at bounding box center [123, 210] width 11 height 11
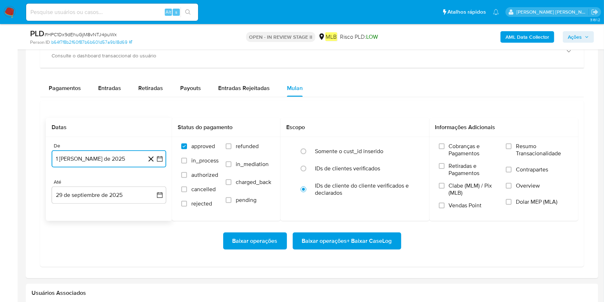
drag, startPoint x: 125, startPoint y: 199, endPoint x: 124, endPoint y: 205, distance: 6.3
click at [125, 199] on button "29 de septiembre de 2025" at bounding box center [109, 194] width 115 height 17
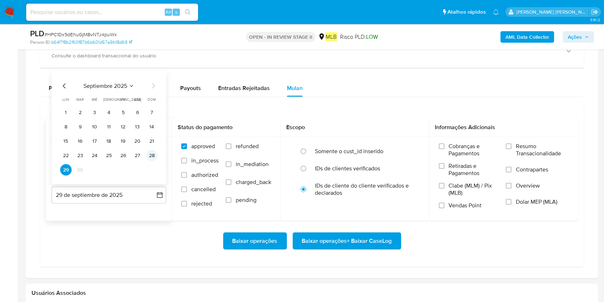
click at [150, 156] on button "28" at bounding box center [151, 155] width 11 height 11
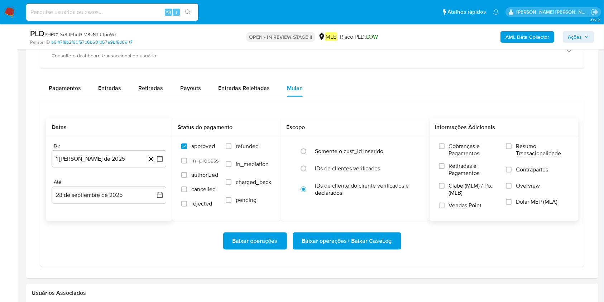
click at [458, 150] on span "Resumo Transacionalidade" at bounding box center [542, 150] width 53 height 14
click at [458, 149] on input "Resumo Transacionalidade" at bounding box center [509, 146] width 6 height 6
click at [373, 226] on span "Baixar operações + Baixar CaseLog" at bounding box center [347, 241] width 90 height 16
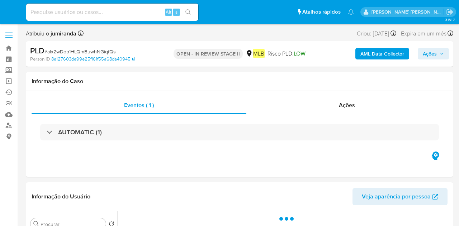
select select "10"
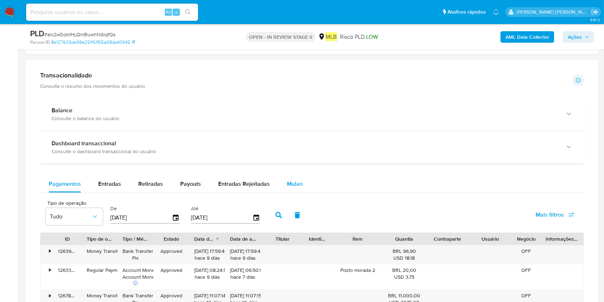
click at [293, 178] on div "Mulan" at bounding box center [295, 183] width 16 height 17
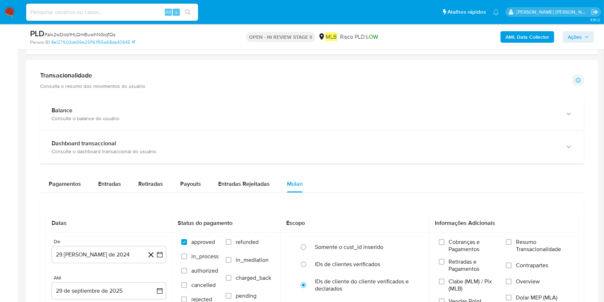
scroll to position [573, 0]
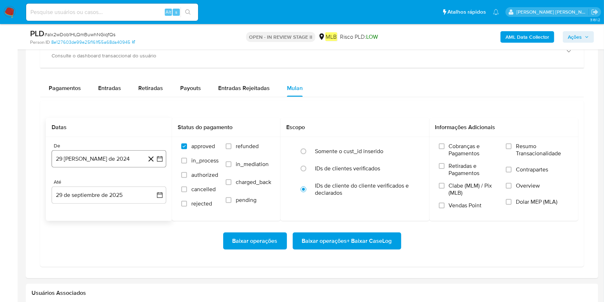
click at [59, 153] on button "29 [PERSON_NAME] de 2024" at bounding box center [109, 158] width 115 height 17
click at [95, 185] on span "agosto 2024" at bounding box center [105, 184] width 33 height 7
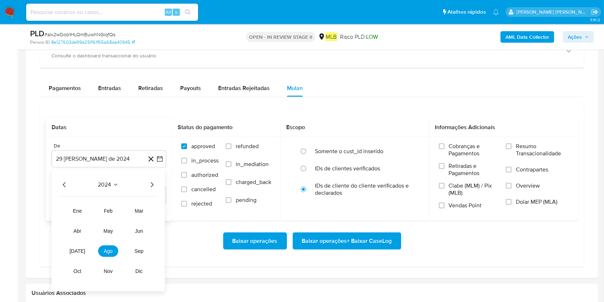
click at [151, 182] on icon "Año siguiente" at bounding box center [152, 184] width 9 height 9
click at [111, 226] on span "ago" at bounding box center [108, 251] width 9 height 6
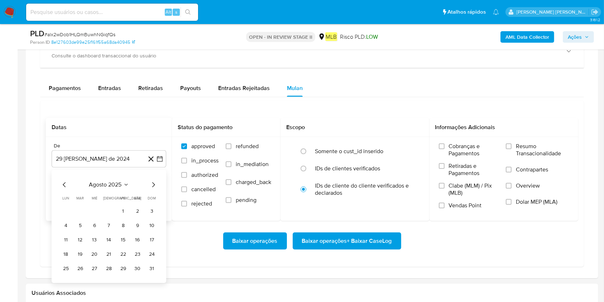
click at [124, 208] on button "1" at bounding box center [123, 210] width 11 height 11
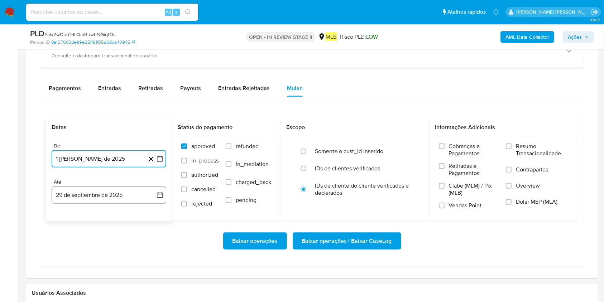
click at [122, 199] on button "29 de septiembre de 2025" at bounding box center [109, 194] width 115 height 17
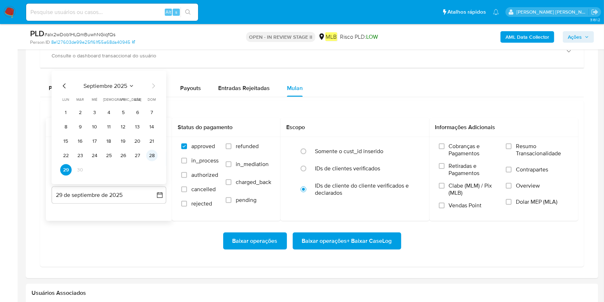
click at [149, 155] on button "28" at bounding box center [151, 155] width 11 height 11
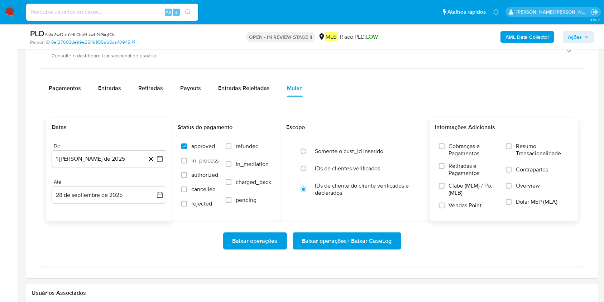
click at [458, 146] on span "Resumo Transacionalidade" at bounding box center [542, 150] width 53 height 14
click at [458, 146] on input "Resumo Transacionalidade" at bounding box center [509, 146] width 6 height 6
click at [347, 226] on span "Baixar operações + Baixar CaseLog" at bounding box center [347, 241] width 90 height 16
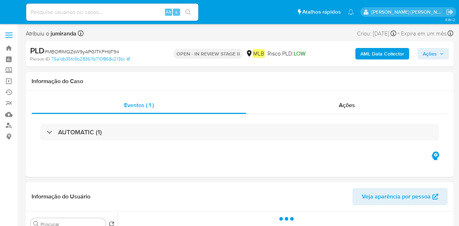
select select "10"
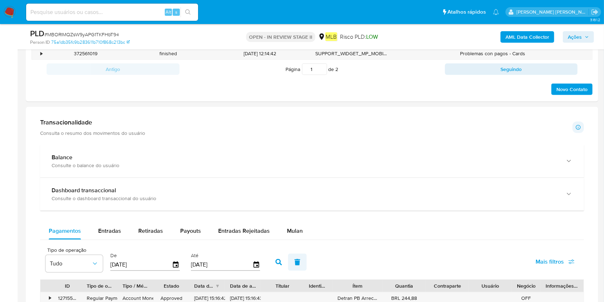
scroll to position [478, 0]
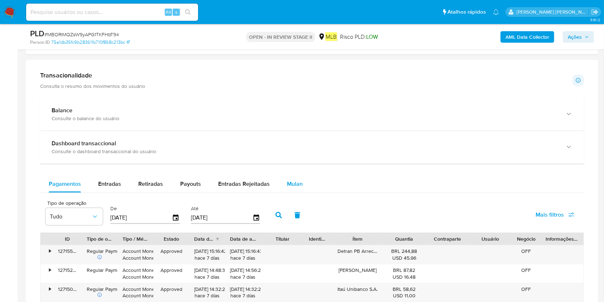
click at [296, 187] on span "Mulan" at bounding box center [295, 183] width 16 height 8
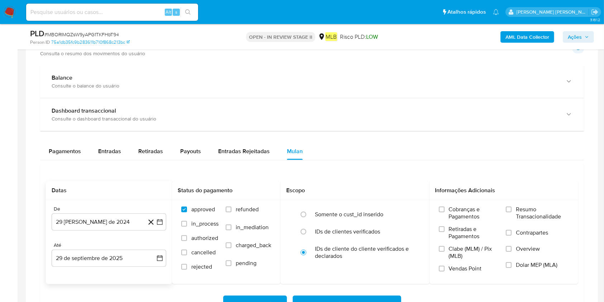
scroll to position [525, 0]
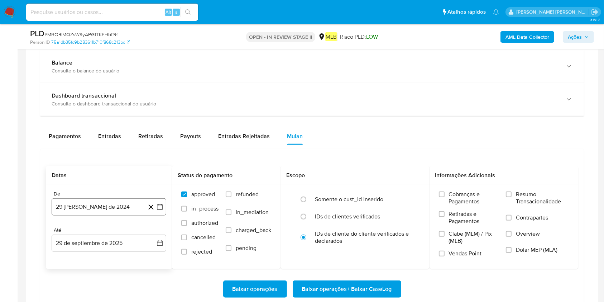
click at [95, 201] on button "29 de agosto de 2024" at bounding box center [109, 206] width 115 height 17
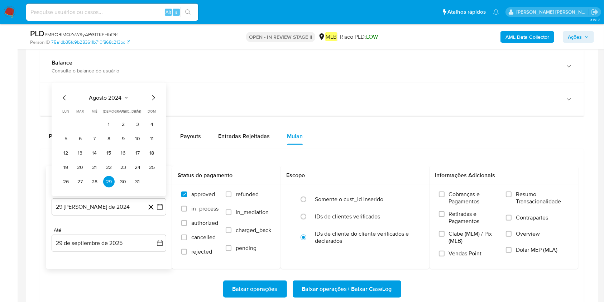
click at [117, 99] on span "agosto 2024" at bounding box center [105, 97] width 33 height 7
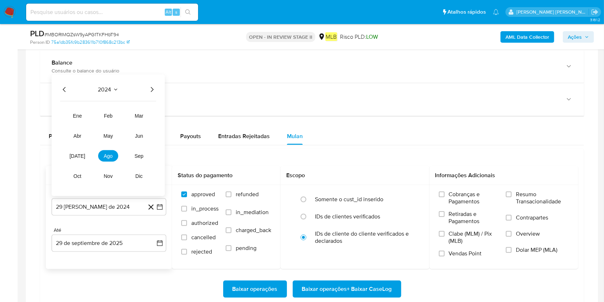
click at [150, 88] on icon "Año siguiente" at bounding box center [152, 89] width 9 height 9
click at [112, 159] on button "ago" at bounding box center [108, 155] width 20 height 11
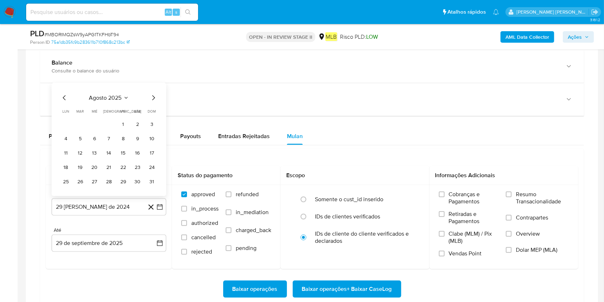
click at [118, 119] on button "1" at bounding box center [123, 124] width 11 height 11
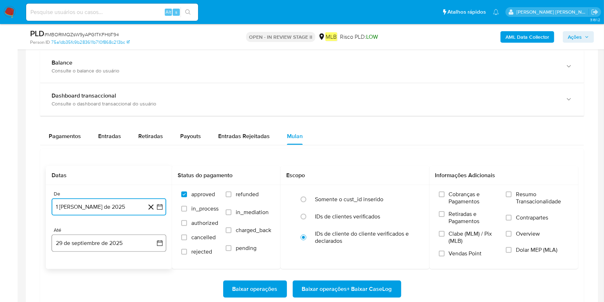
click at [82, 226] on button "29 de septiembre de 2025" at bounding box center [109, 242] width 115 height 17
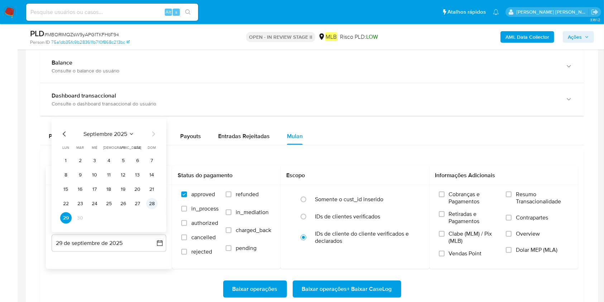
click at [154, 202] on button "28" at bounding box center [151, 203] width 11 height 11
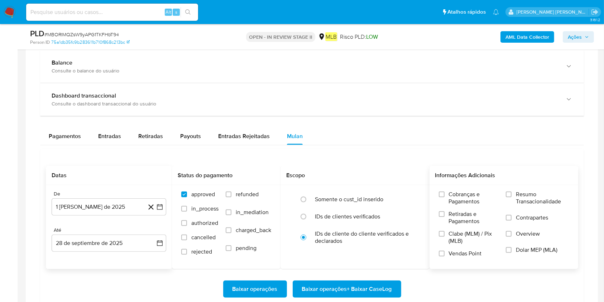
click at [458, 201] on span "Resumo Transacionalidade" at bounding box center [542, 198] width 53 height 14
click at [458, 197] on input "Resumo Transacionalidade" at bounding box center [509, 194] width 6 height 6
click at [359, 226] on span "Baixar operações + Baixar CaseLog" at bounding box center [347, 289] width 90 height 16
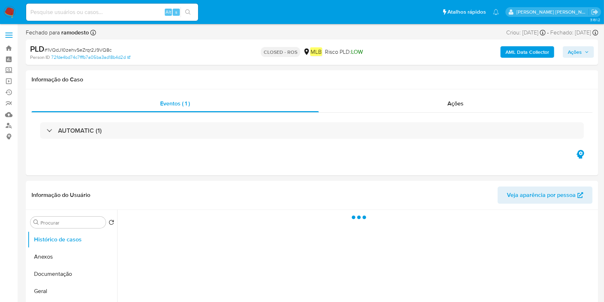
select select "10"
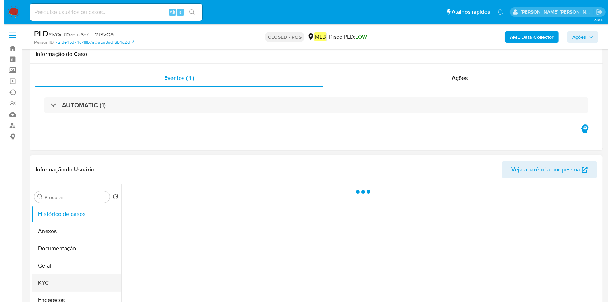
scroll to position [95, 0]
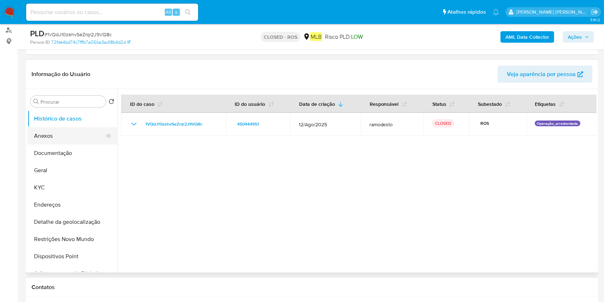
click at [53, 133] on button "Anexos" at bounding box center [70, 135] width 84 height 17
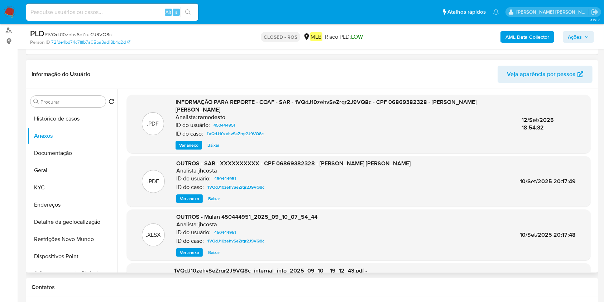
click at [191, 142] on span "Ver anexo" at bounding box center [188, 145] width 19 height 7
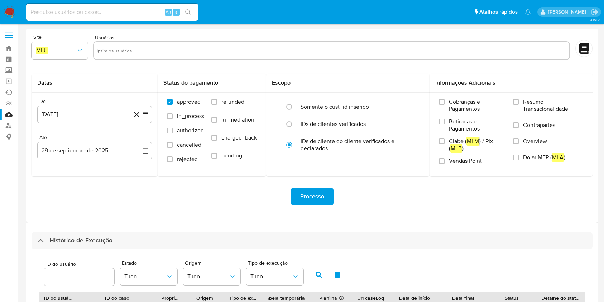
select select "10"
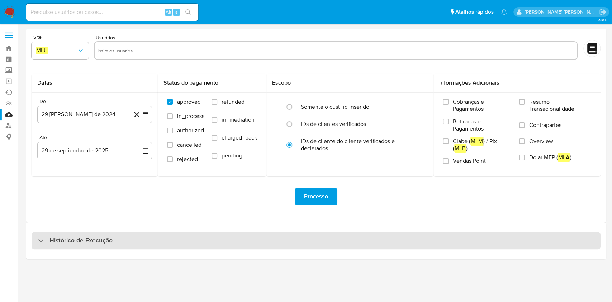
click at [509, 241] on div "Histórico de Execução" at bounding box center [316, 240] width 569 height 17
select select "10"
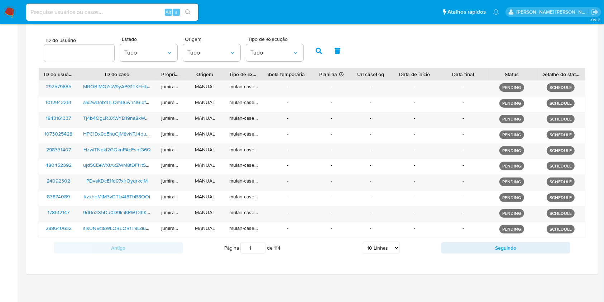
scroll to position [225, 0]
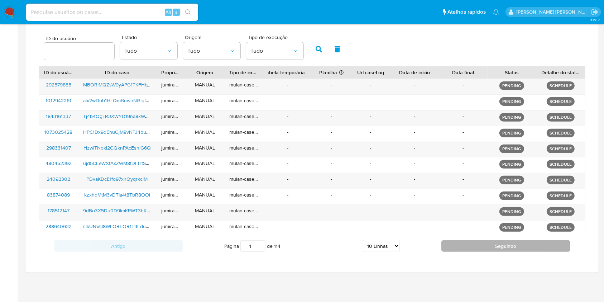
click at [512, 246] on button "Seguindo" at bounding box center [505, 245] width 129 height 11
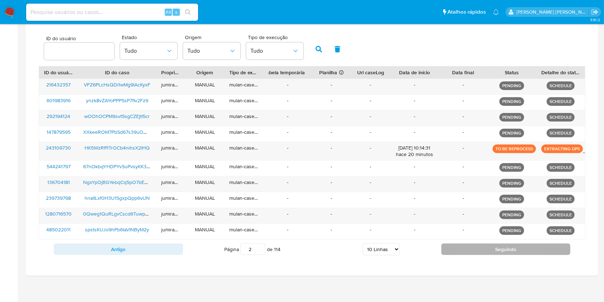
click at [512, 246] on button "Seguindo" at bounding box center [505, 248] width 129 height 11
type input "3"
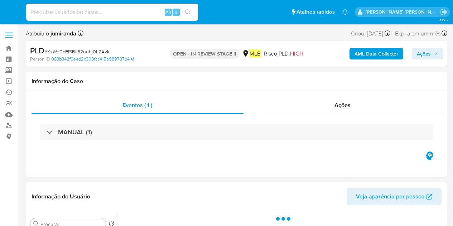
select select "10"
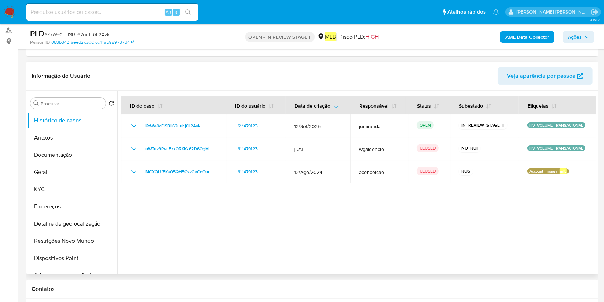
scroll to position [95, 0]
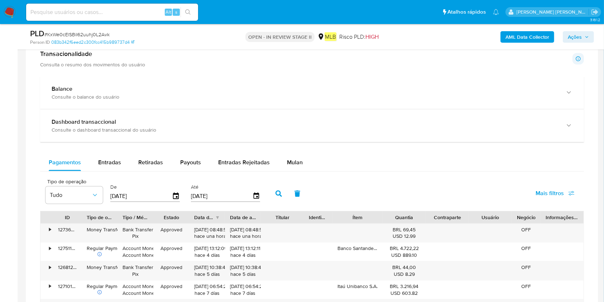
scroll to position [39, 0]
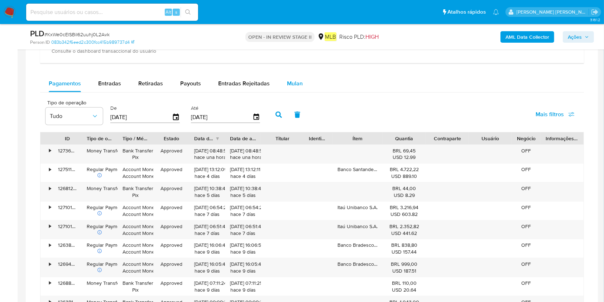
click at [292, 86] on span "Mulan" at bounding box center [295, 83] width 16 height 8
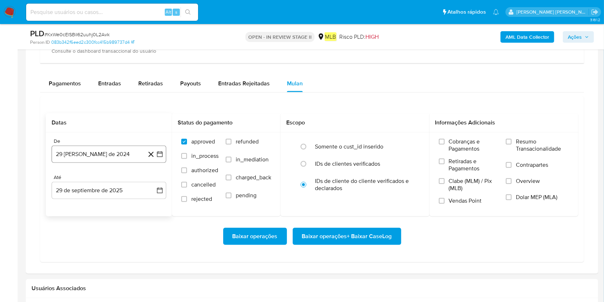
scroll to position [812, 0]
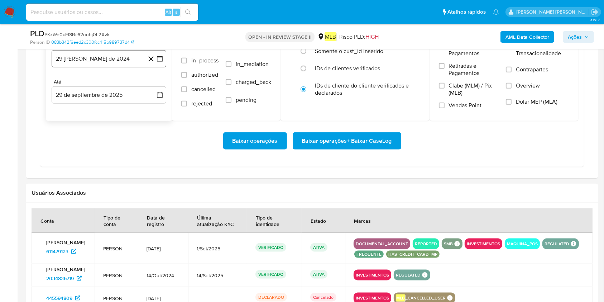
click at [118, 62] on button "29 [PERSON_NAME] de 2024" at bounding box center [109, 58] width 115 height 17
click at [110, 81] on span "agosto 2024" at bounding box center [105, 84] width 33 height 7
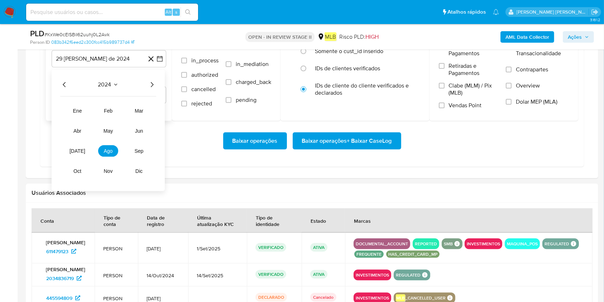
click at [153, 80] on icon "Año siguiente" at bounding box center [152, 84] width 9 height 9
click at [114, 145] on button "ago" at bounding box center [108, 150] width 20 height 11
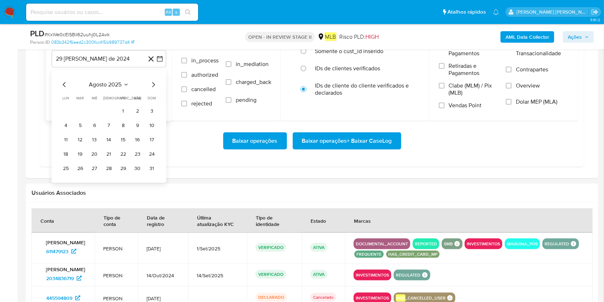
click at [124, 109] on button "1" at bounding box center [123, 110] width 11 height 11
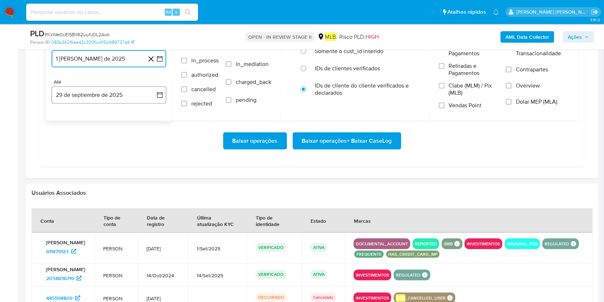
click at [115, 99] on button "29 de septiembre de 2025" at bounding box center [109, 94] width 115 height 17
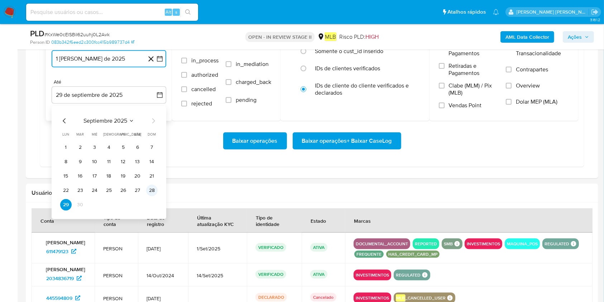
click at [150, 188] on button "28" at bounding box center [151, 190] width 11 height 11
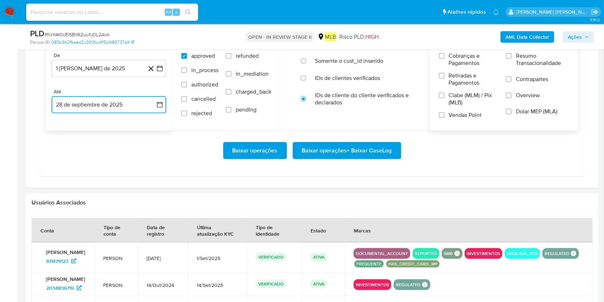
scroll to position [717, 0]
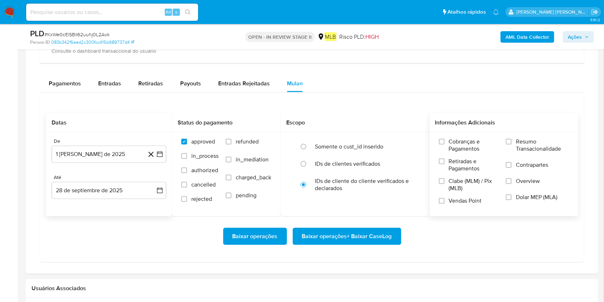
click at [453, 144] on span "Resumo Transacionalidade" at bounding box center [542, 145] width 53 height 14
click at [453, 144] on input "Resumo Transacionalidade" at bounding box center [509, 142] width 6 height 6
click at [368, 226] on span "Baixar operações + Baixar CaseLog" at bounding box center [347, 236] width 90 height 16
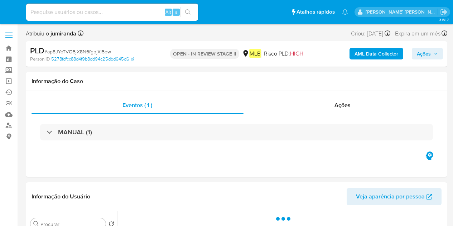
select select "10"
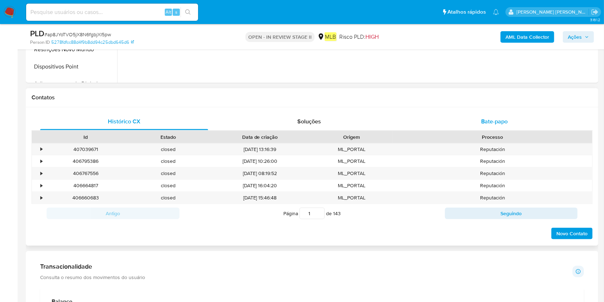
click at [453, 123] on span "Bate-papo" at bounding box center [494, 121] width 27 height 8
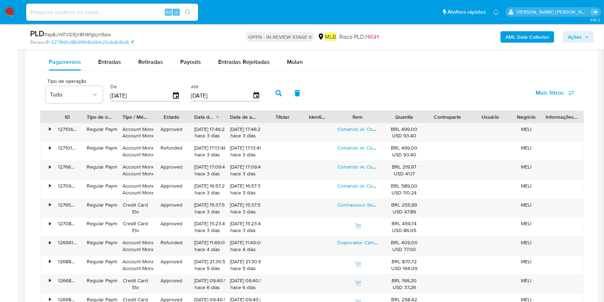
scroll to position [717, 0]
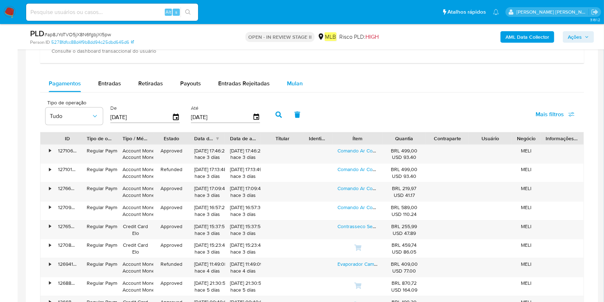
click at [289, 82] on span "Mulan" at bounding box center [295, 83] width 16 height 8
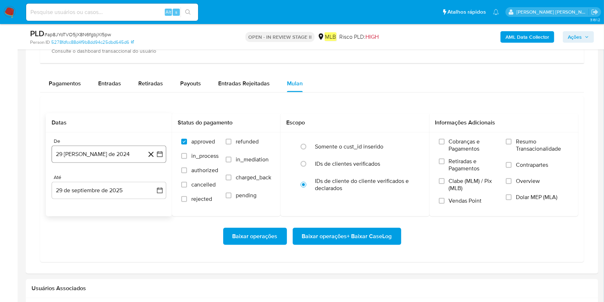
click at [98, 158] on button "29 [PERSON_NAME] de 2024" at bounding box center [109, 153] width 115 height 17
click at [104, 177] on span "agosto 2024" at bounding box center [105, 179] width 33 height 7
click at [152, 178] on icon "Año siguiente" at bounding box center [152, 180] width 9 height 9
click at [110, 226] on span "ago" at bounding box center [108, 246] width 9 height 6
click at [118, 205] on button "1" at bounding box center [123, 206] width 11 height 11
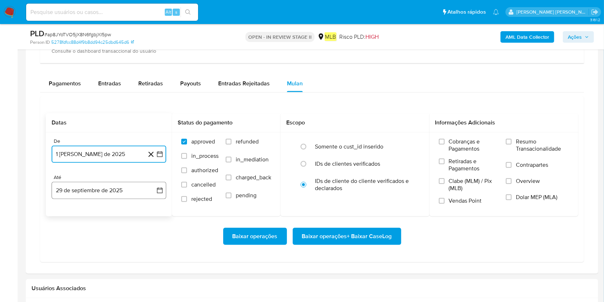
click at [129, 190] on button "29 de septiembre de 2025" at bounding box center [109, 190] width 115 height 17
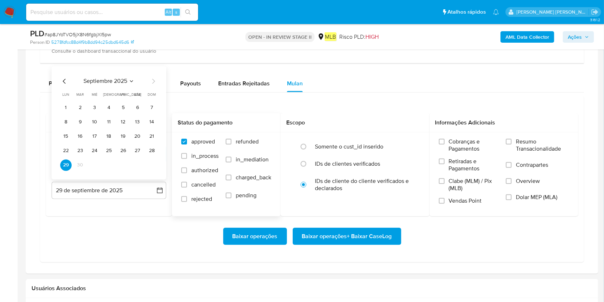
drag, startPoint x: 152, startPoint y: 150, endPoint x: 246, endPoint y: 157, distance: 94.5
click at [152, 150] on button "28" at bounding box center [151, 150] width 11 height 11
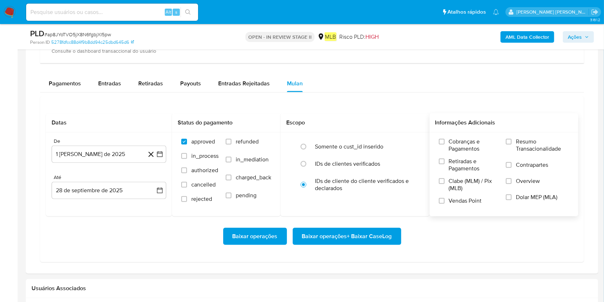
click at [453, 142] on span "Resumo Transacionalidade" at bounding box center [542, 145] width 53 height 14
click at [453, 142] on input "Resumo Transacionalidade" at bounding box center [509, 142] width 6 height 6
click at [379, 226] on span "Baixar operações + Baixar CaseLog" at bounding box center [347, 236] width 90 height 16
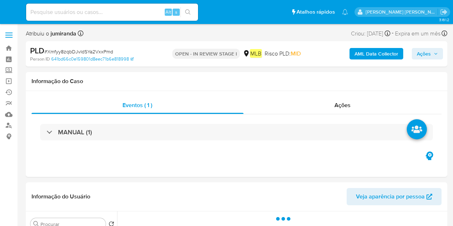
select select "10"
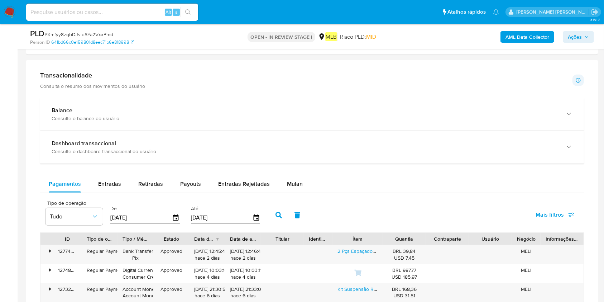
drag, startPoint x: 291, startPoint y: 184, endPoint x: 107, endPoint y: 166, distance: 184.3
click at [289, 183] on span "Mulan" at bounding box center [295, 183] width 16 height 8
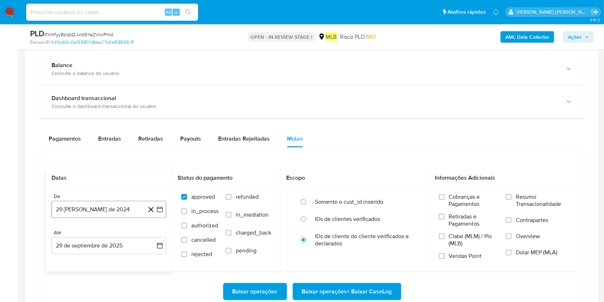
scroll to position [573, 0]
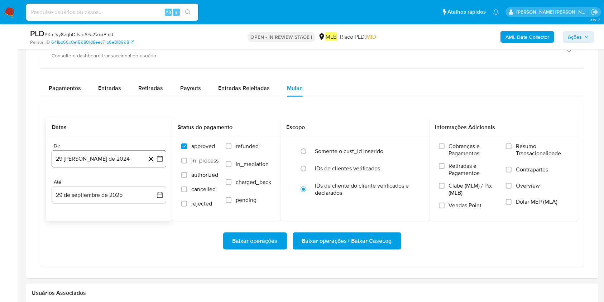
click at [121, 160] on button "29 [PERSON_NAME] de 2024" at bounding box center [109, 158] width 115 height 17
drag, startPoint x: 109, startPoint y: 178, endPoint x: 125, endPoint y: 177, distance: 16.2
click at [109, 178] on div "agosto 2024 agosto 2024 lun lunes mar martes mié miércoles jue jueves vie viern…" at bounding box center [109, 225] width 115 height 113
click at [113, 185] on span "agosto 2024" at bounding box center [105, 184] width 33 height 7
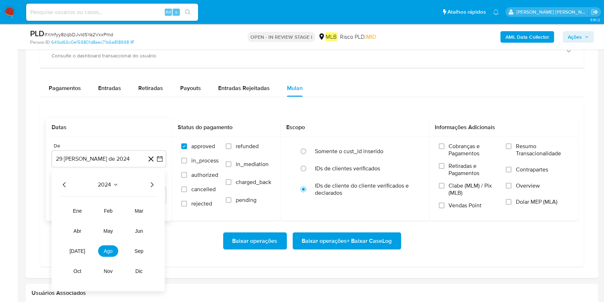
drag, startPoint x: 152, startPoint y: 183, endPoint x: 120, endPoint y: 202, distance: 37.1
click at [152, 184] on icon "Año siguiente" at bounding box center [152, 184] width 9 height 9
click at [104, 226] on span "ago" at bounding box center [108, 251] width 9 height 6
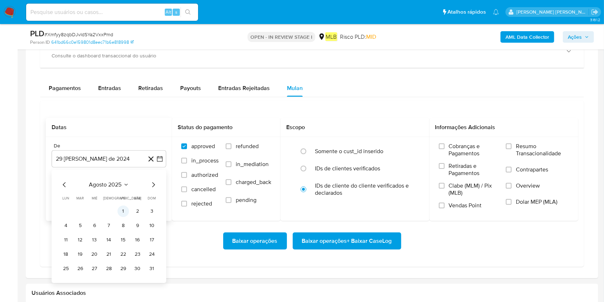
click at [123, 207] on button "1" at bounding box center [123, 210] width 11 height 11
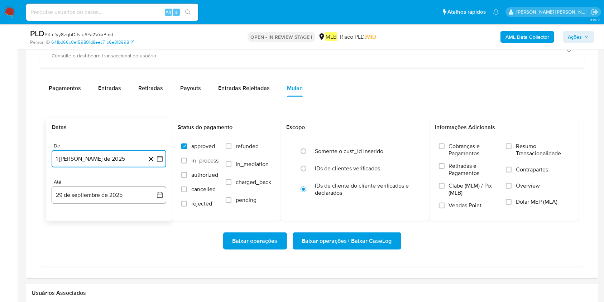
click at [128, 198] on button "29 de septiembre de 2025" at bounding box center [109, 194] width 115 height 17
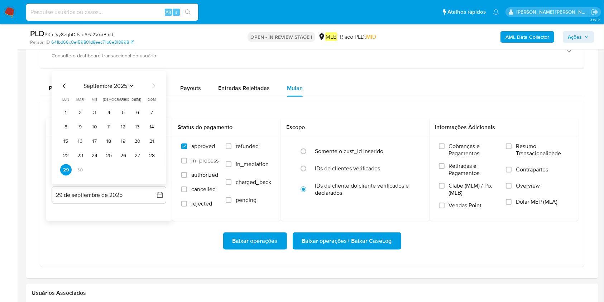
drag, startPoint x: 150, startPoint y: 153, endPoint x: 171, endPoint y: 161, distance: 22.4
click at [150, 154] on button "28" at bounding box center [151, 155] width 11 height 11
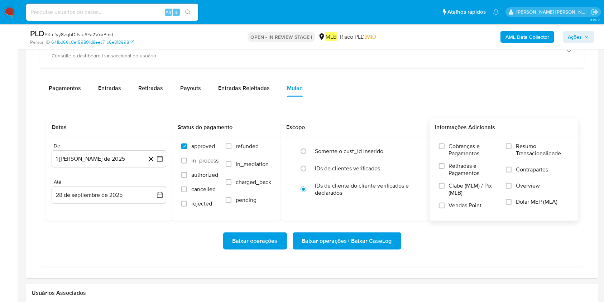
click at [453, 163] on label "Resumo Transacionalidade" at bounding box center [537, 154] width 63 height 23
click at [453, 149] on input "Resumo Transacionalidade" at bounding box center [509, 146] width 6 height 6
click at [370, 226] on span "Baixar operações + Baixar CaseLog" at bounding box center [347, 241] width 90 height 16
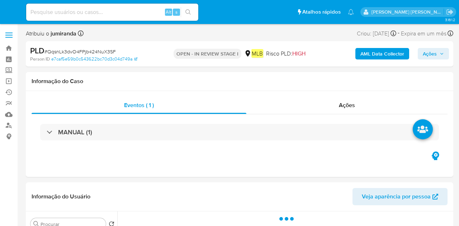
select select "10"
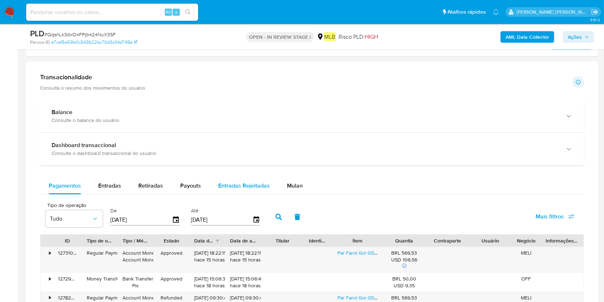
scroll to position [430, 0]
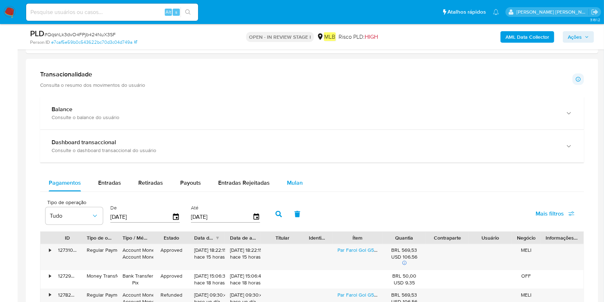
click at [295, 179] on span "Mulan" at bounding box center [295, 182] width 16 height 8
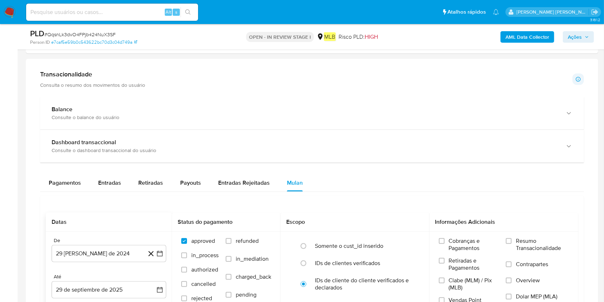
scroll to position [525, 0]
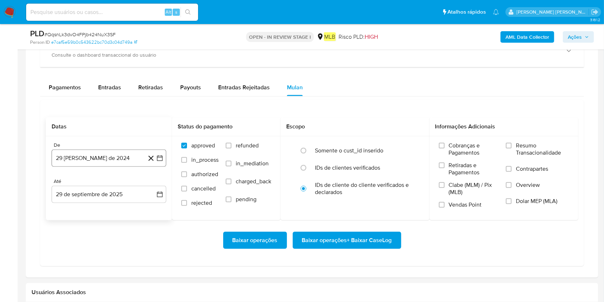
click at [92, 159] on button "29 [PERSON_NAME] de 2024" at bounding box center [109, 157] width 115 height 17
click at [109, 178] on div "agosto 2024 agosto 2024 lun lunes mar martes mié miércoles jue jueves vie viern…" at bounding box center [109, 225] width 115 height 113
click at [109, 181] on span "agosto 2024" at bounding box center [105, 184] width 33 height 7
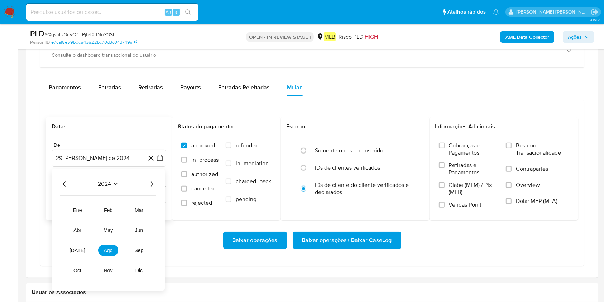
click at [148, 183] on icon "Año siguiente" at bounding box center [152, 184] width 9 height 9
click at [115, 226] on button "ago" at bounding box center [108, 250] width 20 height 11
click at [120, 205] on button "1" at bounding box center [123, 210] width 11 height 11
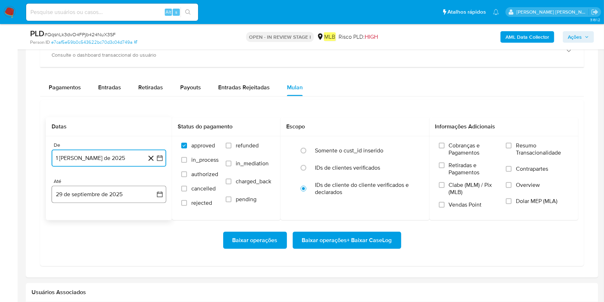
click at [118, 199] on button "29 de septiembre de 2025" at bounding box center [109, 194] width 115 height 17
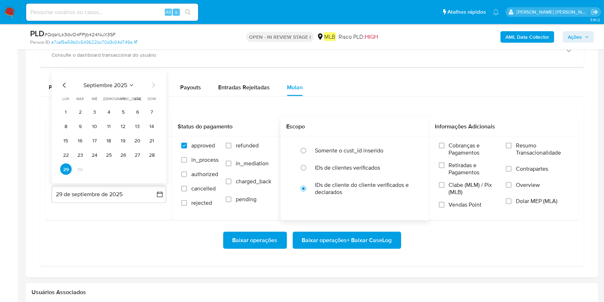
drag, startPoint x: 151, startPoint y: 153, endPoint x: 355, endPoint y: 130, distance: 204.7
click at [149, 153] on button "28" at bounding box center [151, 154] width 11 height 11
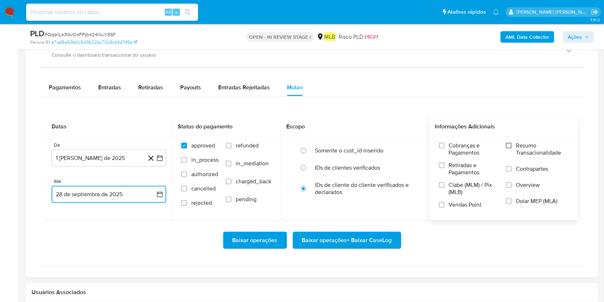
click at [458, 143] on input "Resumo Transacionalidade" at bounding box center [509, 146] width 6 height 6
click at [372, 226] on span "Baixar operações + Baixar CaseLog" at bounding box center [347, 240] width 90 height 16
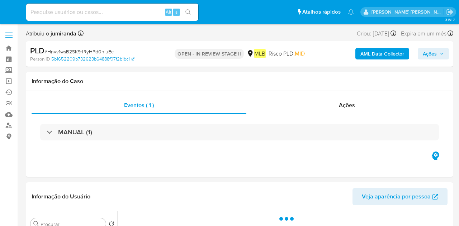
select select "10"
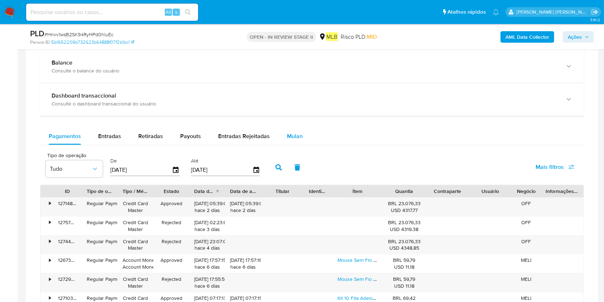
click at [300, 136] on button "Mulan" at bounding box center [294, 136] width 33 height 17
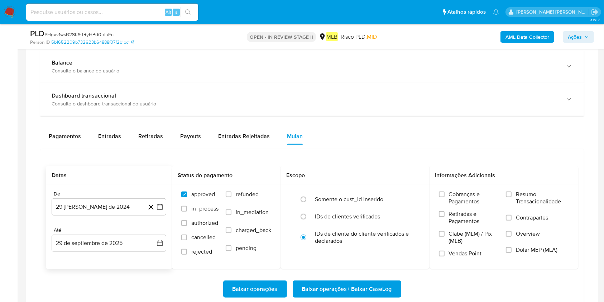
scroll to position [573, 0]
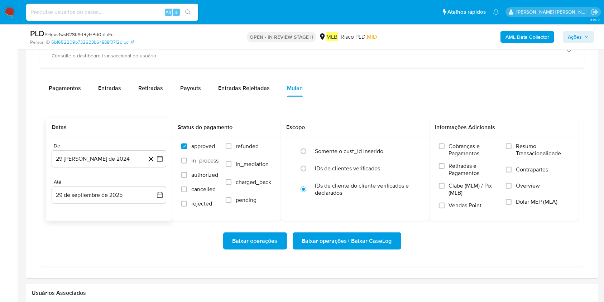
drag, startPoint x: 91, startPoint y: 168, endPoint x: 104, endPoint y: 167, distance: 13.3
click at [91, 168] on div "De 29 de agosto de 2024 29-08-2024 Até 29 de septiembre de 2025 29-09-2025" at bounding box center [109, 179] width 126 height 84
click at [111, 164] on button "29 [PERSON_NAME] de 2024" at bounding box center [109, 158] width 115 height 17
click at [119, 188] on div "agosto 2024" at bounding box center [108, 184] width 97 height 9
click at [125, 186] on icon "Seleccionar mes y año" at bounding box center [126, 185] width 6 height 6
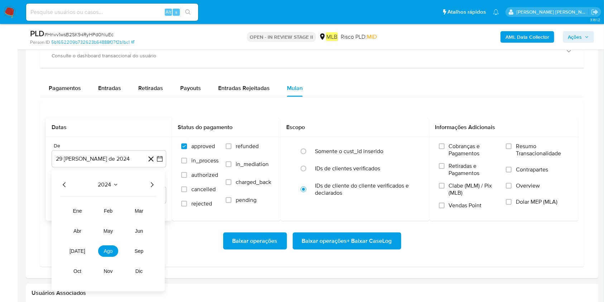
drag, startPoint x: 153, startPoint y: 185, endPoint x: 148, endPoint y: 192, distance: 9.5
click at [153, 185] on icon "Año siguiente" at bounding box center [152, 184] width 9 height 9
click at [109, 226] on button "ago" at bounding box center [108, 250] width 20 height 11
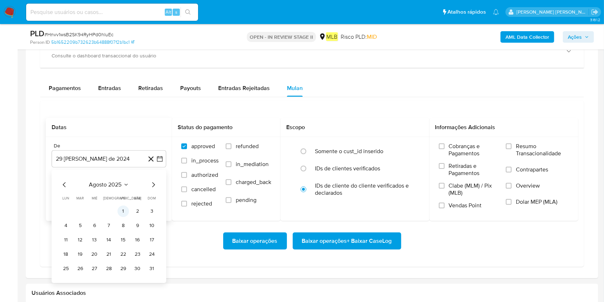
drag, startPoint x: 123, startPoint y: 206, endPoint x: 132, endPoint y: 206, distance: 8.6
click at [124, 207] on button "1" at bounding box center [123, 210] width 11 height 11
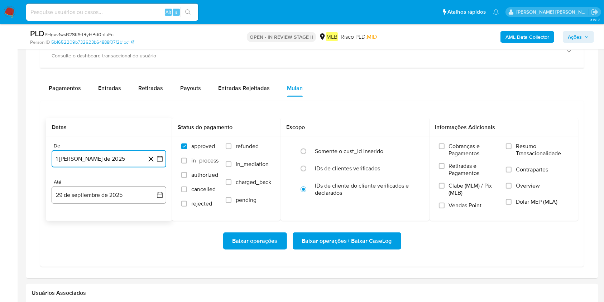
click at [131, 192] on button "29 de septiembre de 2025" at bounding box center [109, 194] width 115 height 17
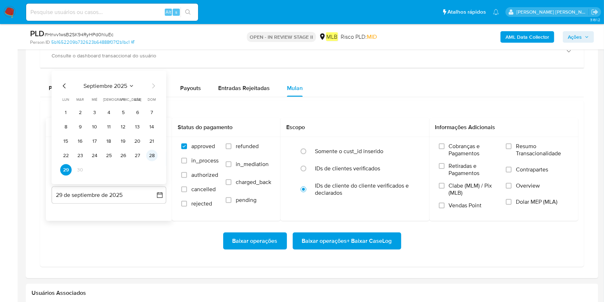
click at [157, 155] on button "28" at bounding box center [151, 155] width 11 height 11
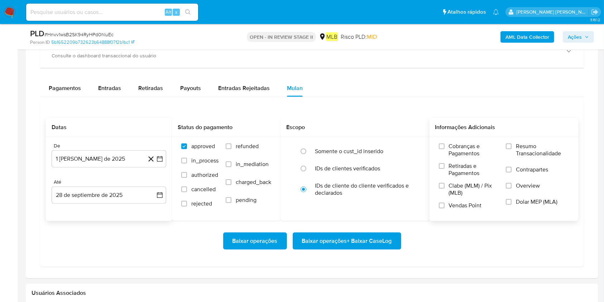
drag, startPoint x: 517, startPoint y: 147, endPoint x: 506, endPoint y: 160, distance: 17.3
click at [458, 147] on span "Resumo Transacionalidade" at bounding box center [542, 150] width 53 height 14
click at [458, 147] on input "Resumo Transacionalidade" at bounding box center [509, 146] width 6 height 6
click at [377, 226] on span "Baixar operações + Baixar CaseLog" at bounding box center [347, 241] width 90 height 16
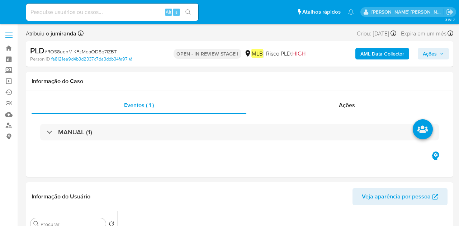
select select "10"
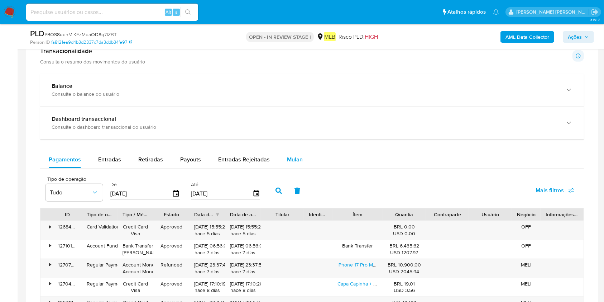
click at [294, 160] on span "Mulan" at bounding box center [295, 159] width 16 height 8
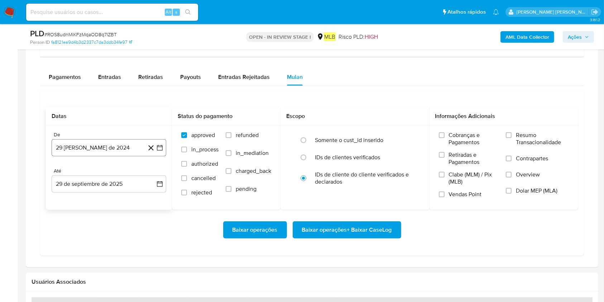
scroll to position [573, 0]
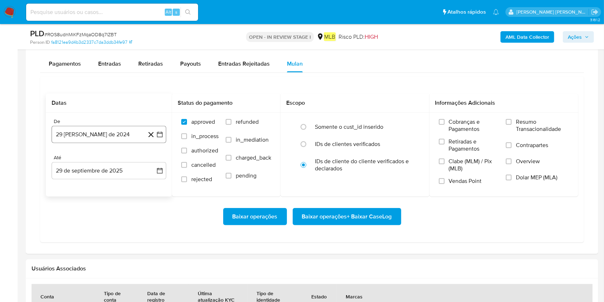
click at [92, 139] on button "29 [PERSON_NAME] de 2024" at bounding box center [109, 134] width 115 height 17
click at [103, 159] on span "agosto 2024" at bounding box center [105, 160] width 33 height 7
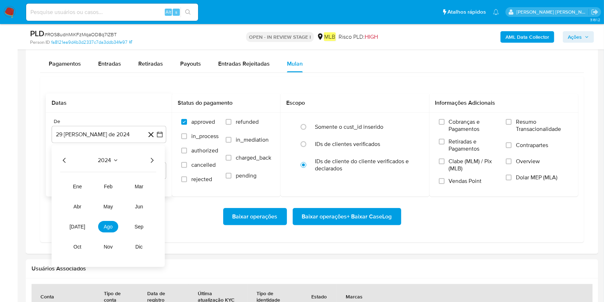
click at [149, 160] on icon "Año siguiente" at bounding box center [152, 160] width 9 height 9
click at [118, 226] on td "ago" at bounding box center [108, 226] width 20 height 11
click at [108, 226] on span "ago" at bounding box center [108, 227] width 9 height 6
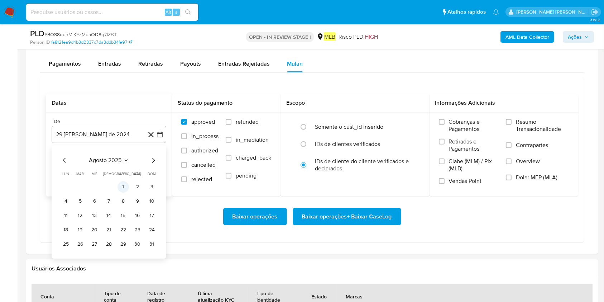
click at [118, 184] on button "1" at bounding box center [123, 186] width 11 height 11
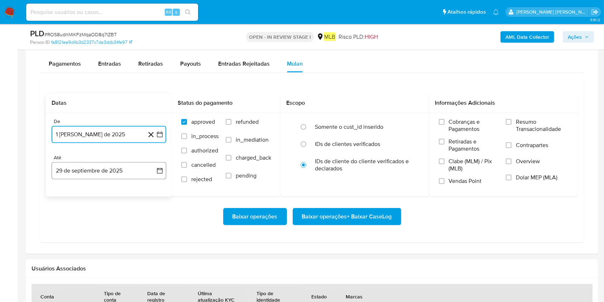
click at [124, 173] on button "29 de septiembre de 2025" at bounding box center [109, 170] width 115 height 17
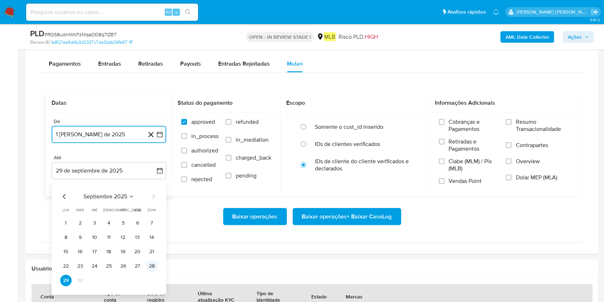
click at [154, 226] on button "28" at bounding box center [151, 265] width 11 height 11
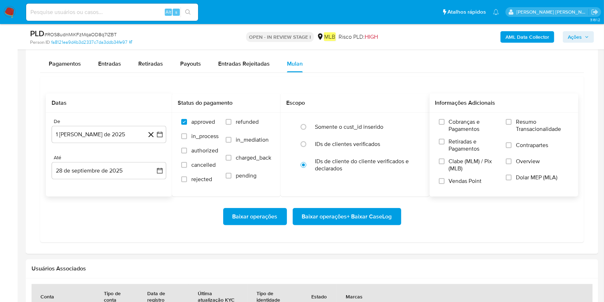
click at [458, 121] on label "Resumo Transacionalidade" at bounding box center [537, 129] width 63 height 23
click at [458, 121] on input "Resumo Transacionalidade" at bounding box center [509, 122] width 6 height 6
click at [375, 217] on span "Baixar operações + Baixar CaseLog" at bounding box center [347, 217] width 90 height 16
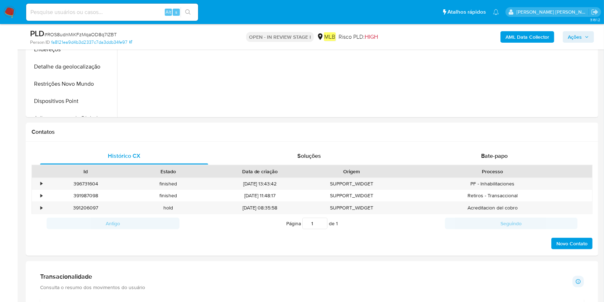
scroll to position [239, 0]
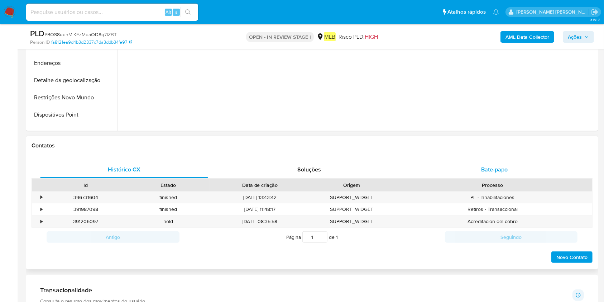
click at [458, 172] on div "Bate-papo" at bounding box center [495, 169] width 168 height 17
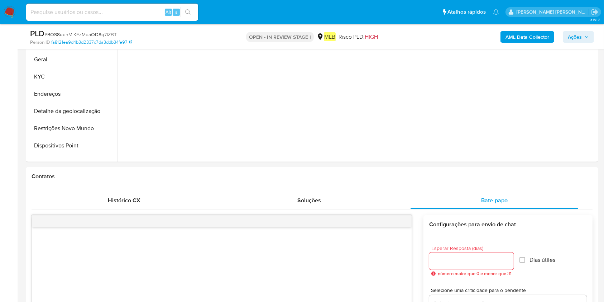
scroll to position [191, 0]
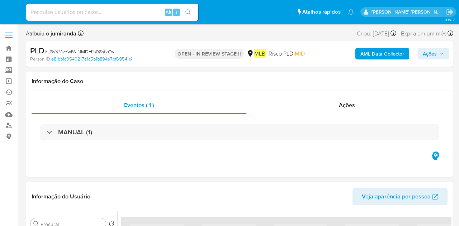
select select "10"
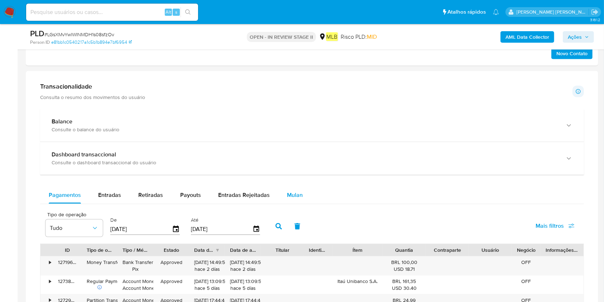
click at [289, 194] on span "Mulan" at bounding box center [295, 195] width 16 height 8
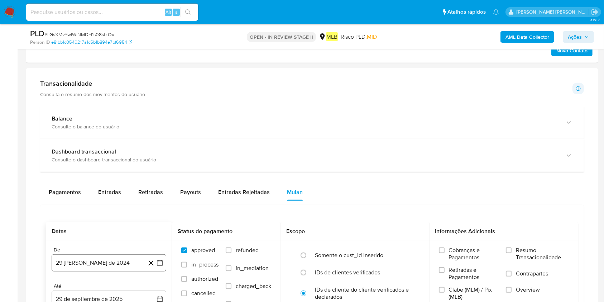
scroll to position [525, 0]
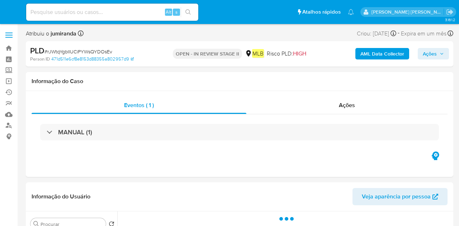
select select "10"
